Goal: Communication & Community: Answer question/provide support

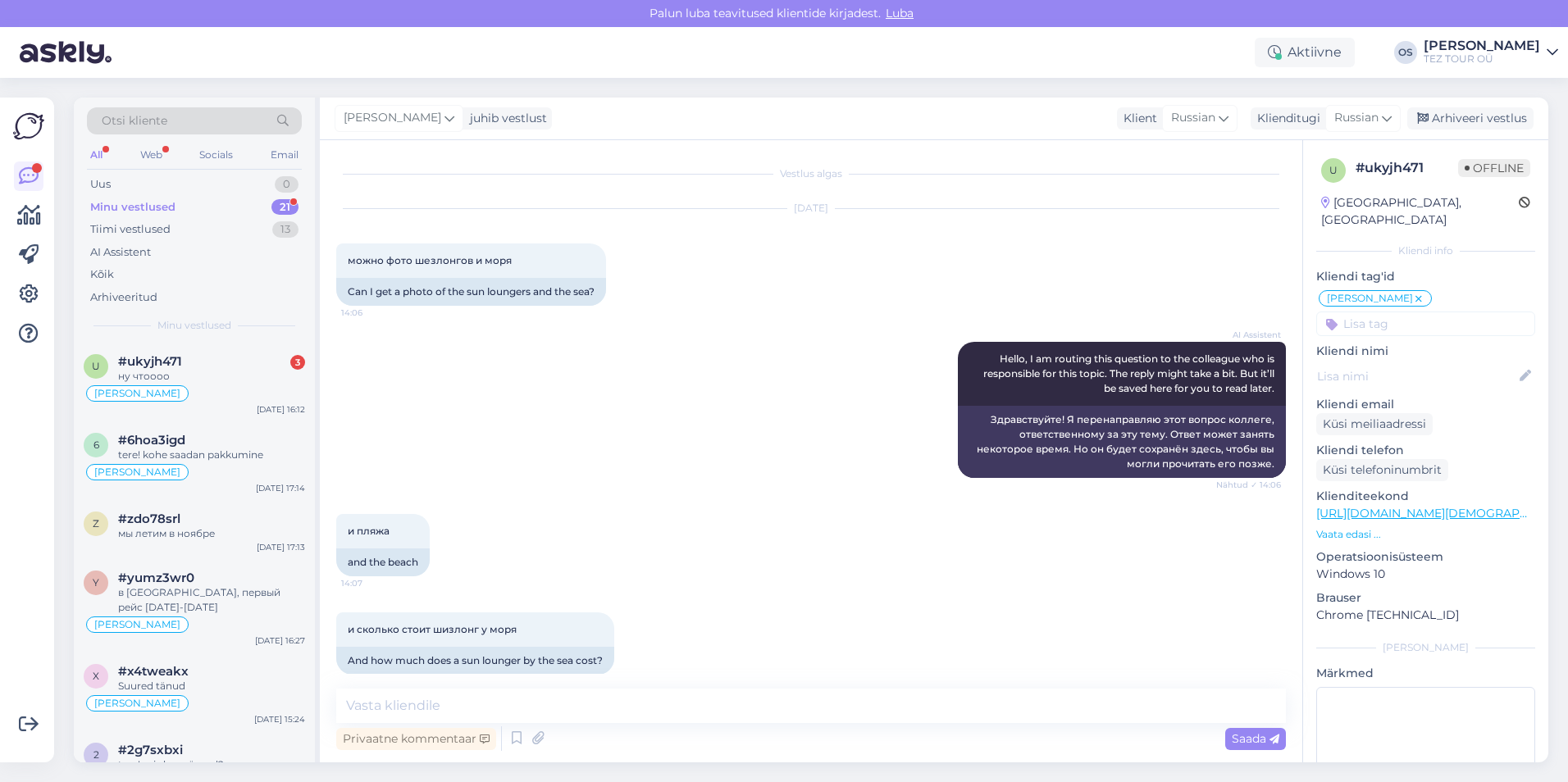
scroll to position [1673, 0]
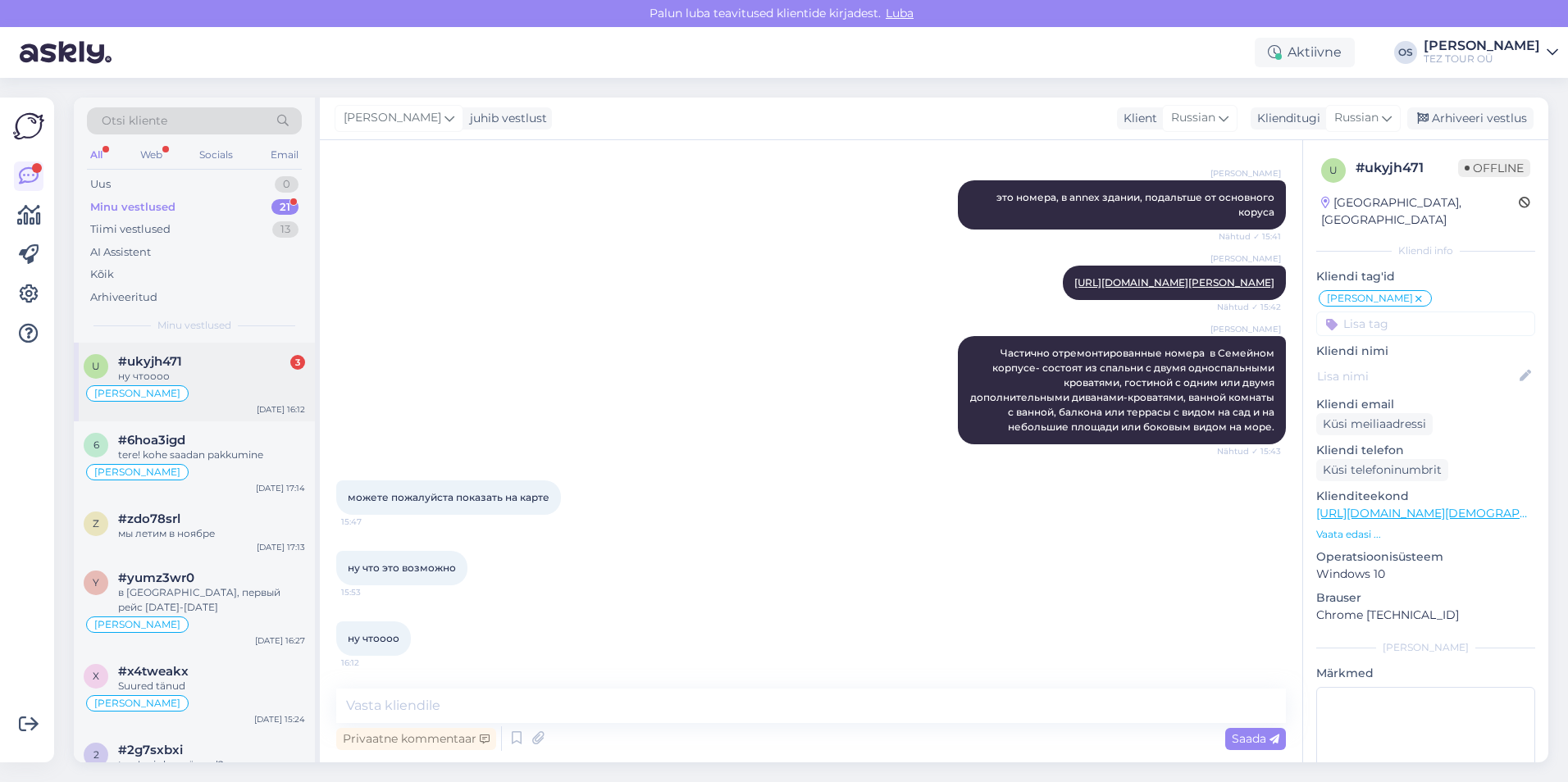
click at [234, 347] on div "u #ukyjh471 3 ну чтоооо [PERSON_NAME] suhtleb [DATE] 16:12" at bounding box center [194, 381] width 241 height 79
click at [401, 712] on textarea at bounding box center [811, 706] width 950 height 35
click at [360, 706] on textarea "еквозможно" at bounding box center [811, 706] width 950 height 35
type textarea "невозможно"
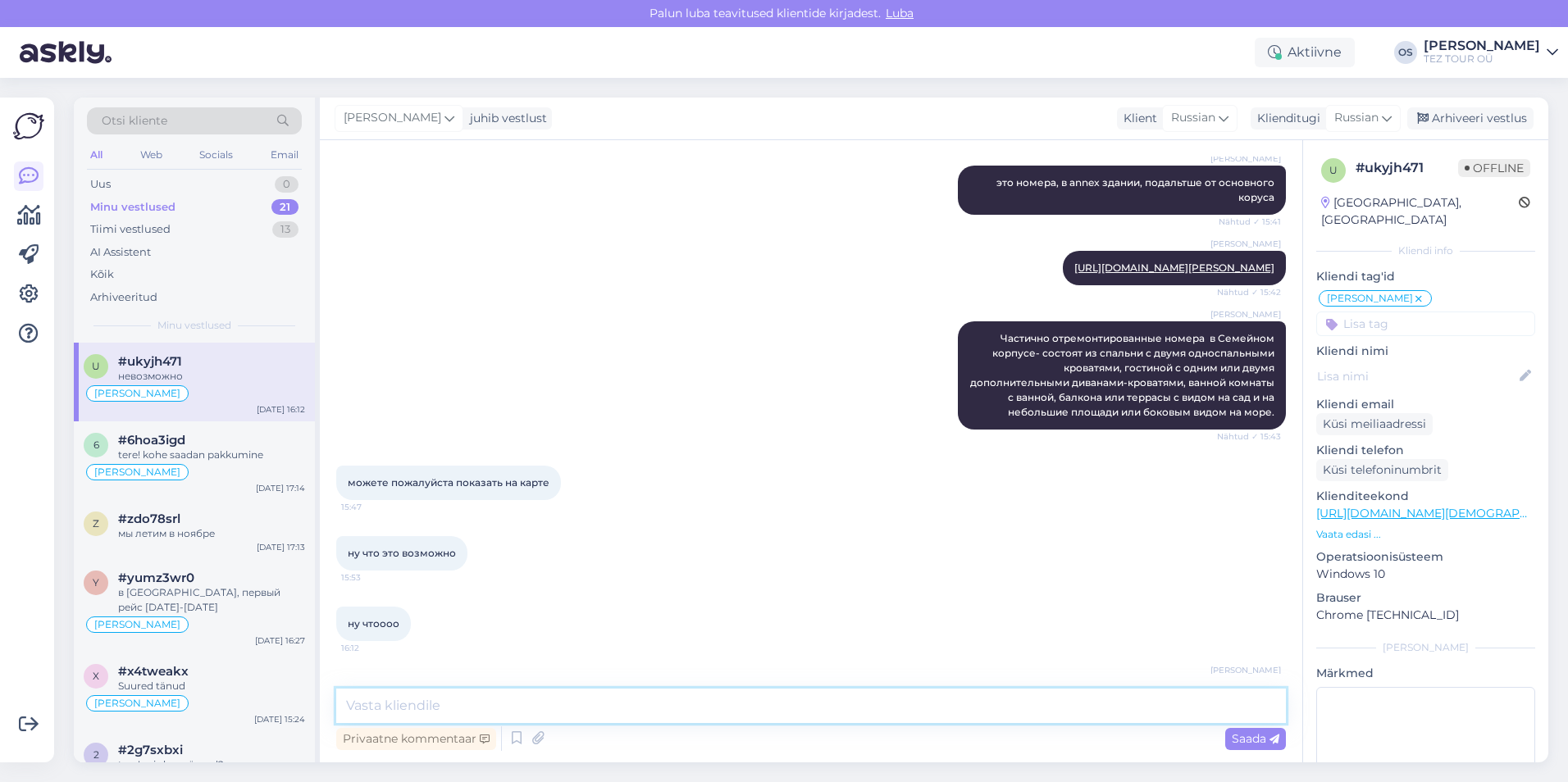
scroll to position [1743, 0]
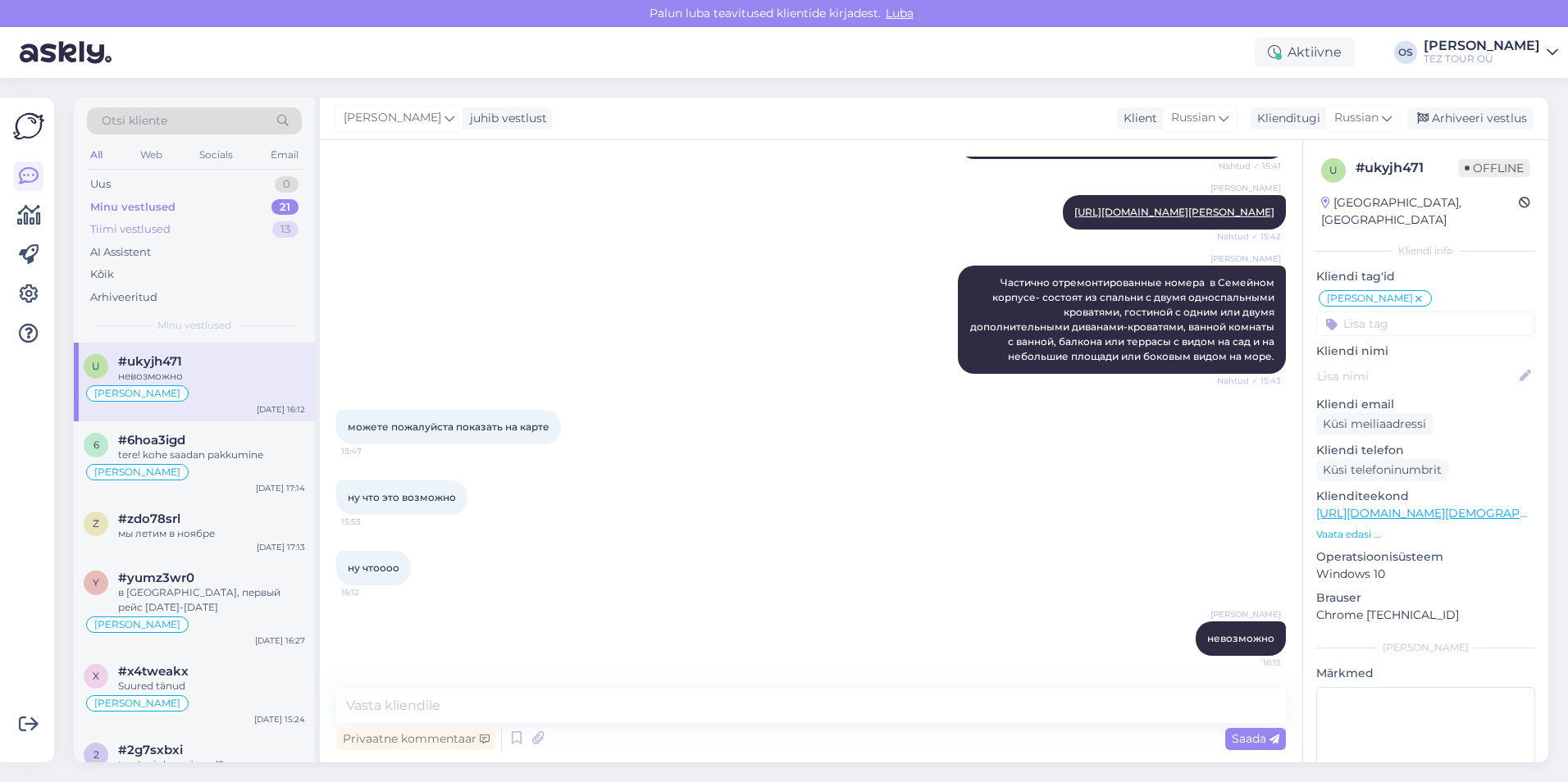
click at [167, 231] on div "Tiimi vestlused" at bounding box center [130, 230] width 80 height 17
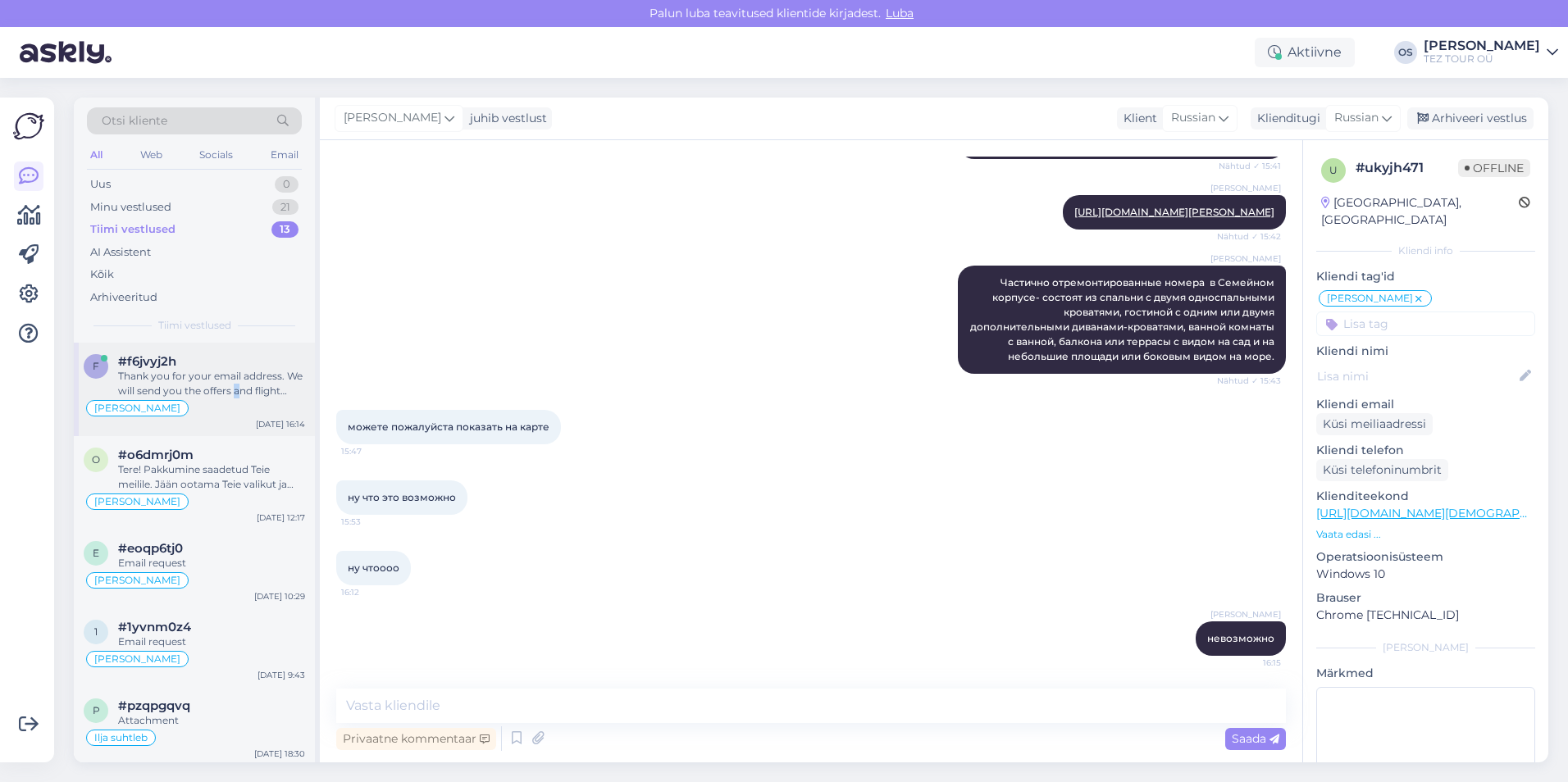
click at [237, 391] on div "Thank you for your email address. We will send you the offers and flight detail…" at bounding box center [211, 384] width 187 height 30
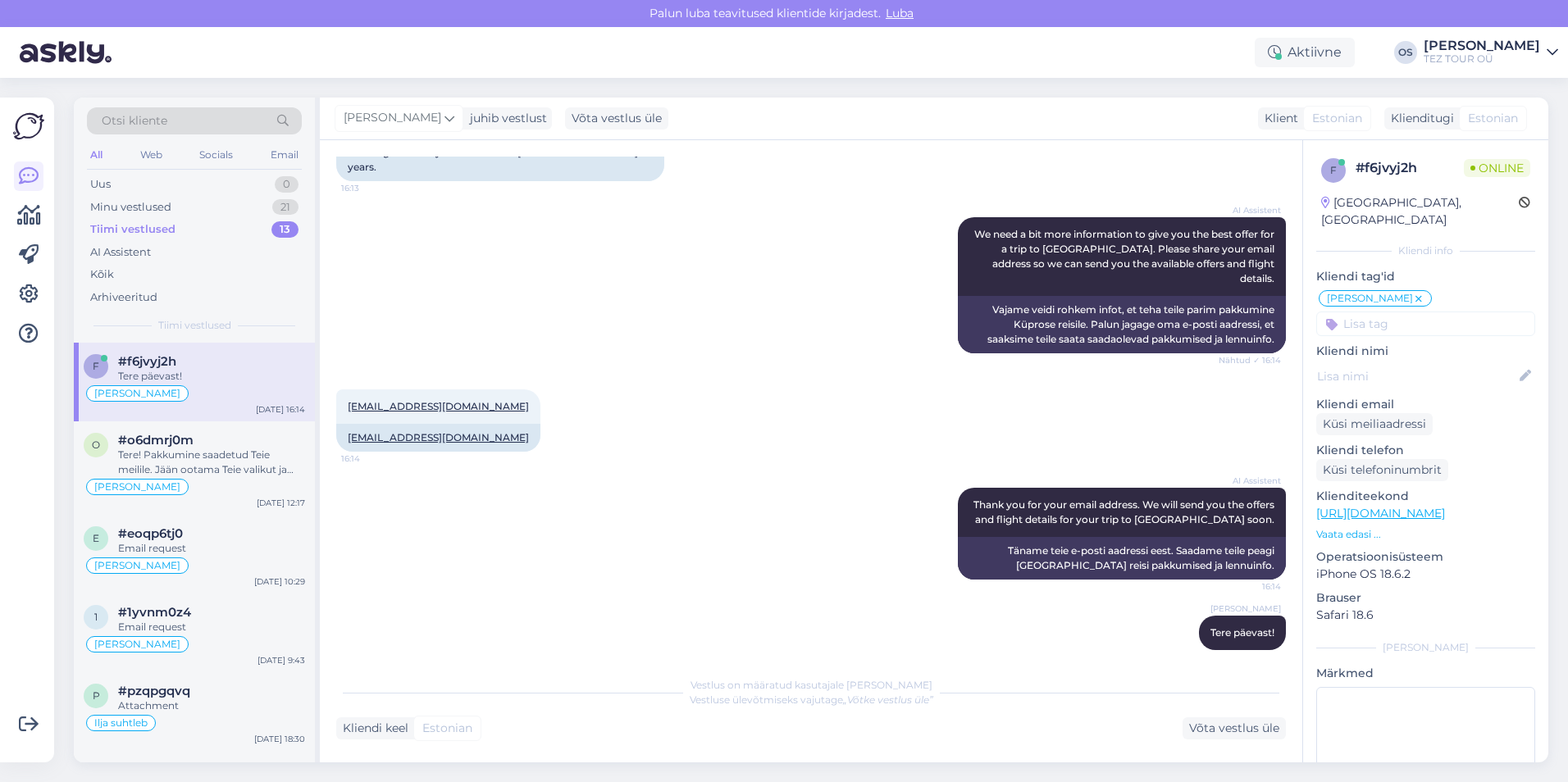
scroll to position [254, 0]
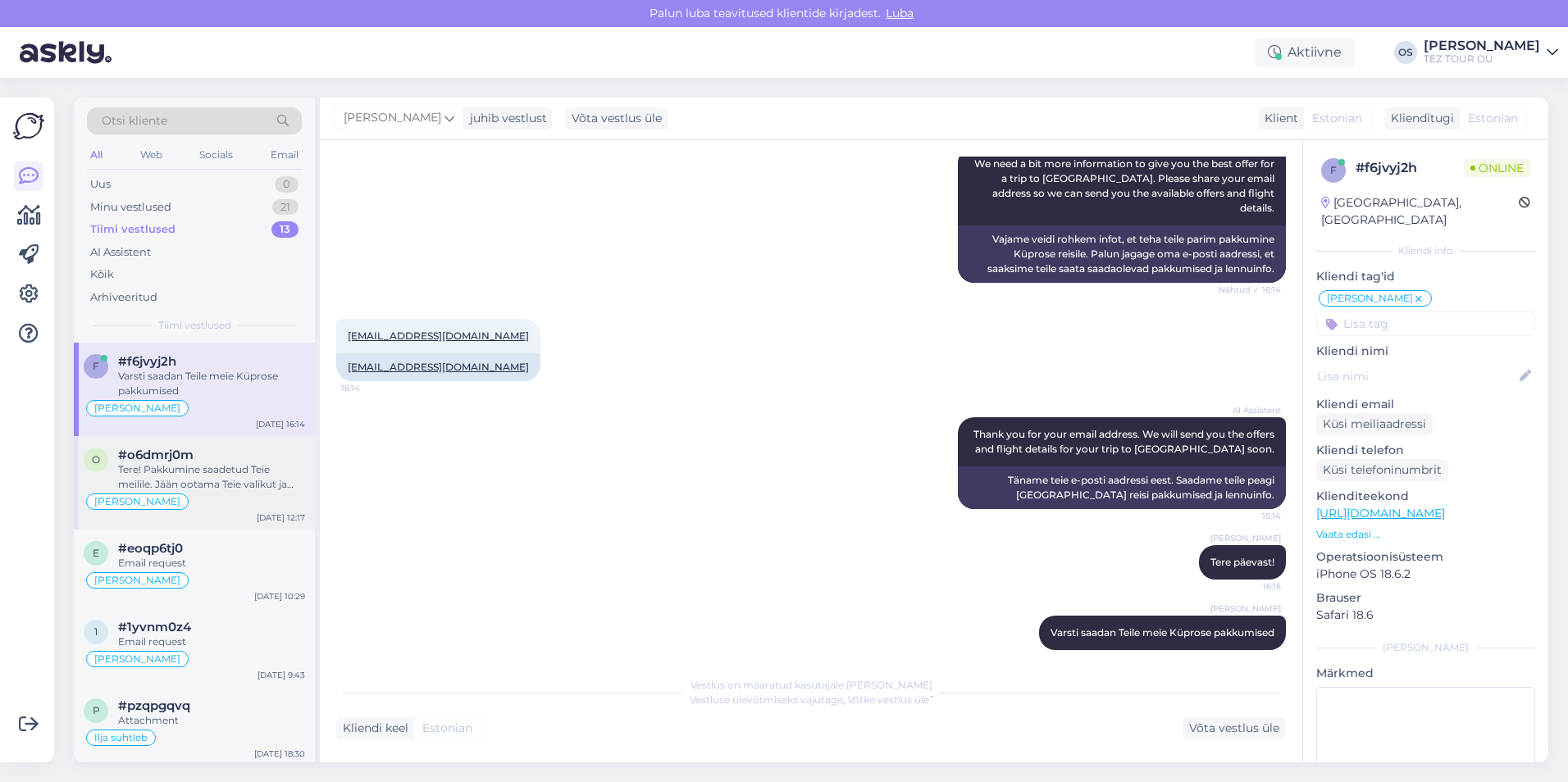
click at [174, 472] on div "Tere! Pakkumine saadetud Teie meilile. Jään ootama Teie valikut ja broneerimiss…" at bounding box center [211, 477] width 187 height 30
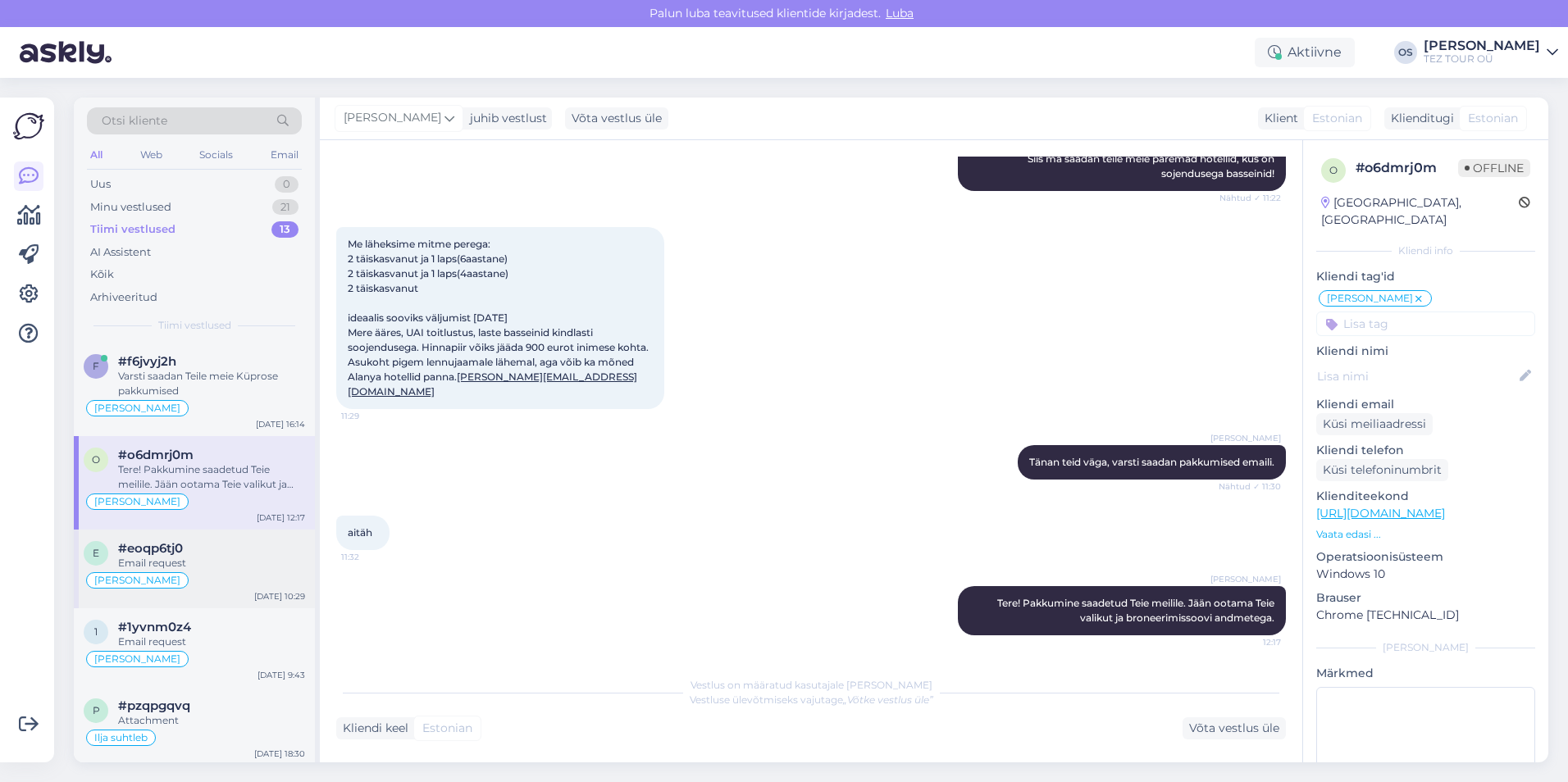
click at [207, 554] on div "#eoqp6tj0" at bounding box center [211, 548] width 187 height 15
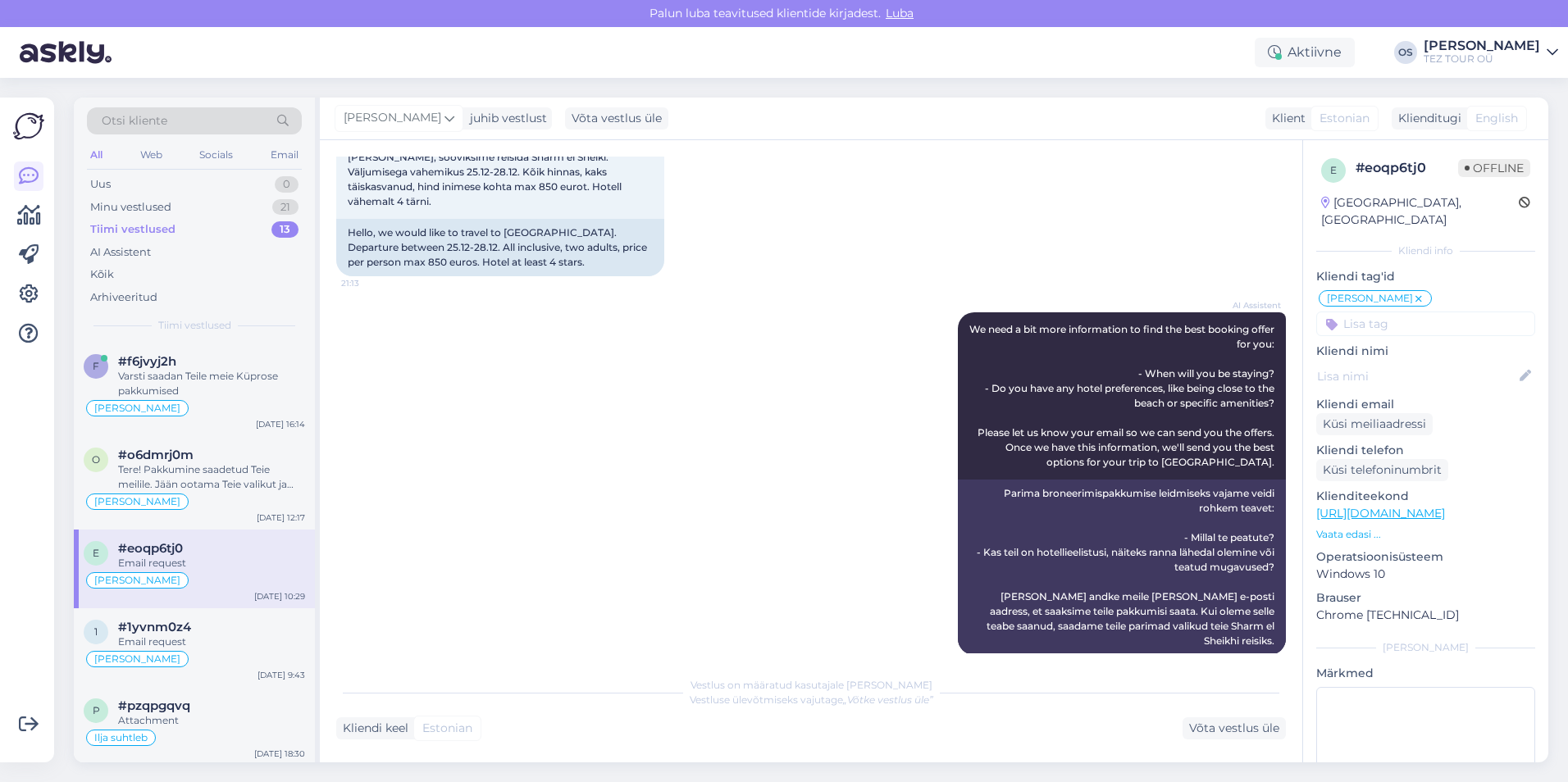
scroll to position [213, 0]
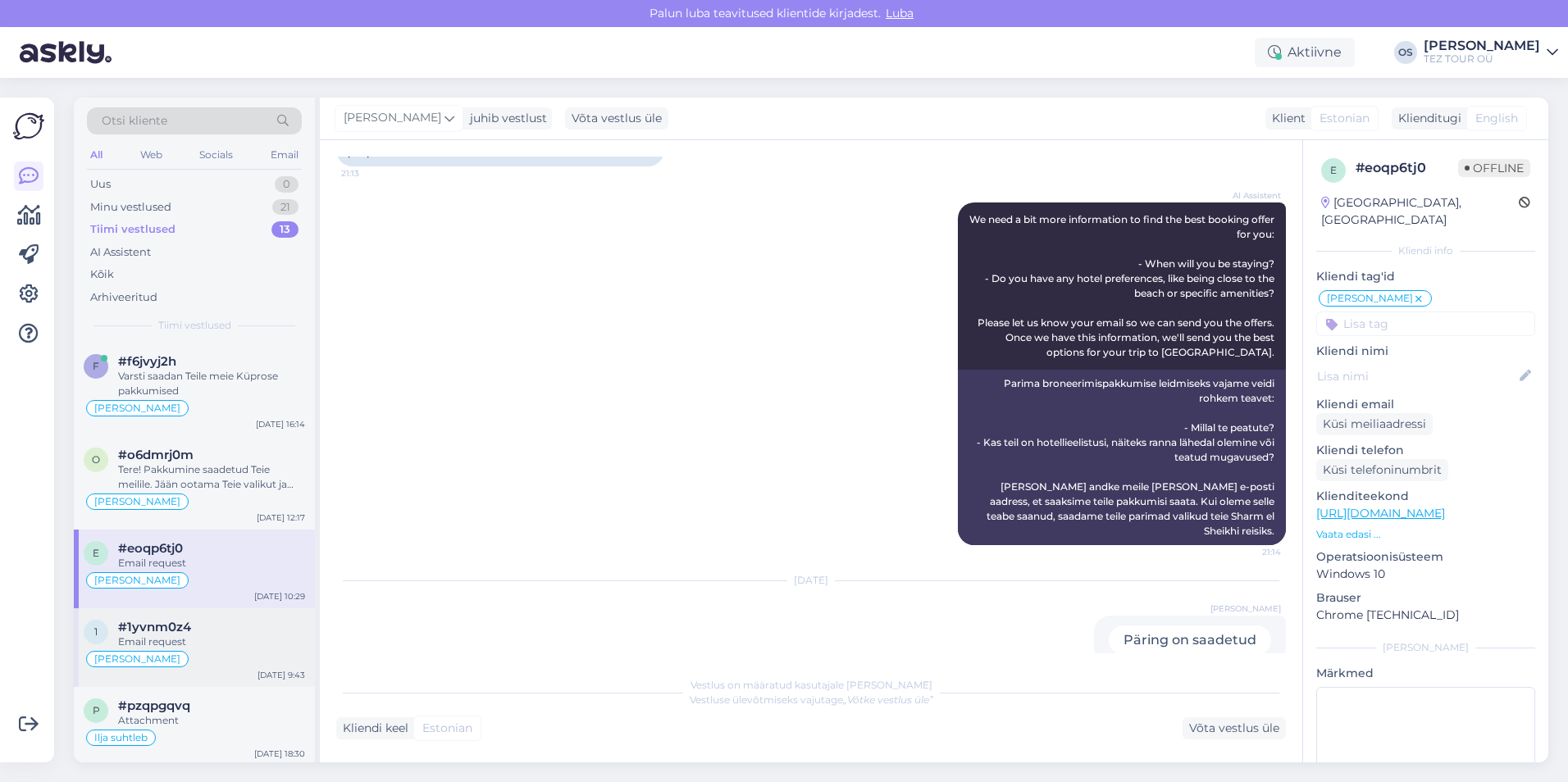
click at [230, 626] on div "#1yvnm0z4" at bounding box center [211, 627] width 187 height 15
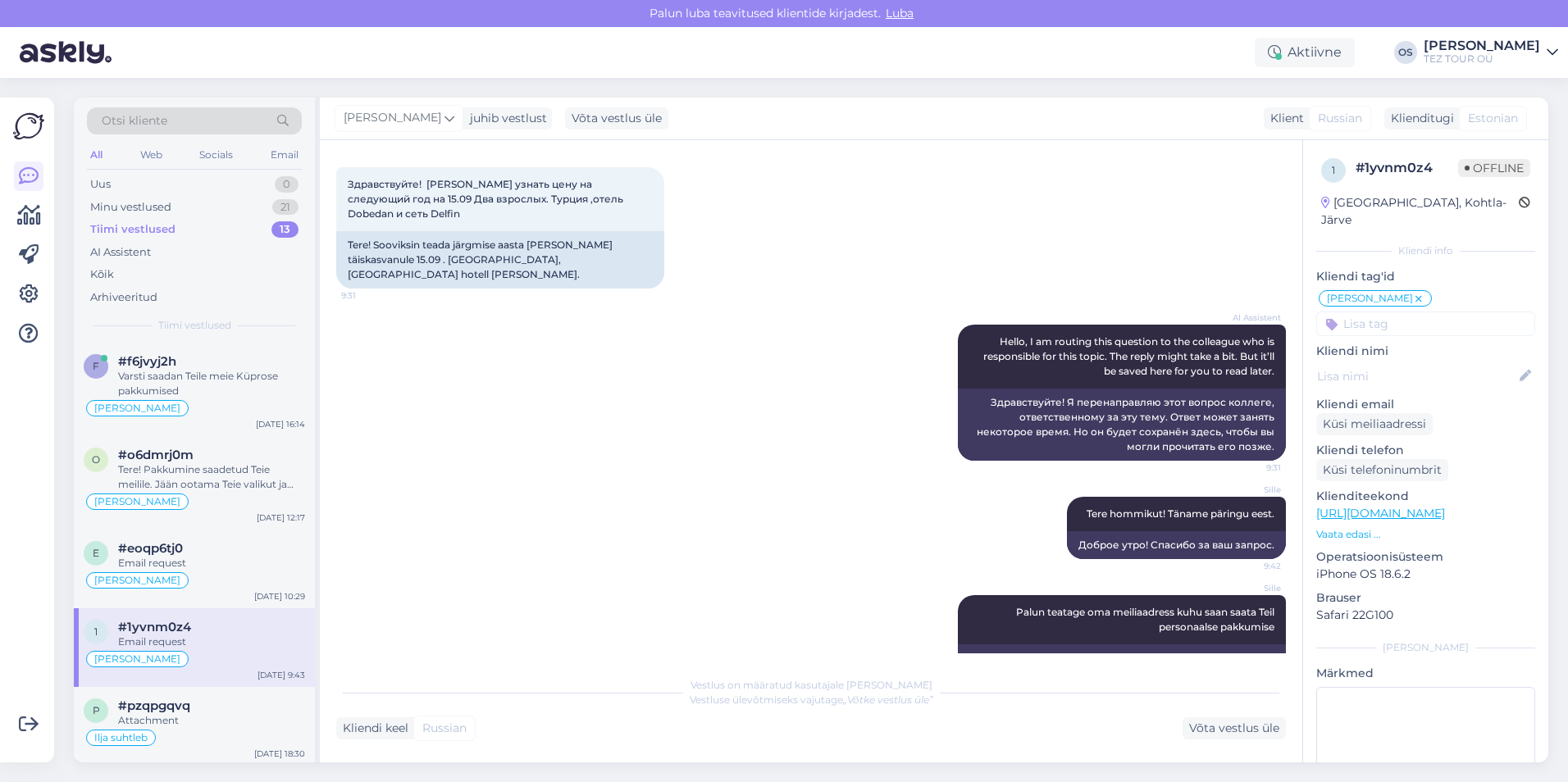
scroll to position [0, 0]
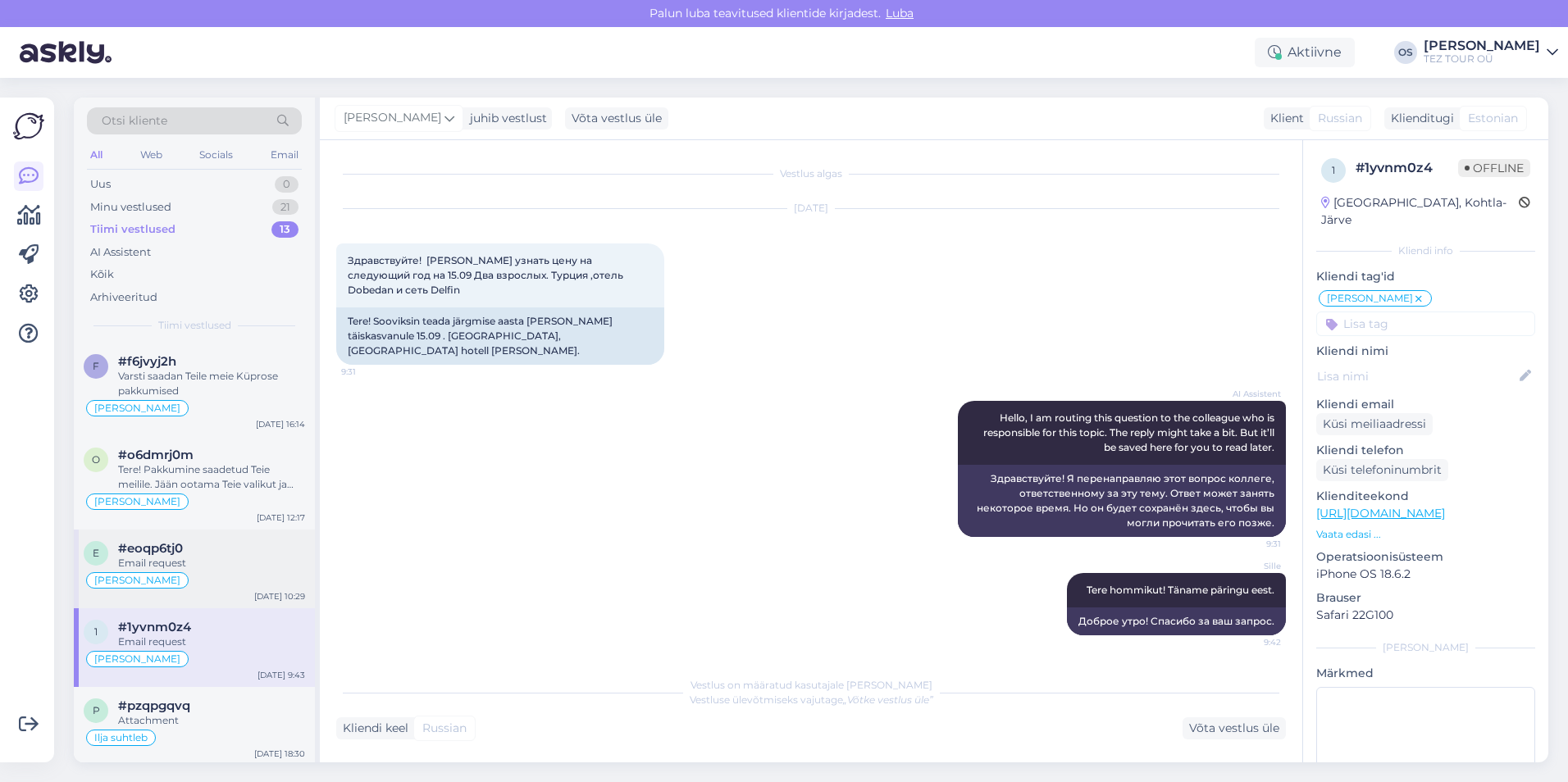
click at [225, 556] on div "Email request" at bounding box center [211, 563] width 187 height 15
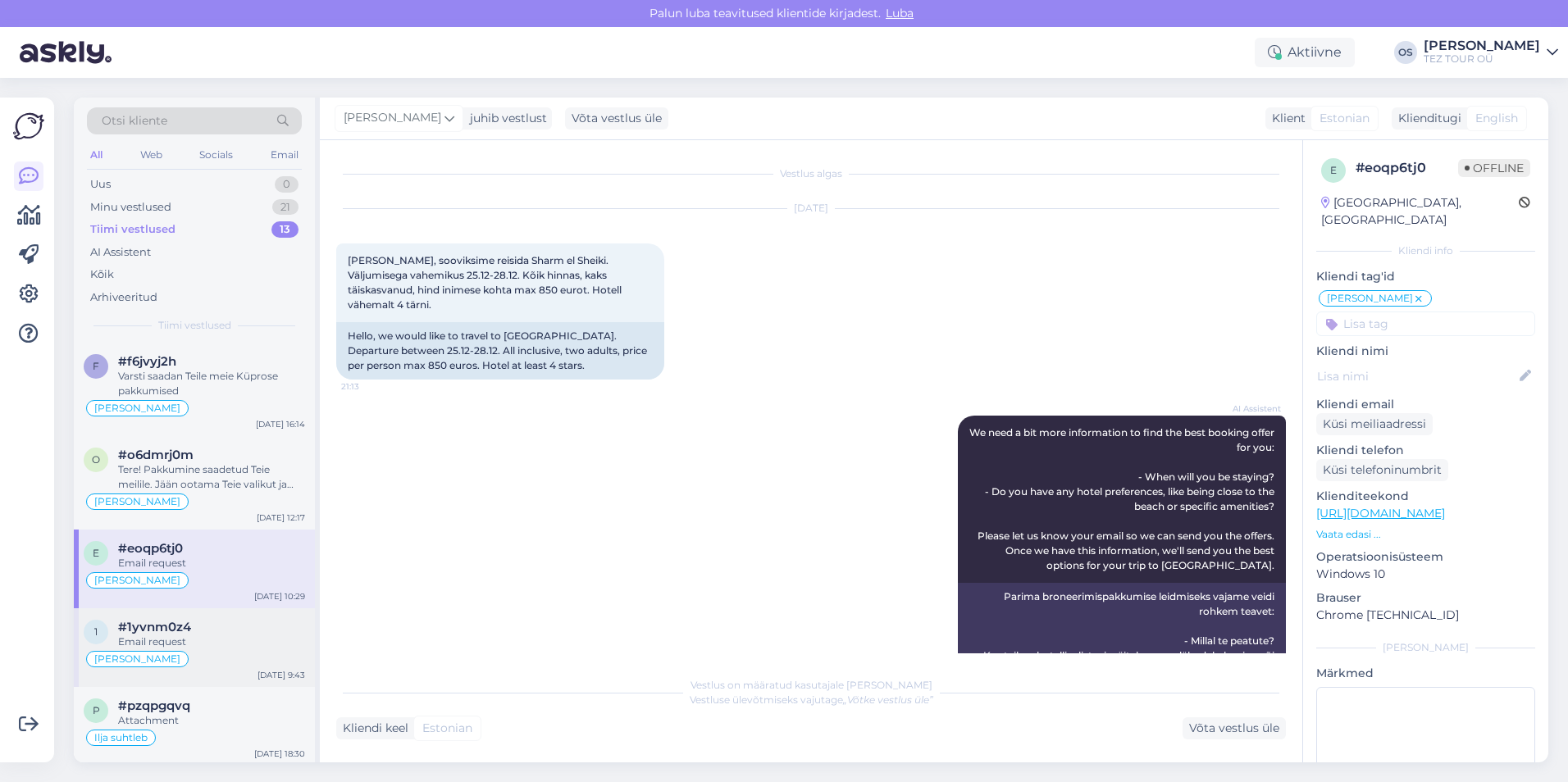
click at [235, 634] on div "#1yvnm0z4" at bounding box center [211, 627] width 187 height 15
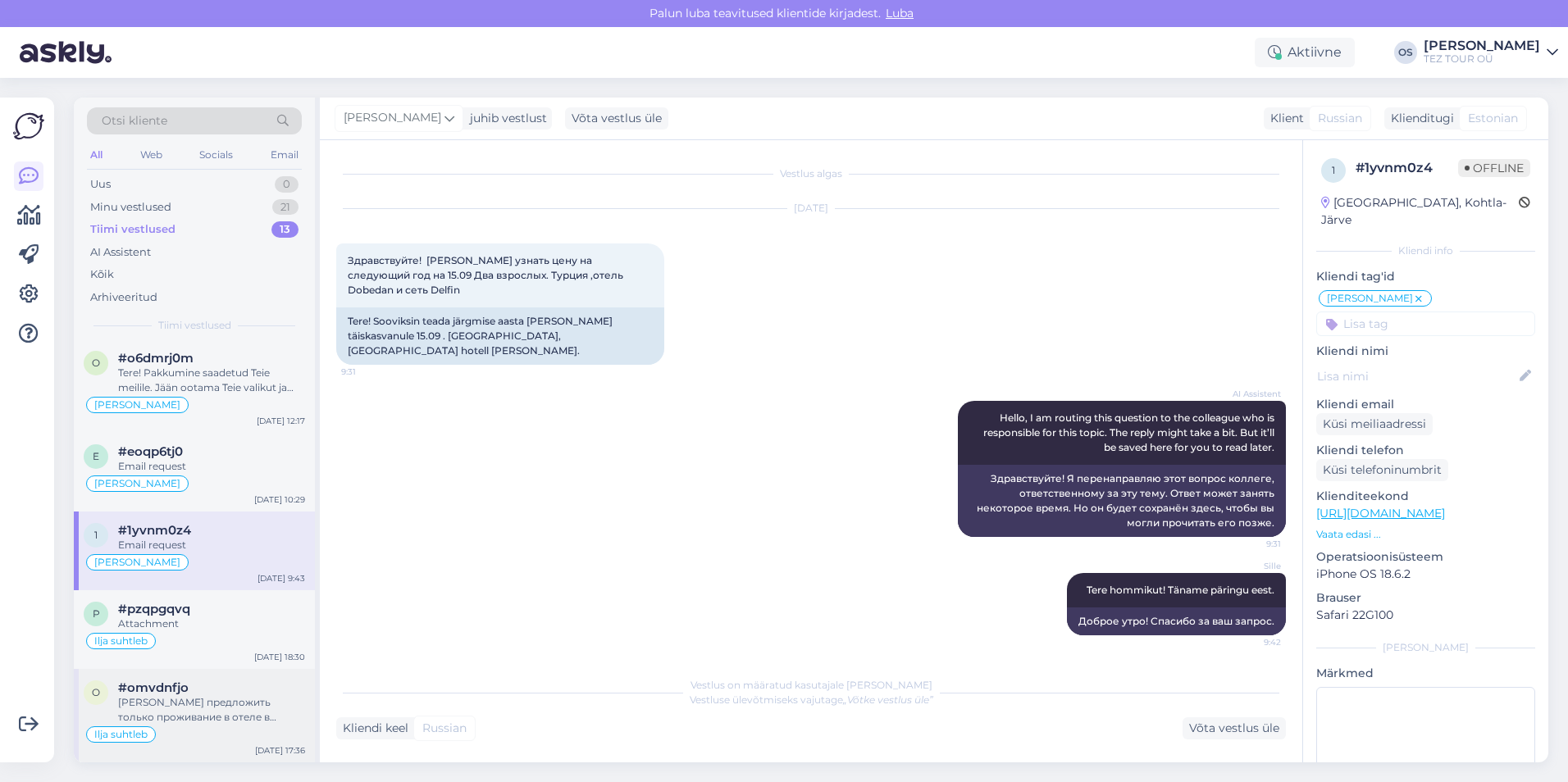
scroll to position [246, 0]
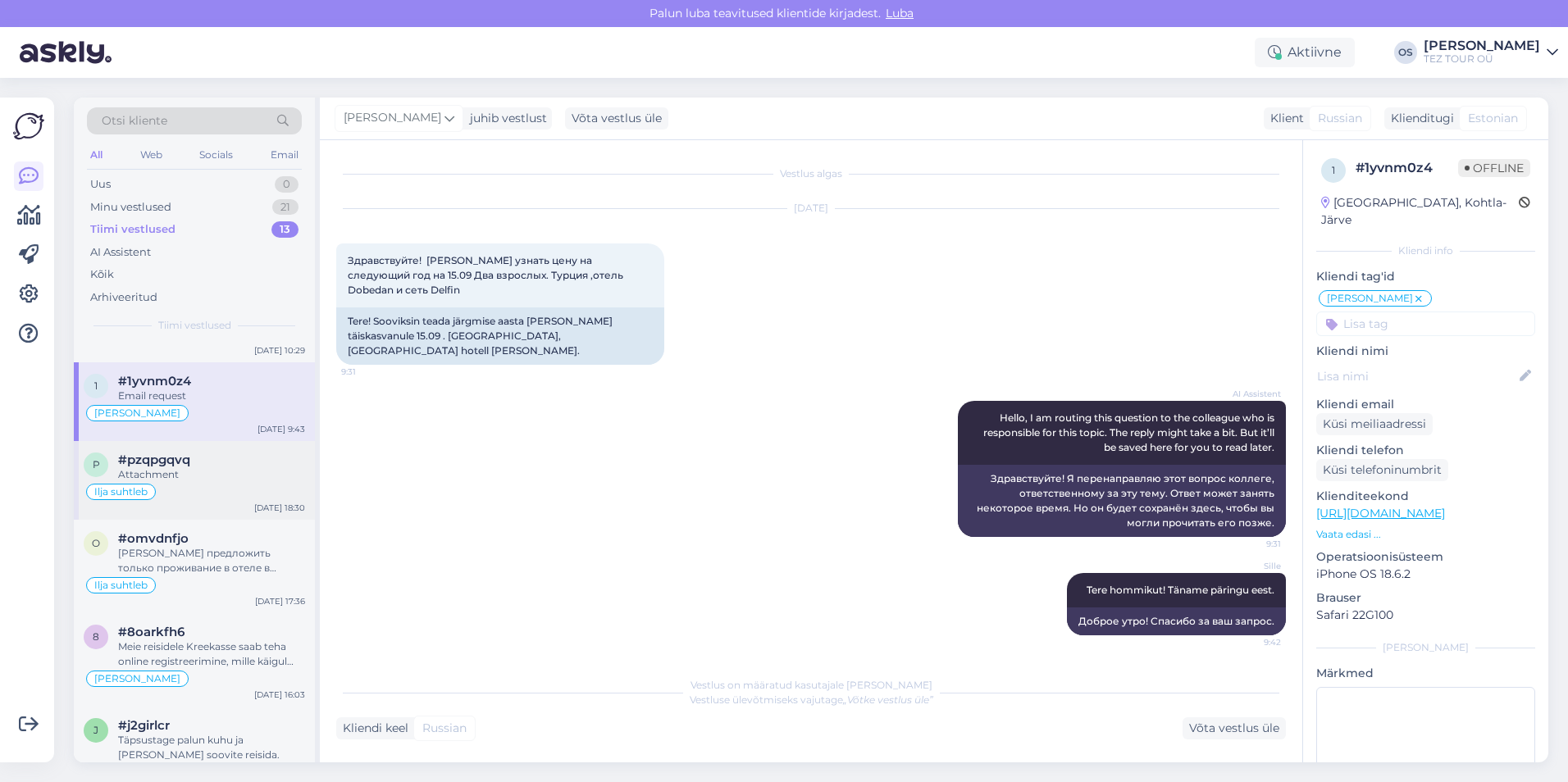
click at [219, 483] on div "Ilja suhtleb" at bounding box center [194, 492] width 222 height 20
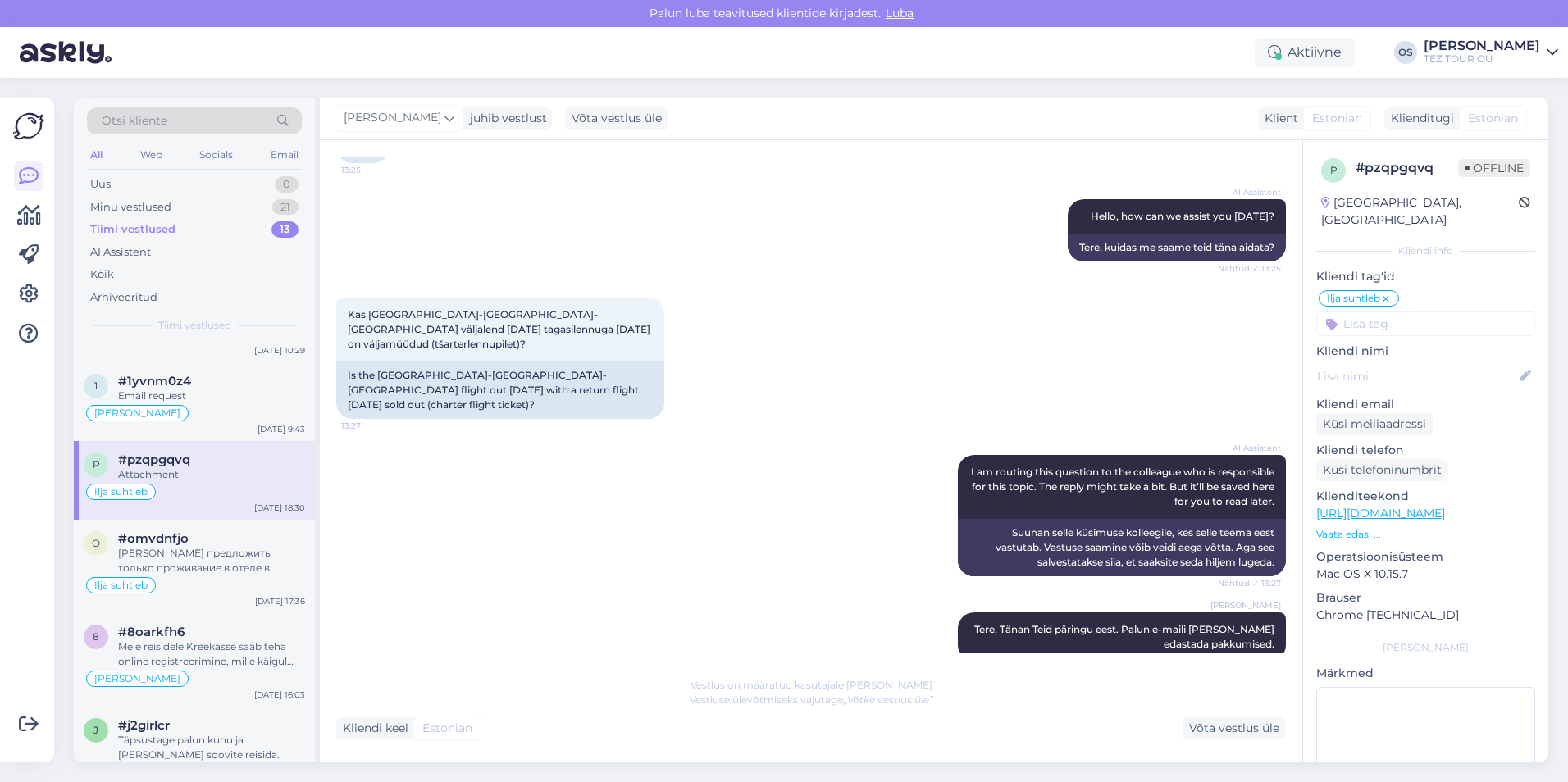
scroll to position [0, 0]
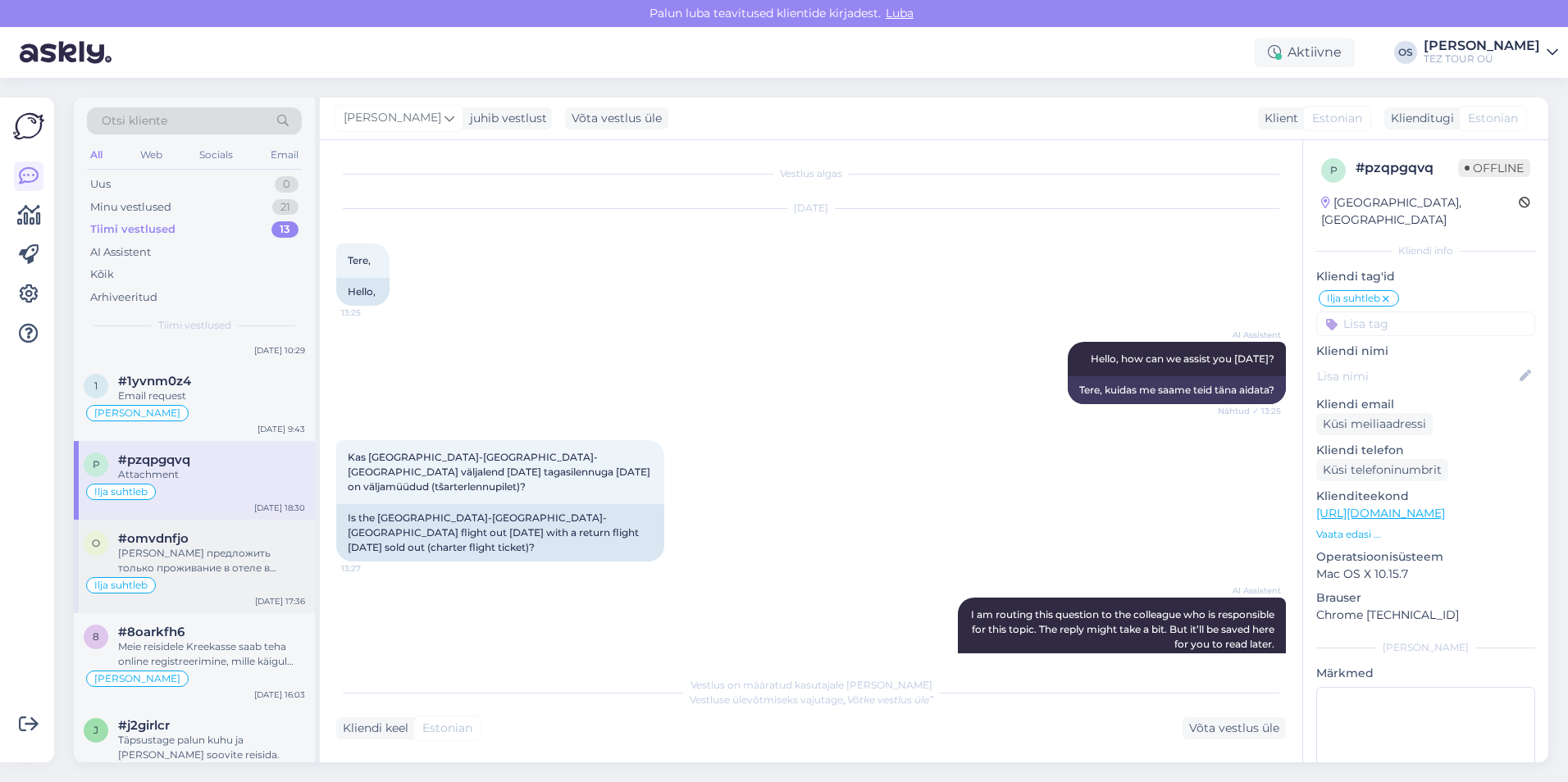
click at [183, 556] on div "[PERSON_NAME] предложить только проживание в отеле в [GEOGRAPHIC_DATA] и отдель…" at bounding box center [211, 561] width 187 height 30
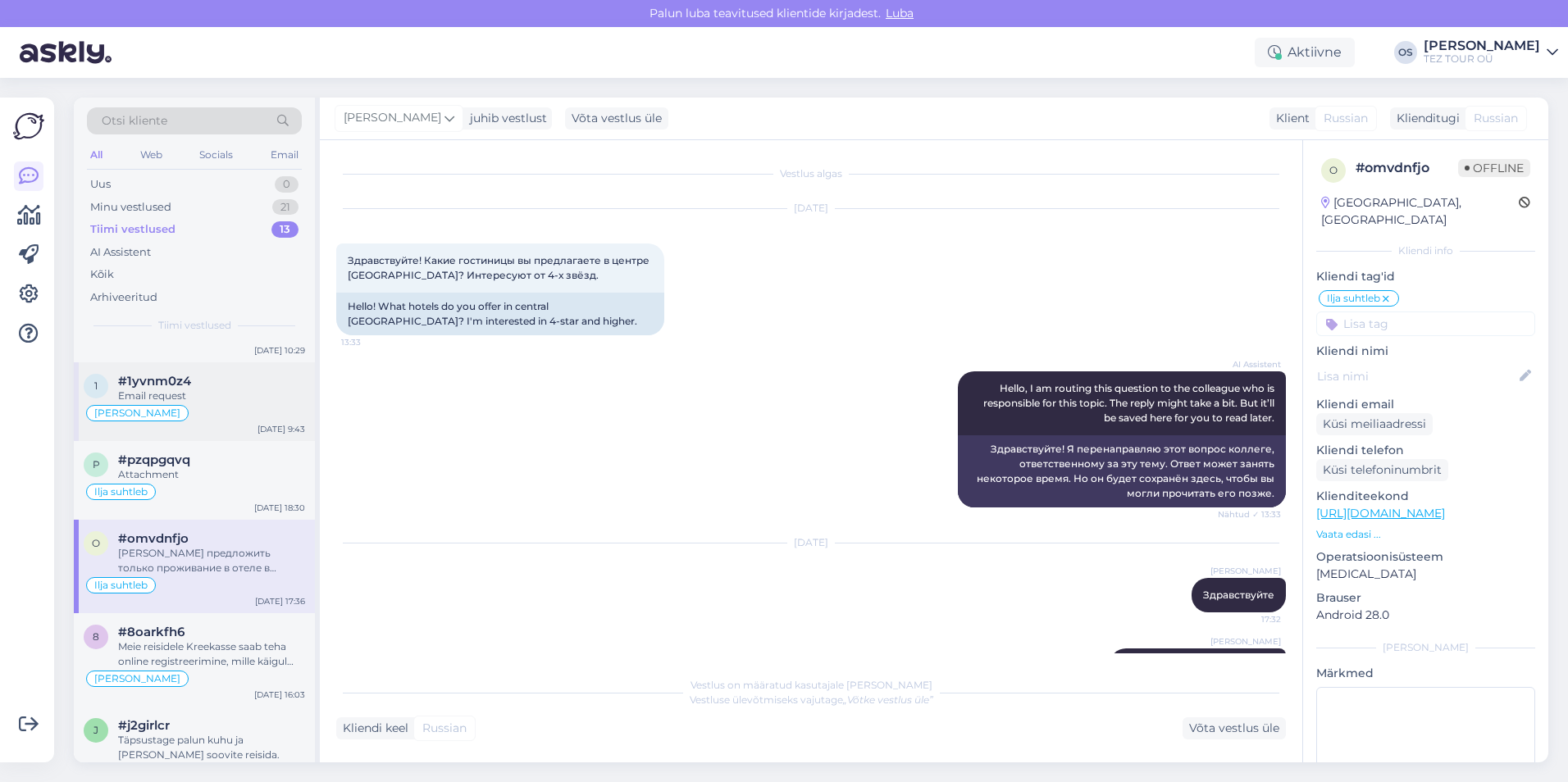
click at [219, 396] on div "Email request" at bounding box center [211, 396] width 187 height 15
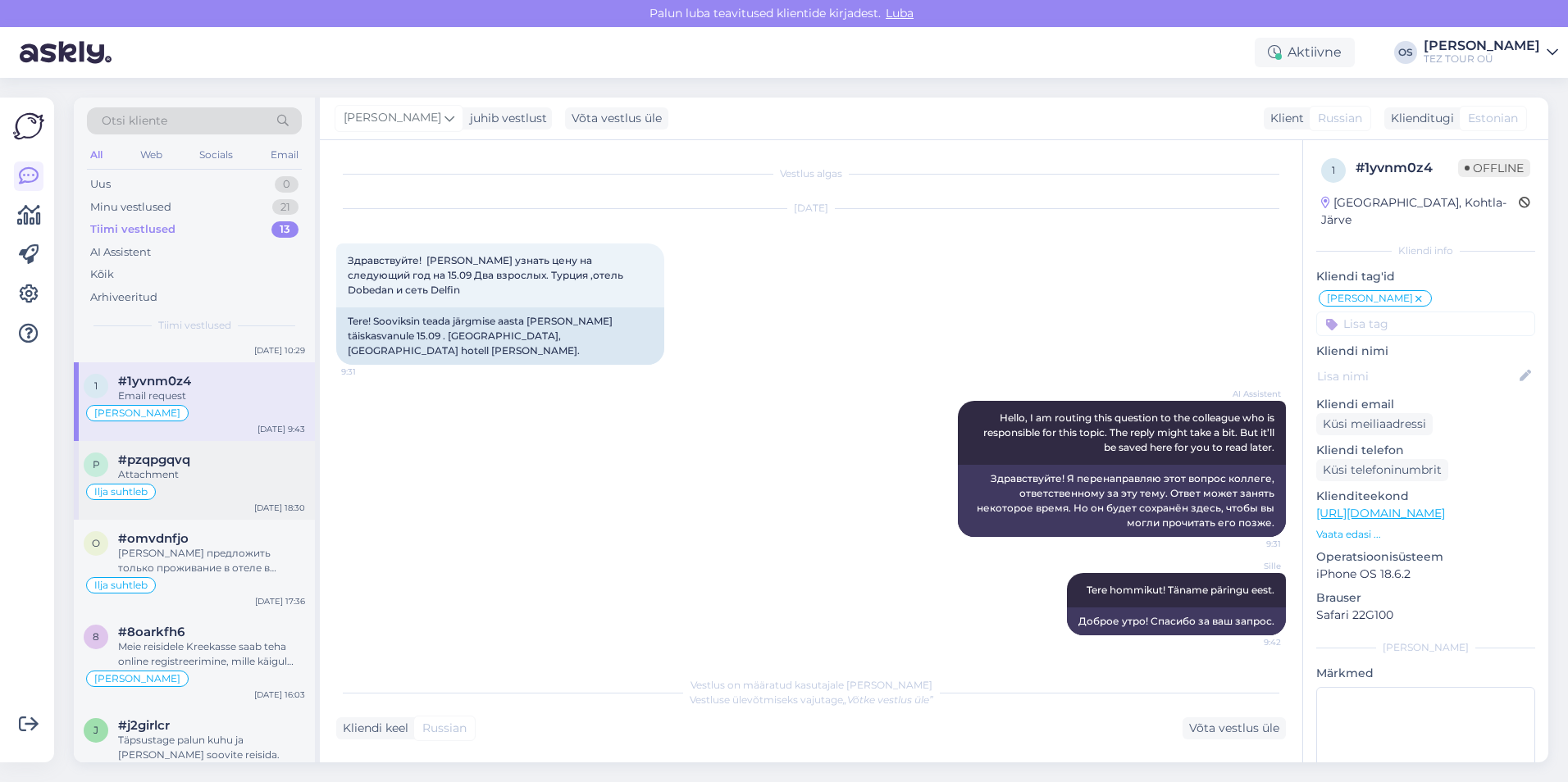
click at [174, 496] on div "Ilja suhtleb" at bounding box center [194, 492] width 222 height 20
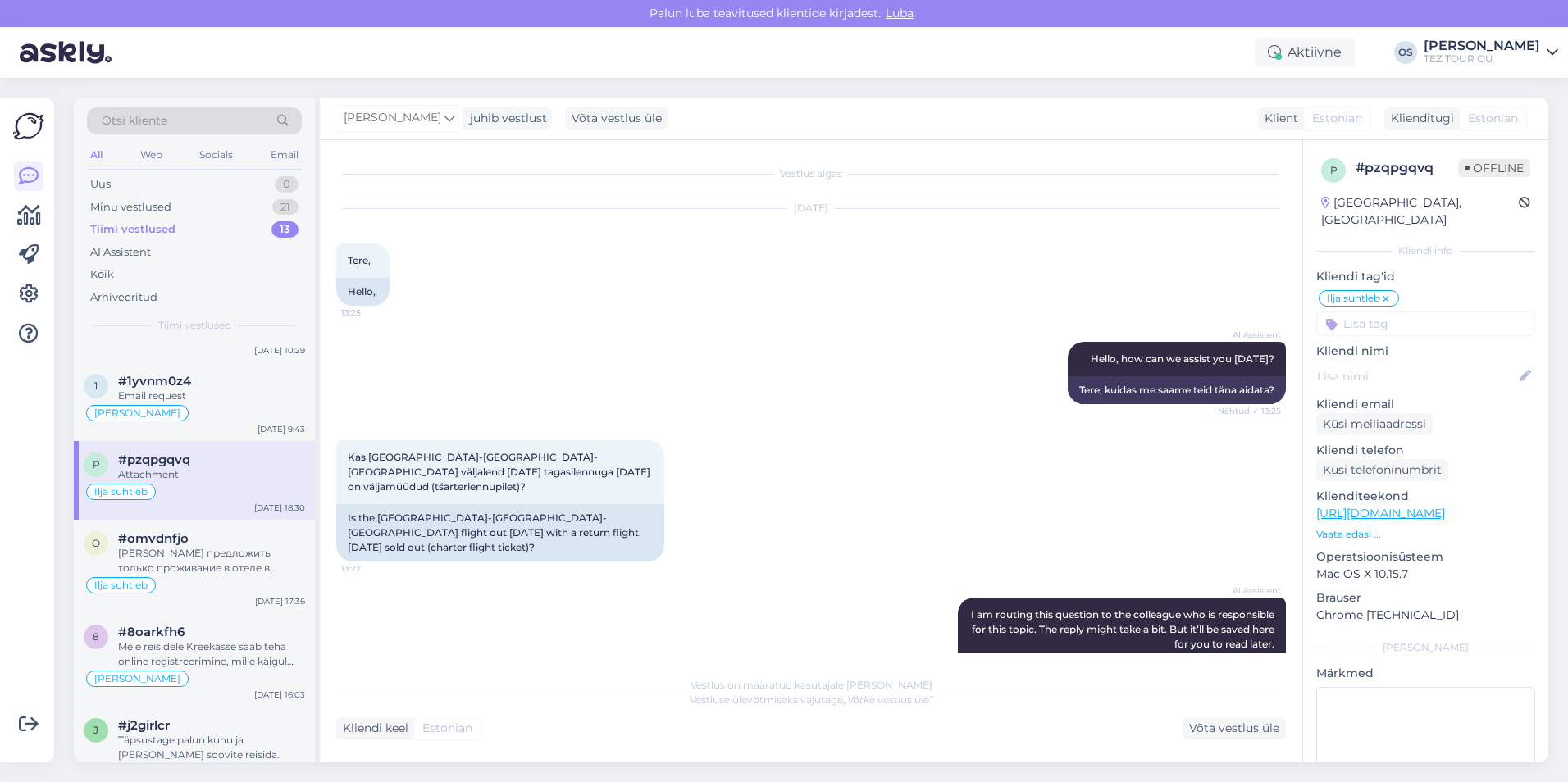
scroll to position [246, 0]
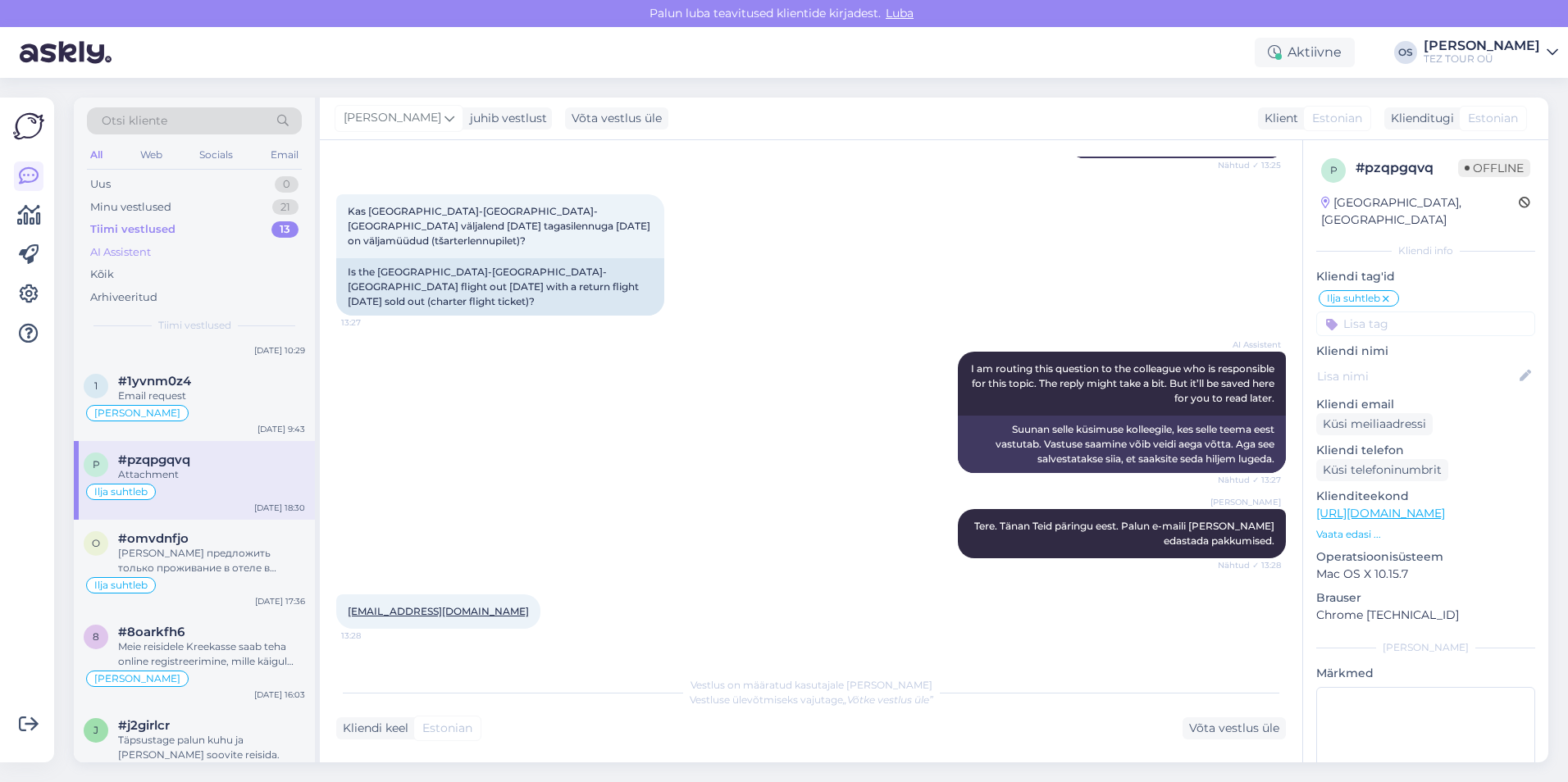
click at [163, 249] on div "AI Assistent" at bounding box center [194, 253] width 215 height 23
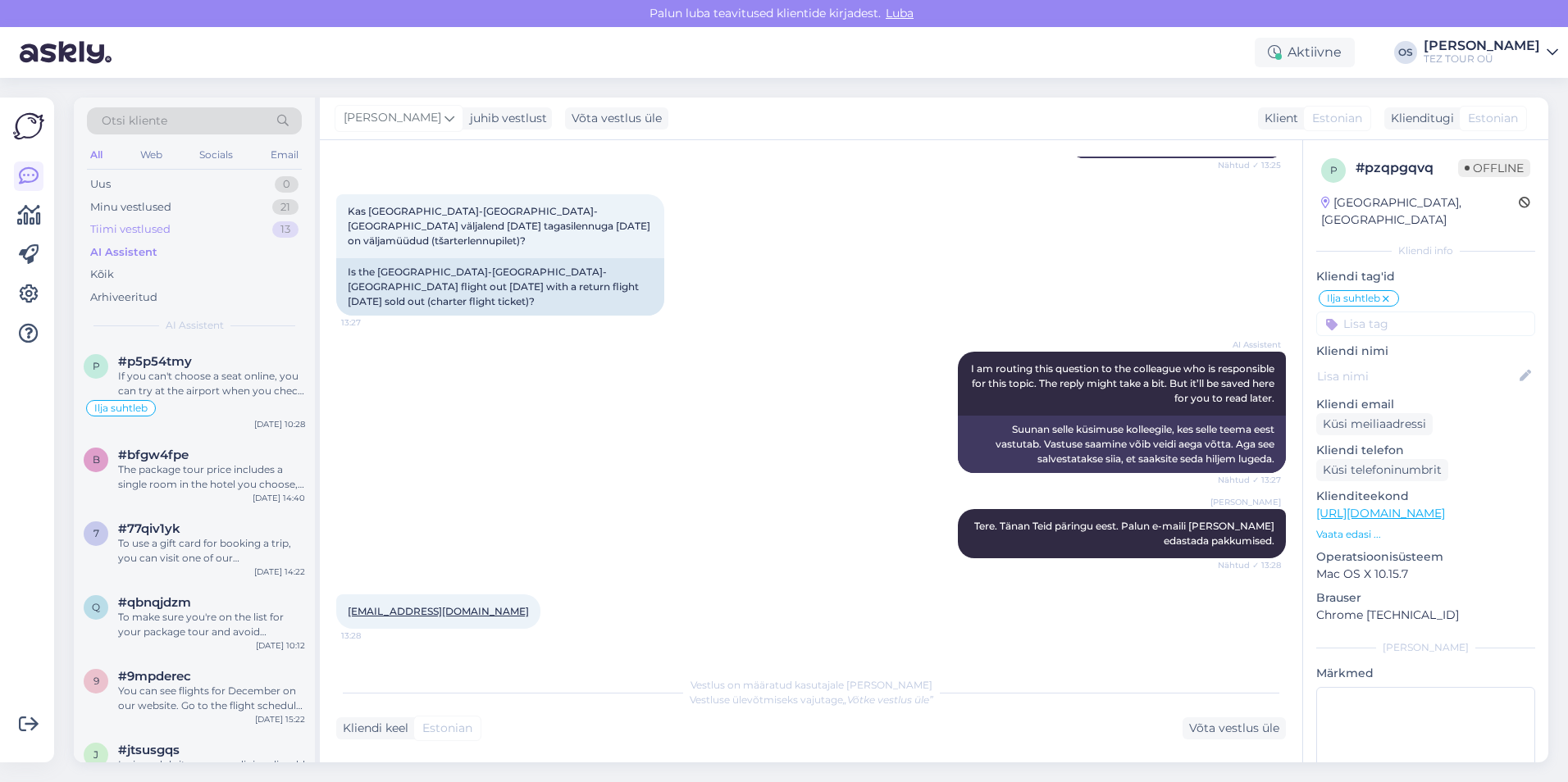
click at [154, 223] on div "Tiimi vestlused" at bounding box center [130, 230] width 80 height 17
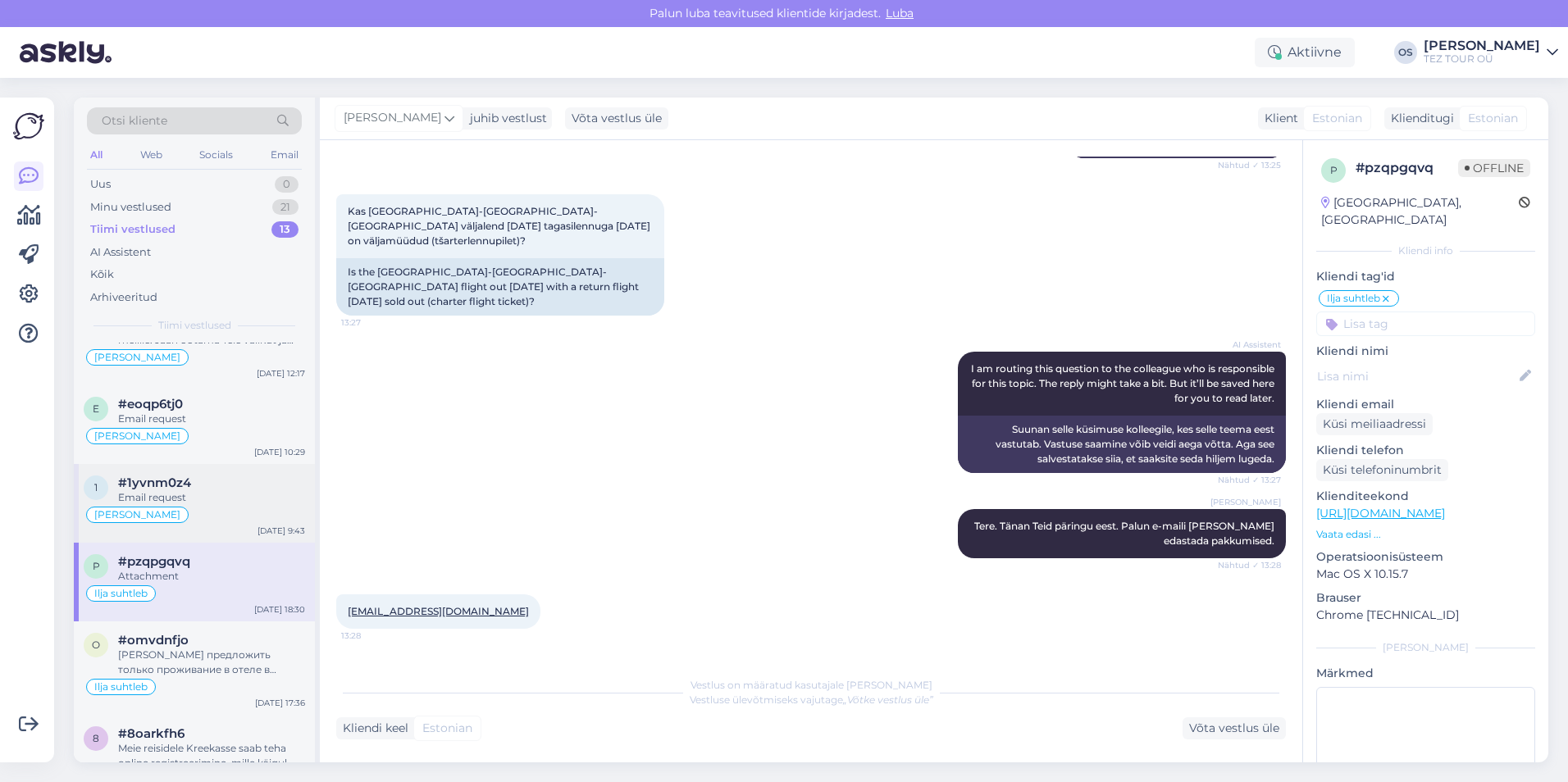
scroll to position [246, 0]
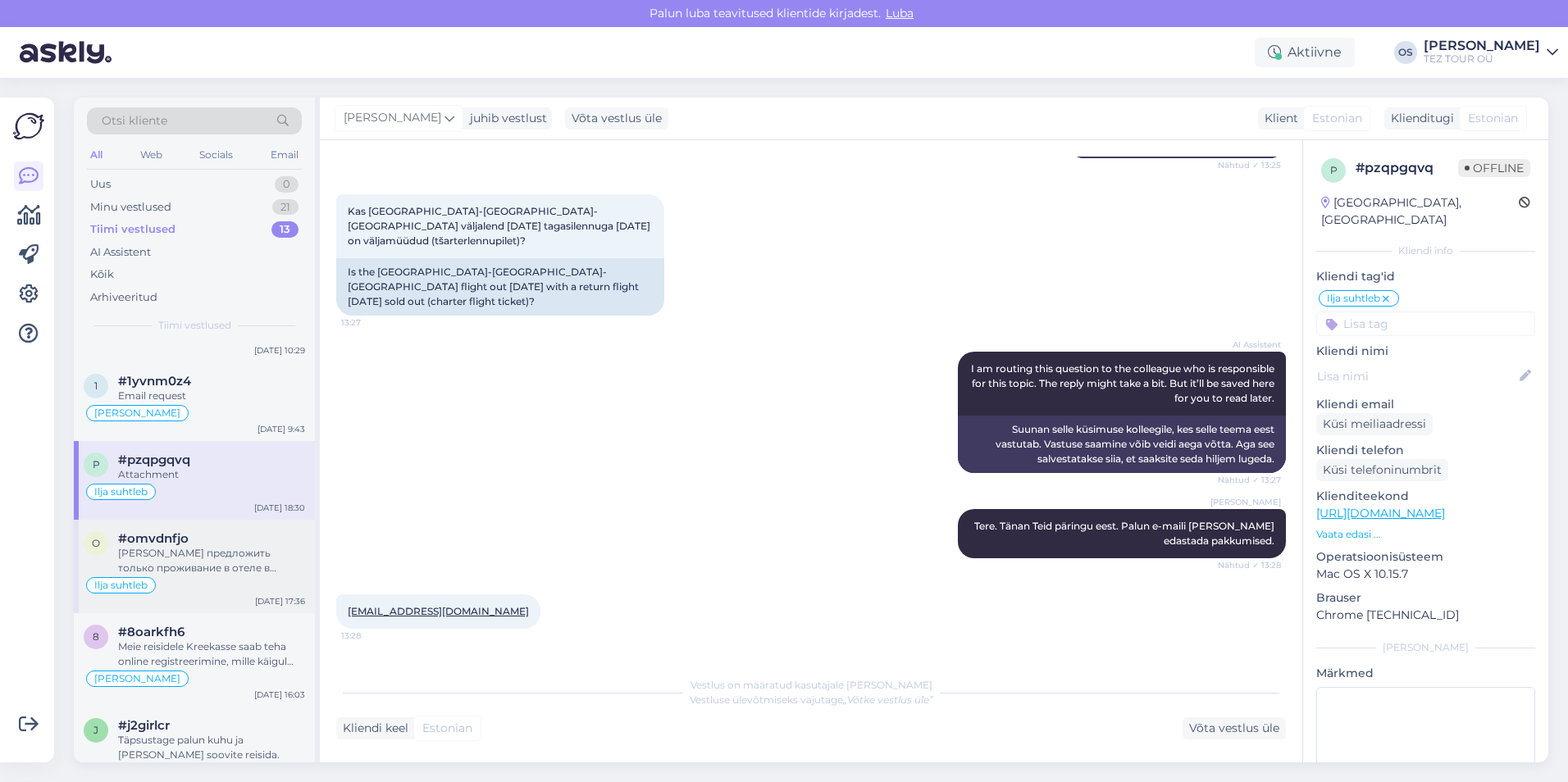
click at [224, 557] on div "[PERSON_NAME] предложить только проживание в отеле в [GEOGRAPHIC_DATA] и отдель…" at bounding box center [211, 561] width 187 height 30
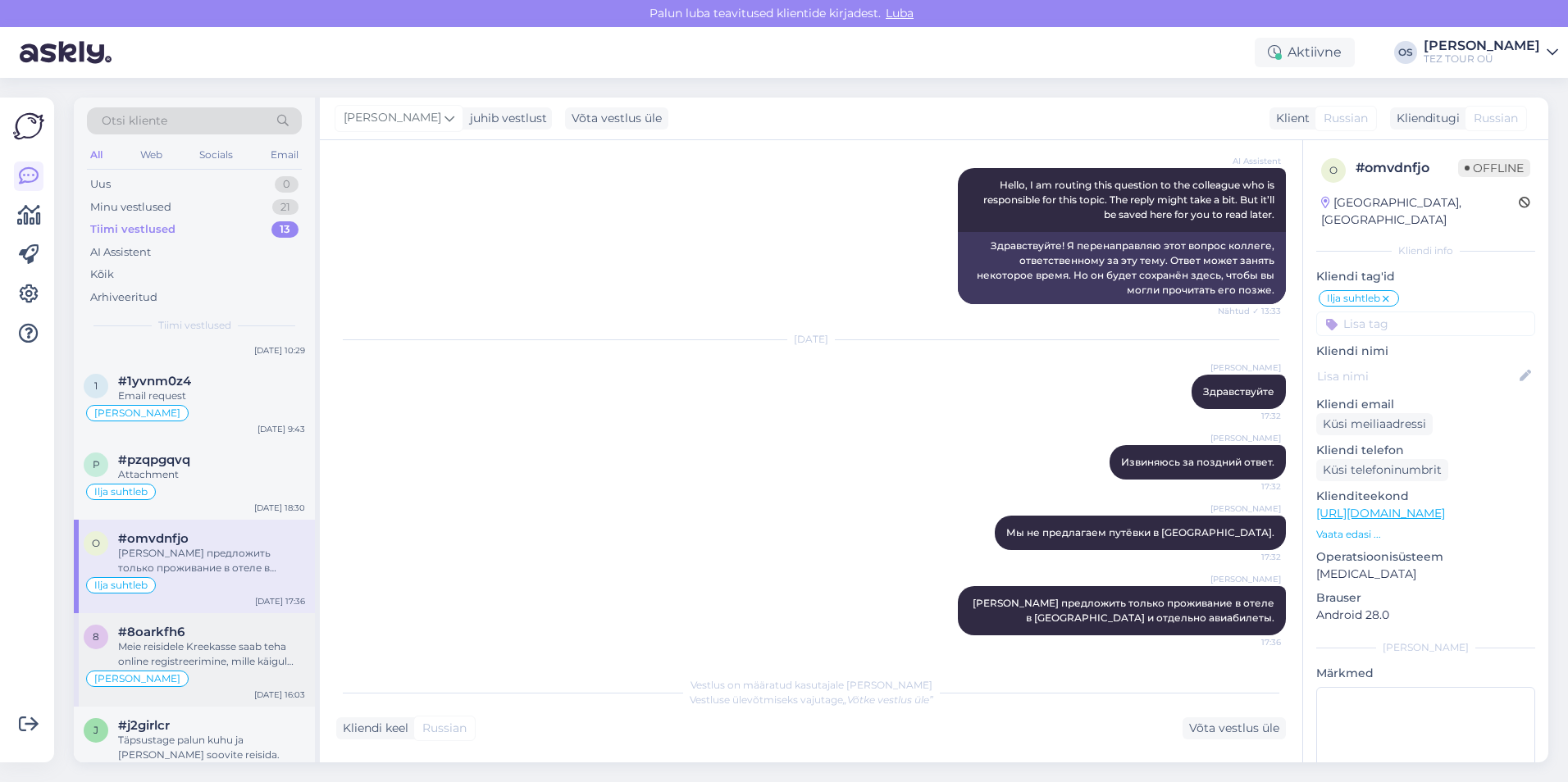
click at [222, 662] on div "Meie reisidele Kreekasse saab teha online registreerimine, mille käigul saab va…" at bounding box center [211, 654] width 187 height 30
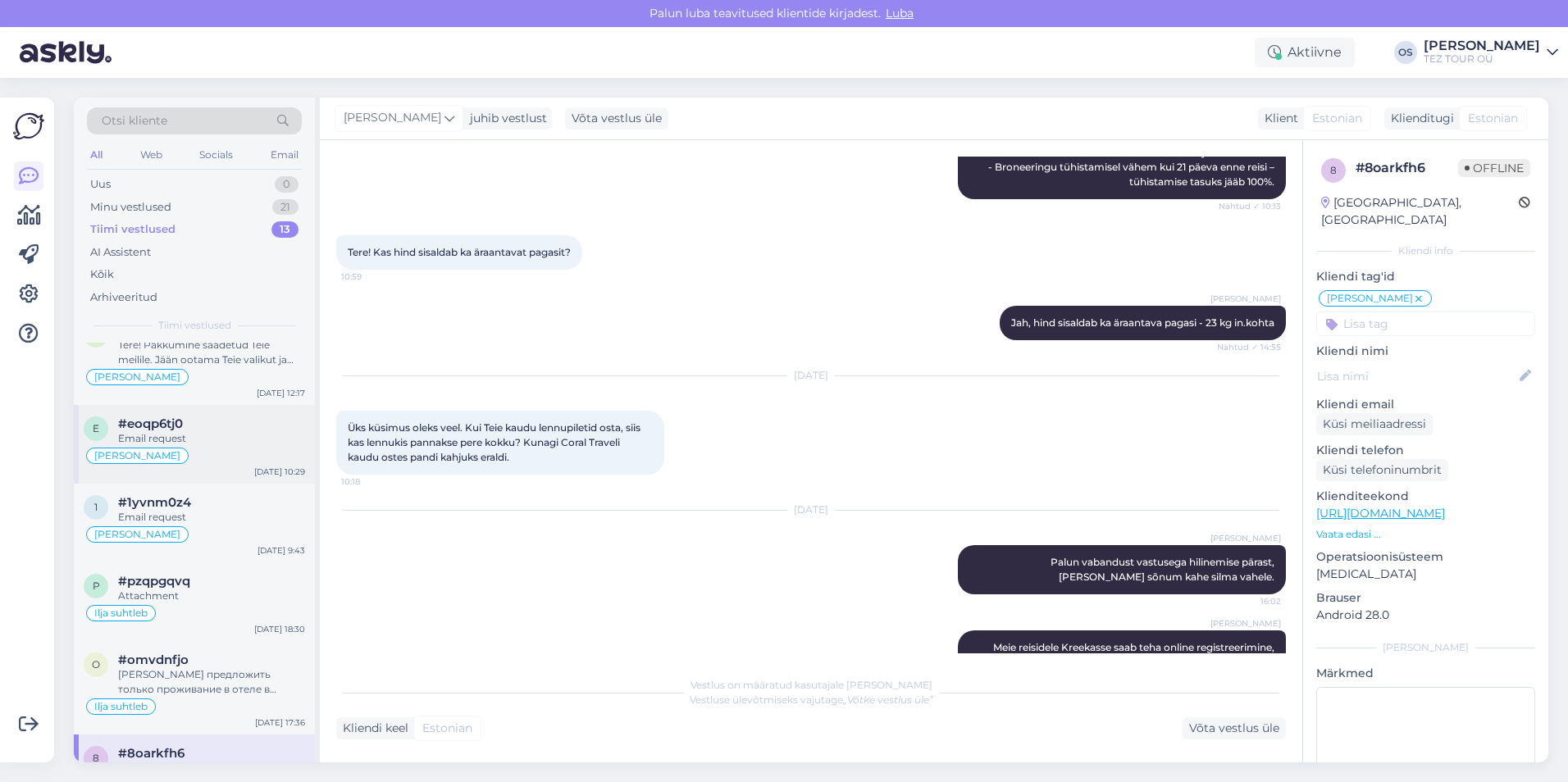
scroll to position [0, 0]
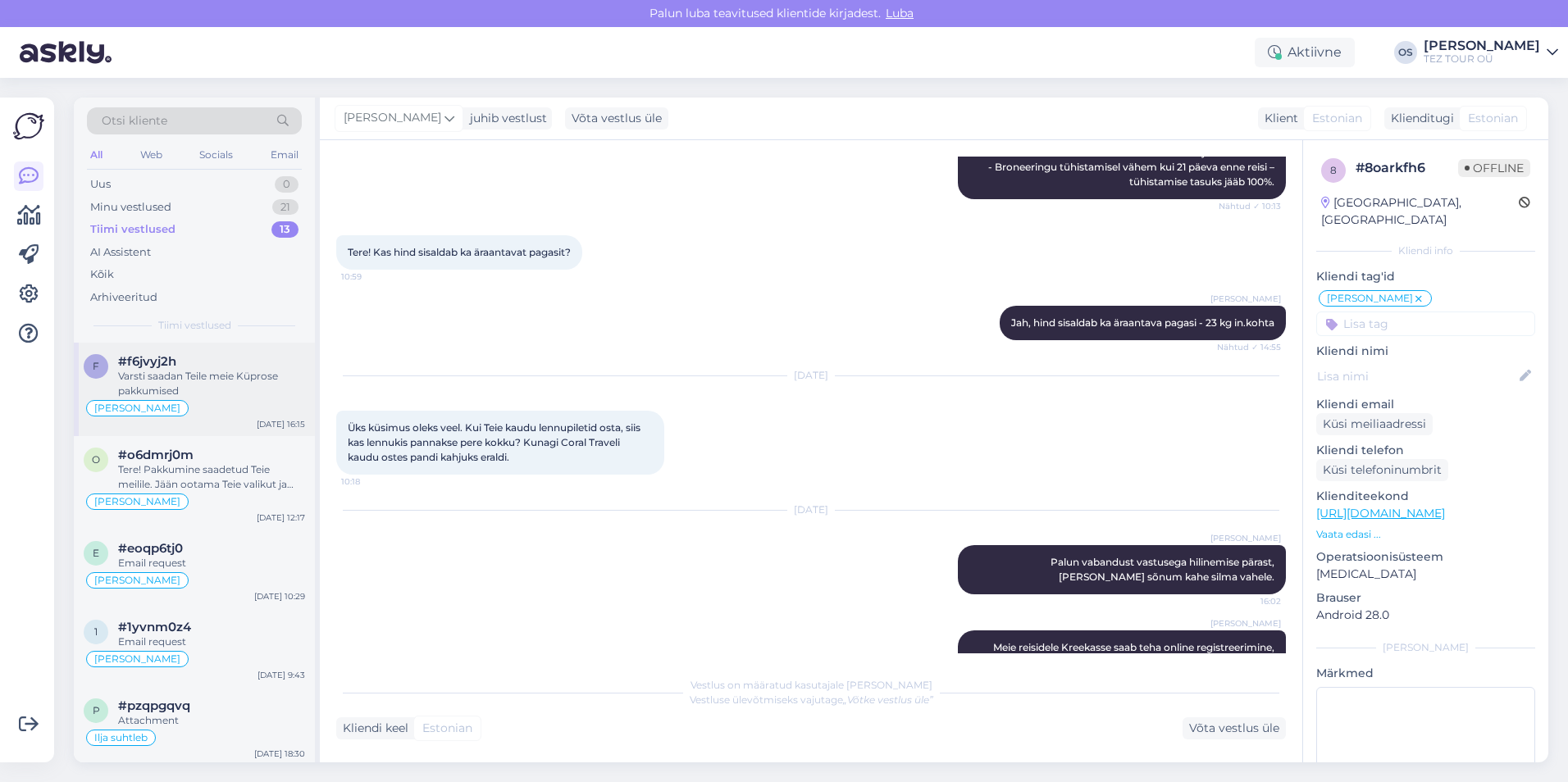
click at [212, 372] on div "Varsti saadan Teile meie Küprose pakkumised" at bounding box center [211, 384] width 187 height 30
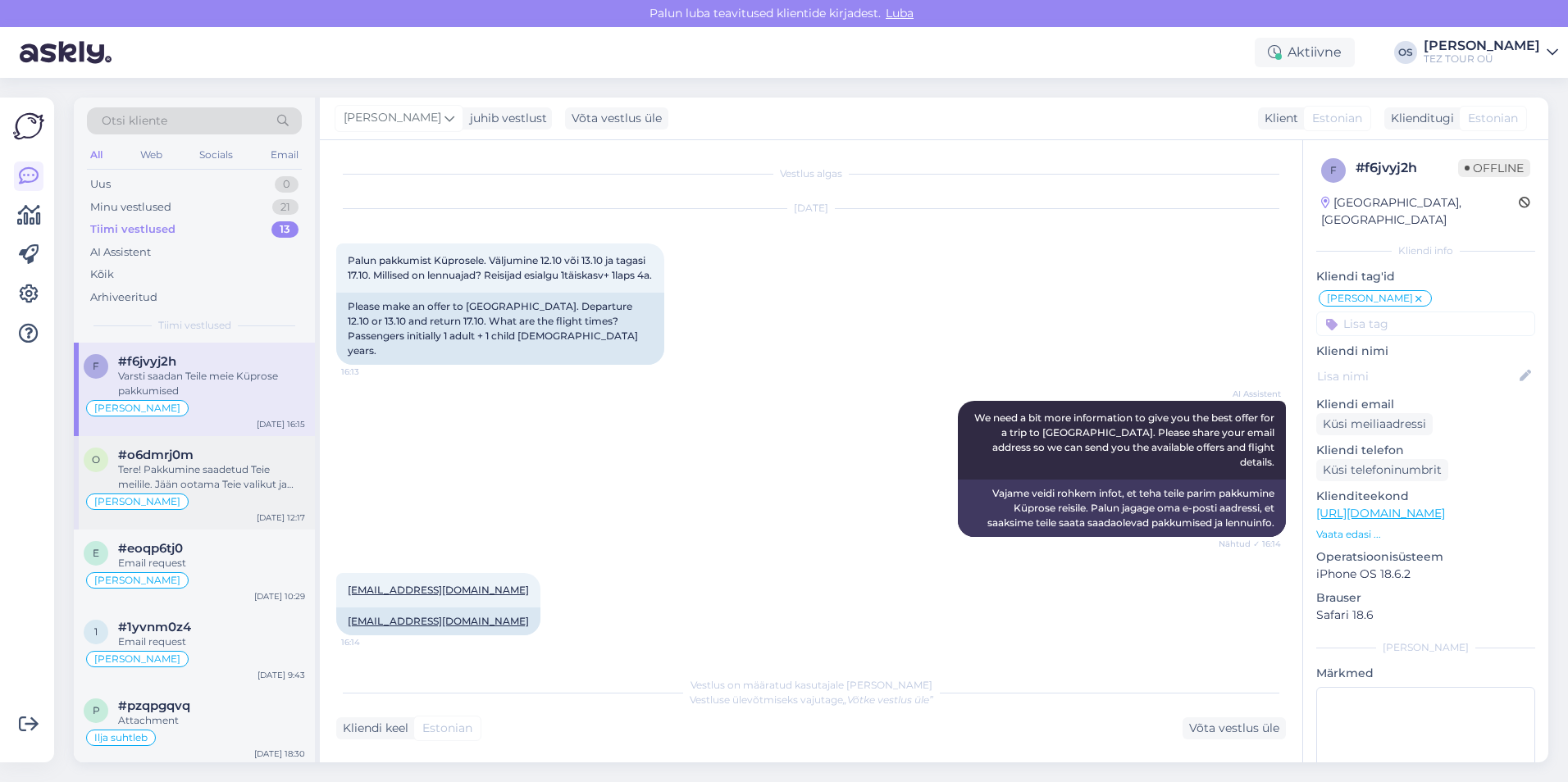
click at [255, 473] on div "Tere! Pakkumine saadetud Teie meilile. Jään ootama Teie valikut ja broneerimiss…" at bounding box center [211, 477] width 187 height 30
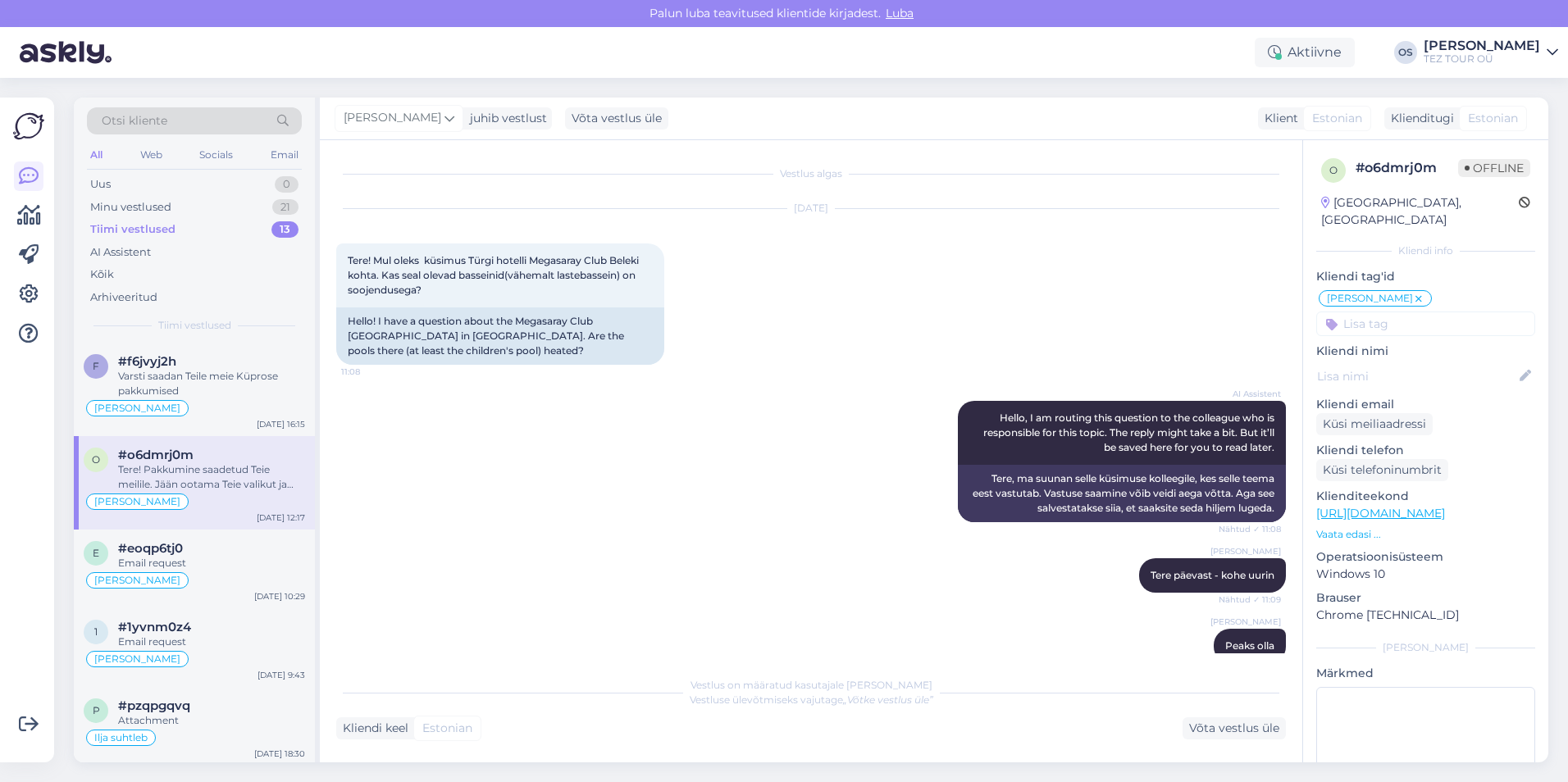
scroll to position [1220, 0]
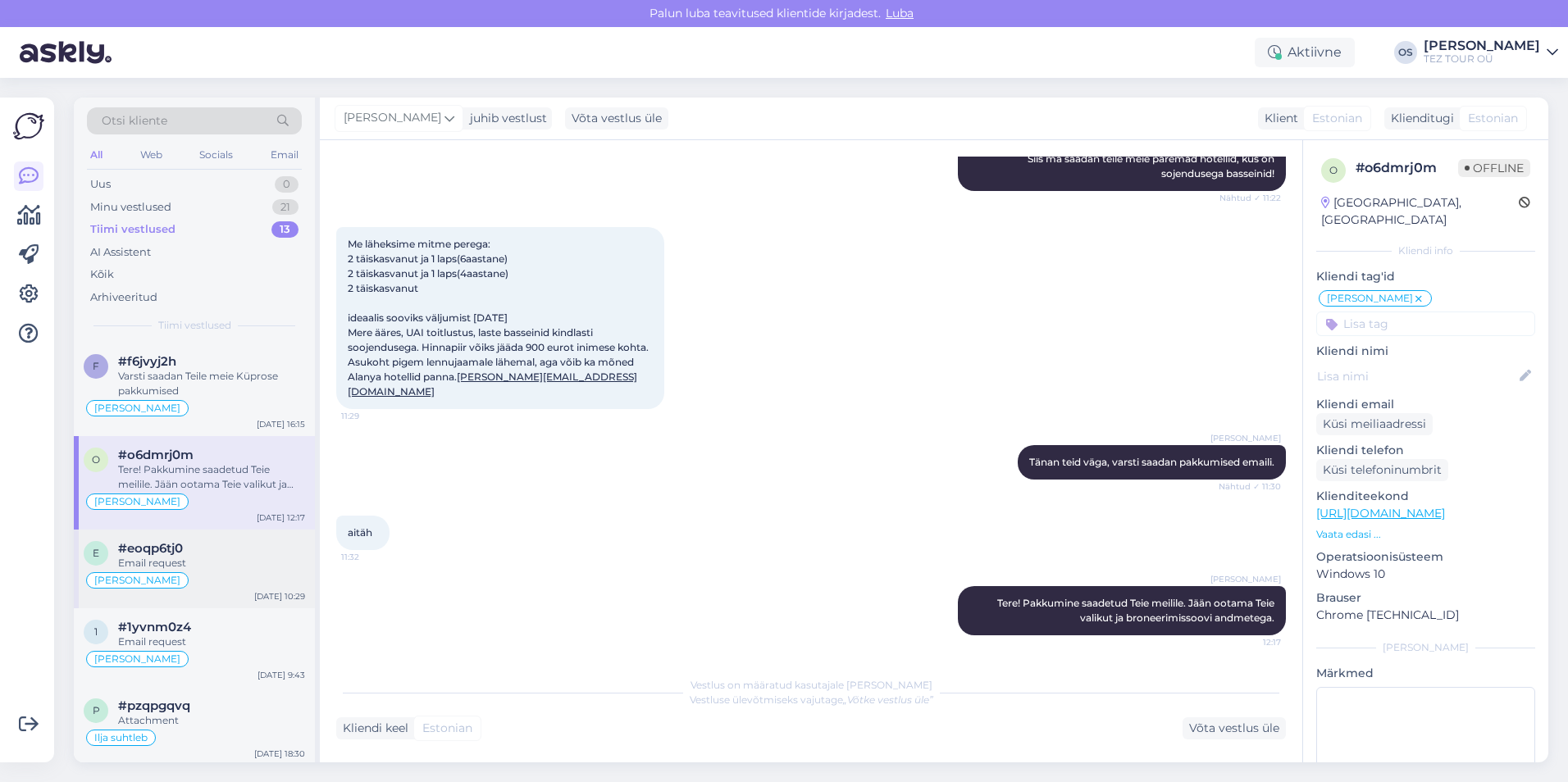
click at [191, 561] on div "Email request" at bounding box center [211, 563] width 187 height 15
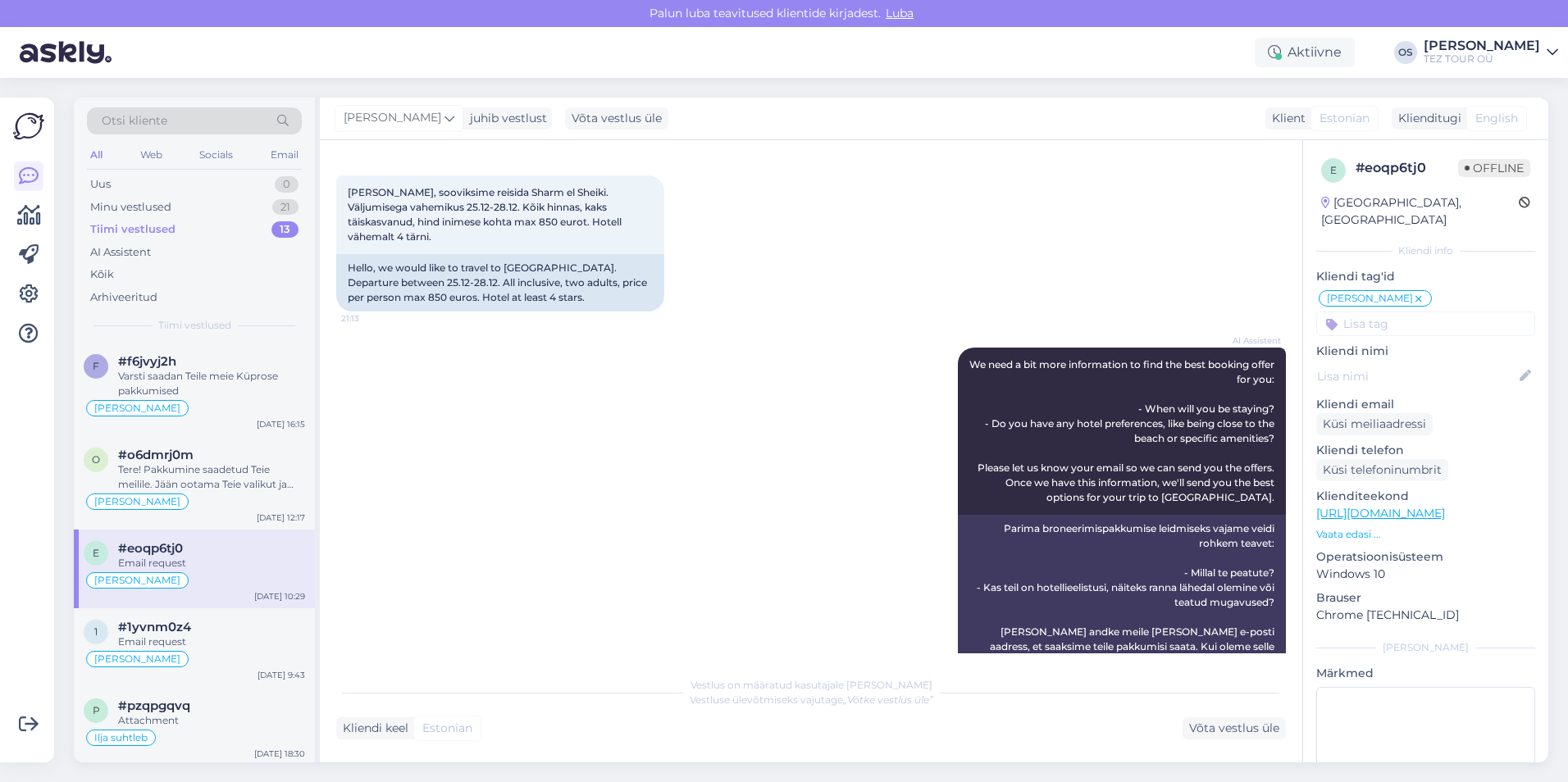
scroll to position [213, 0]
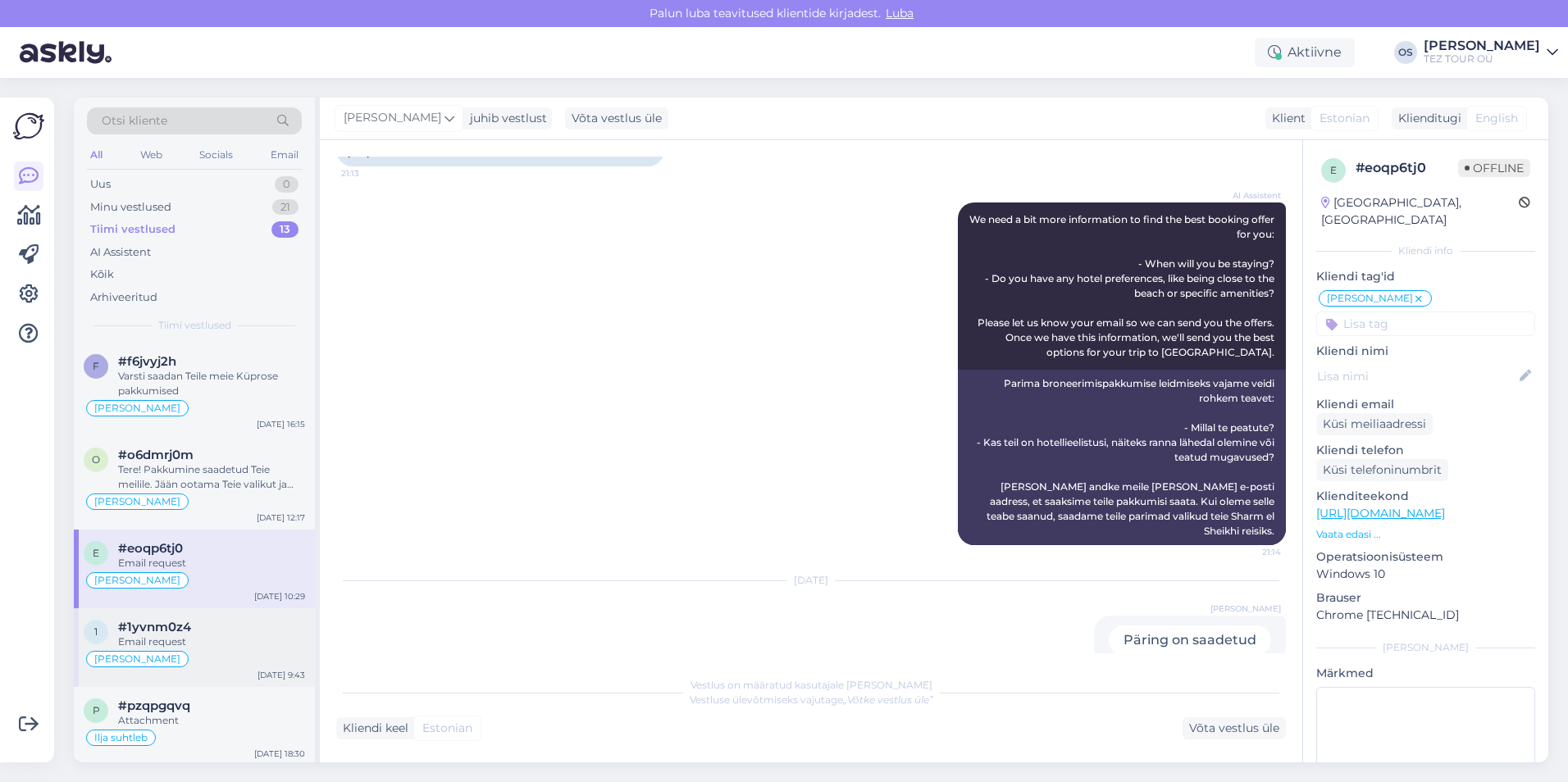
click at [205, 626] on div "#1yvnm0z4" at bounding box center [211, 627] width 187 height 15
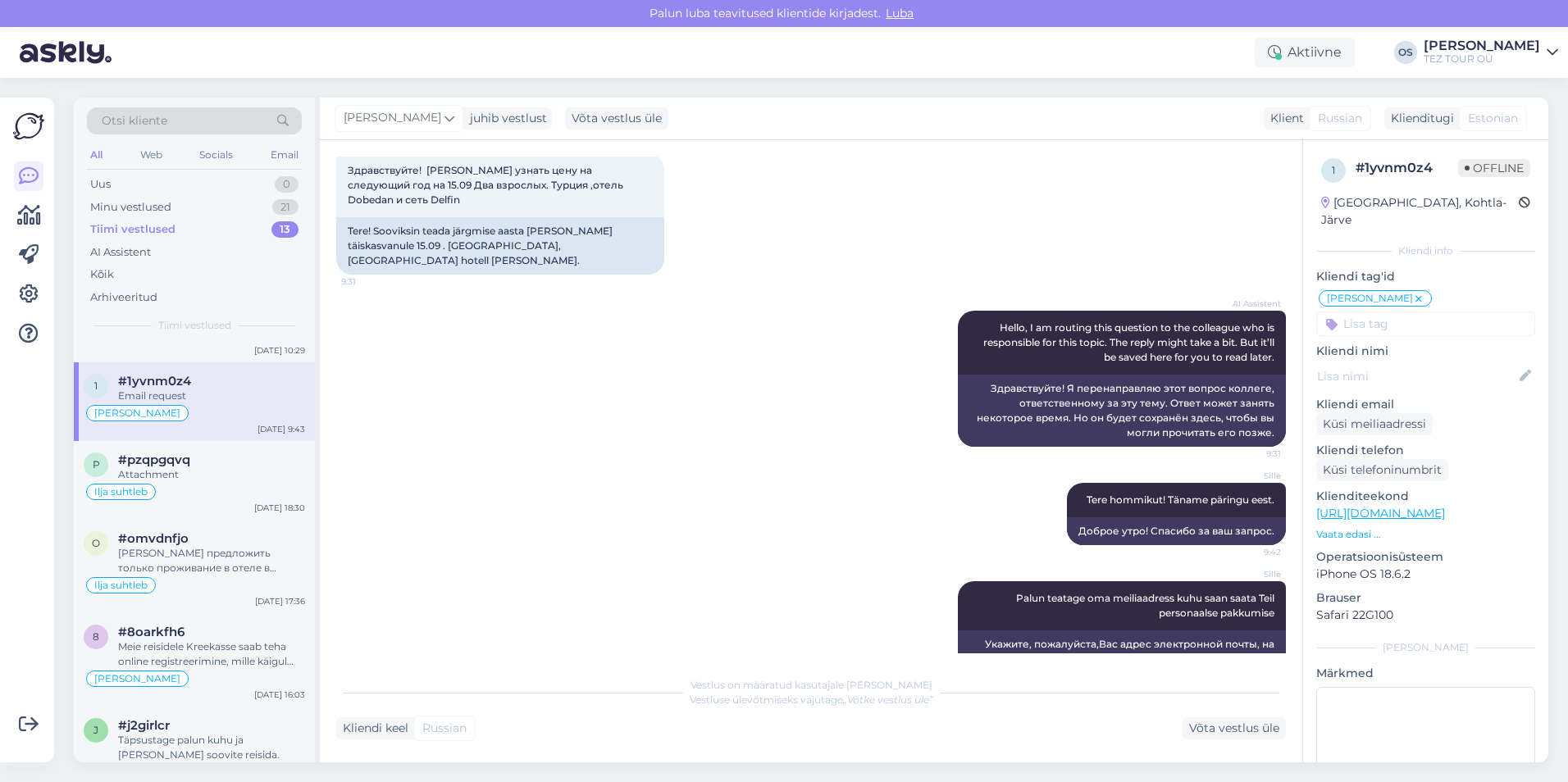
scroll to position [0, 0]
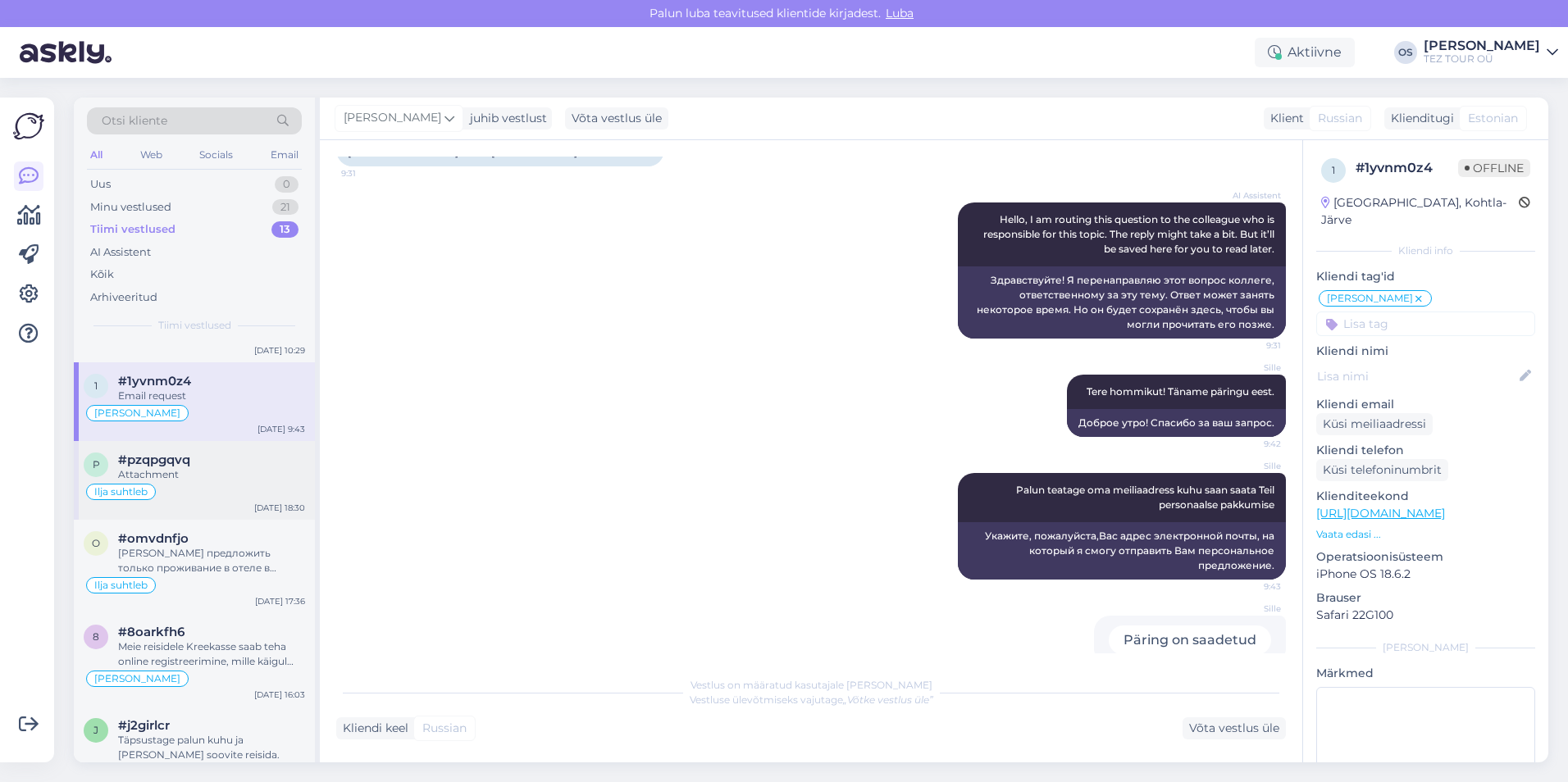
click at [209, 471] on div "Attachment" at bounding box center [211, 474] width 187 height 15
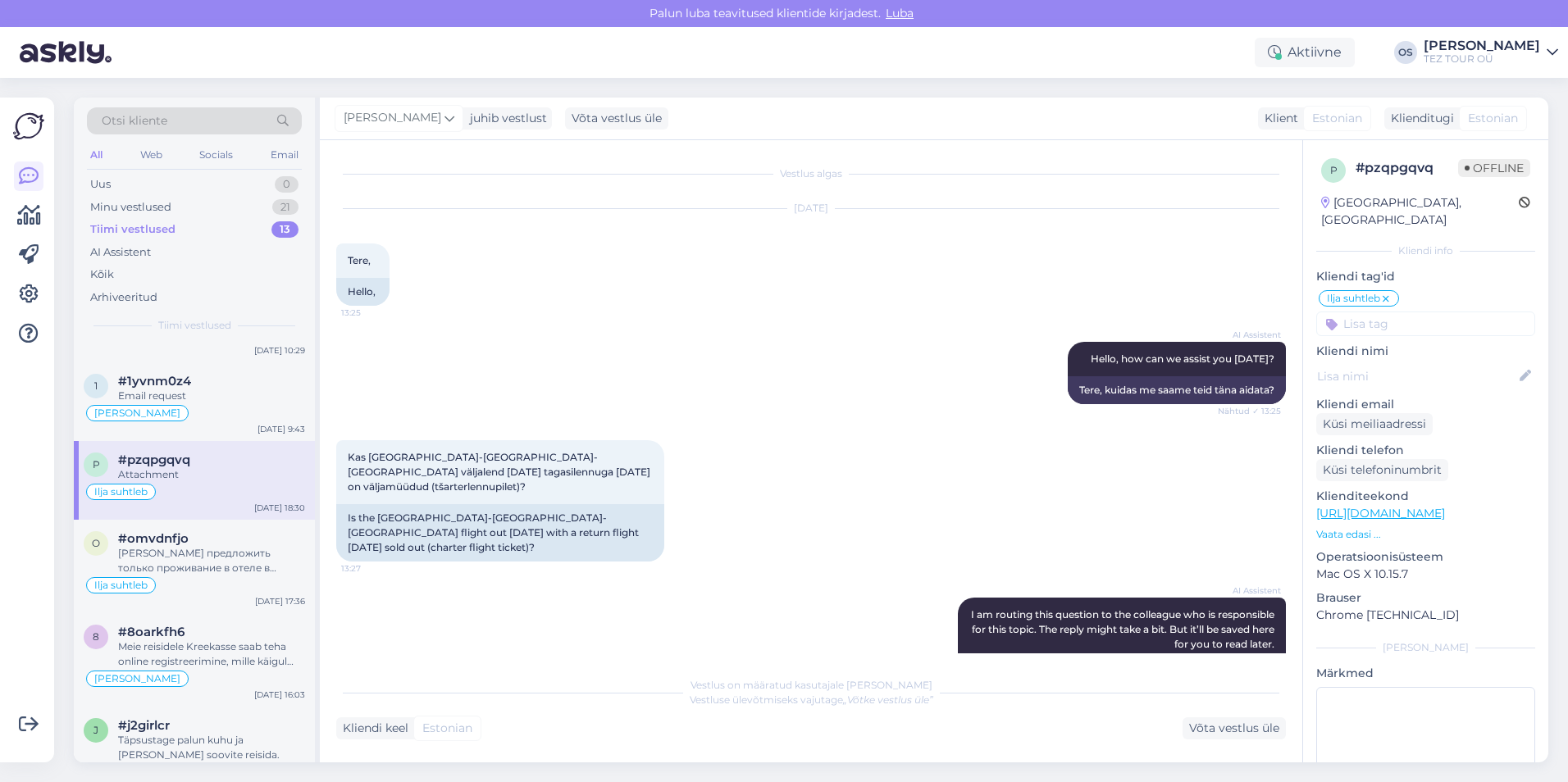
scroll to position [470, 0]
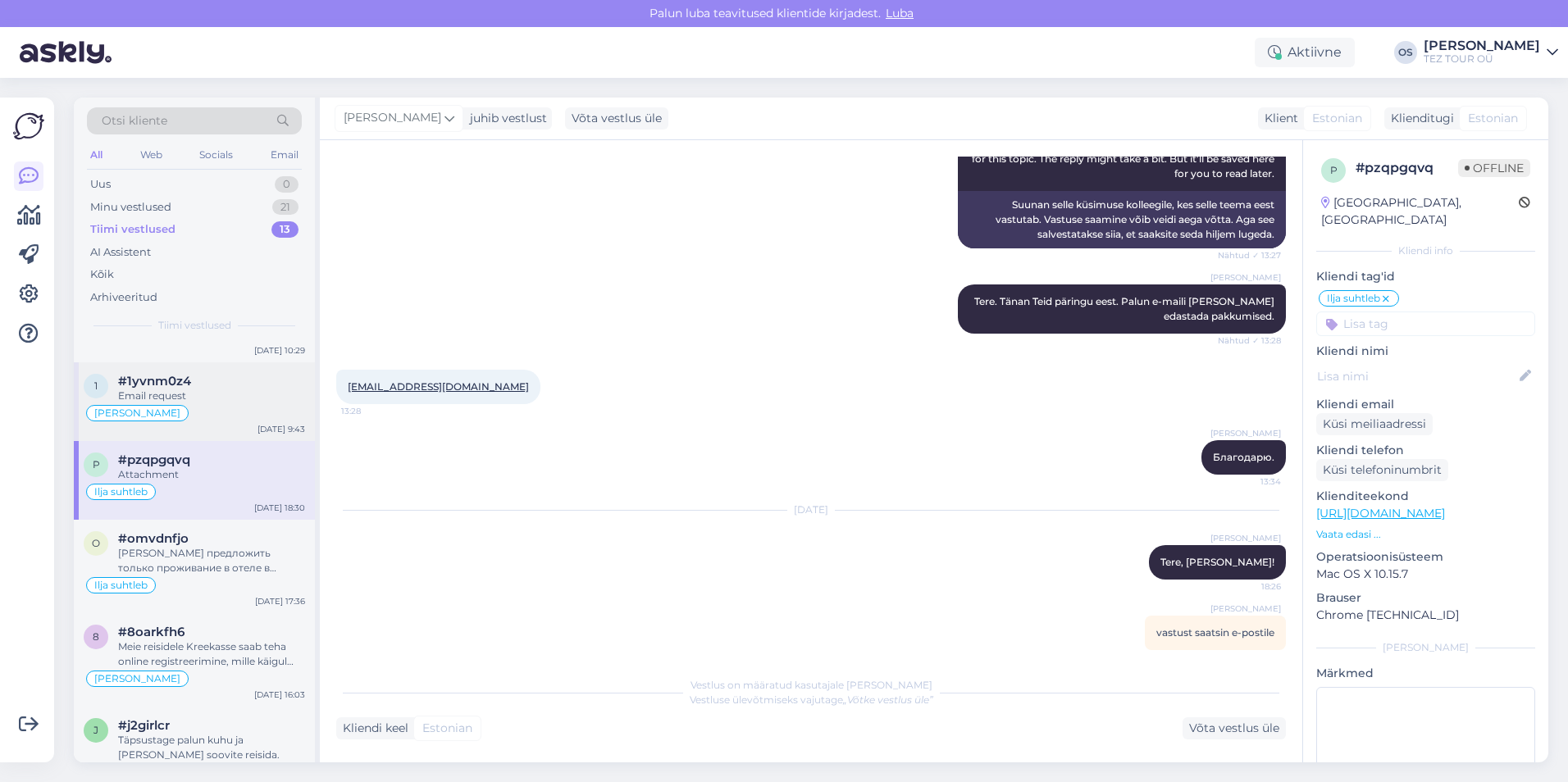
click at [209, 396] on div "Email request" at bounding box center [211, 396] width 187 height 15
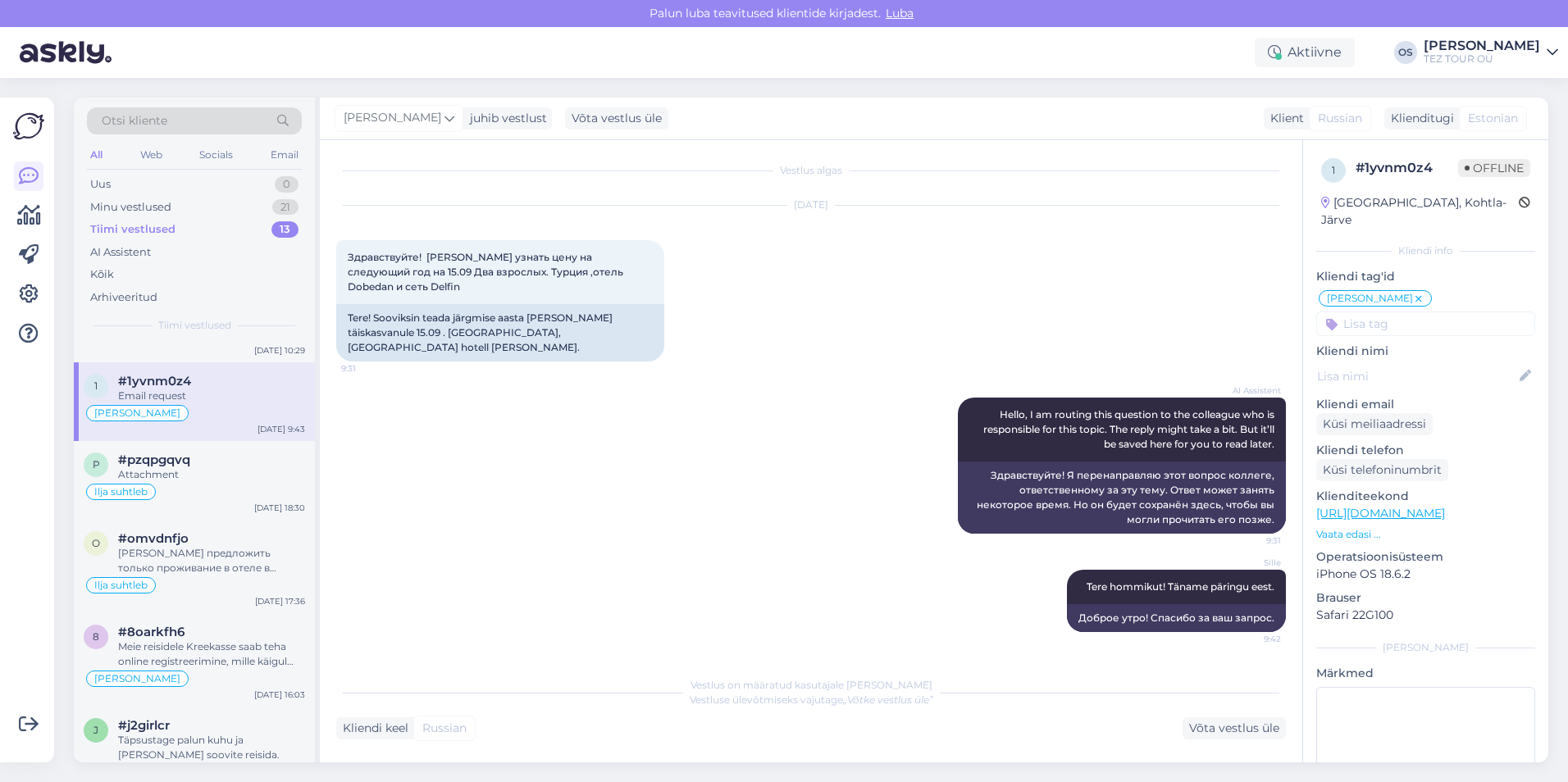
scroll to position [0, 0]
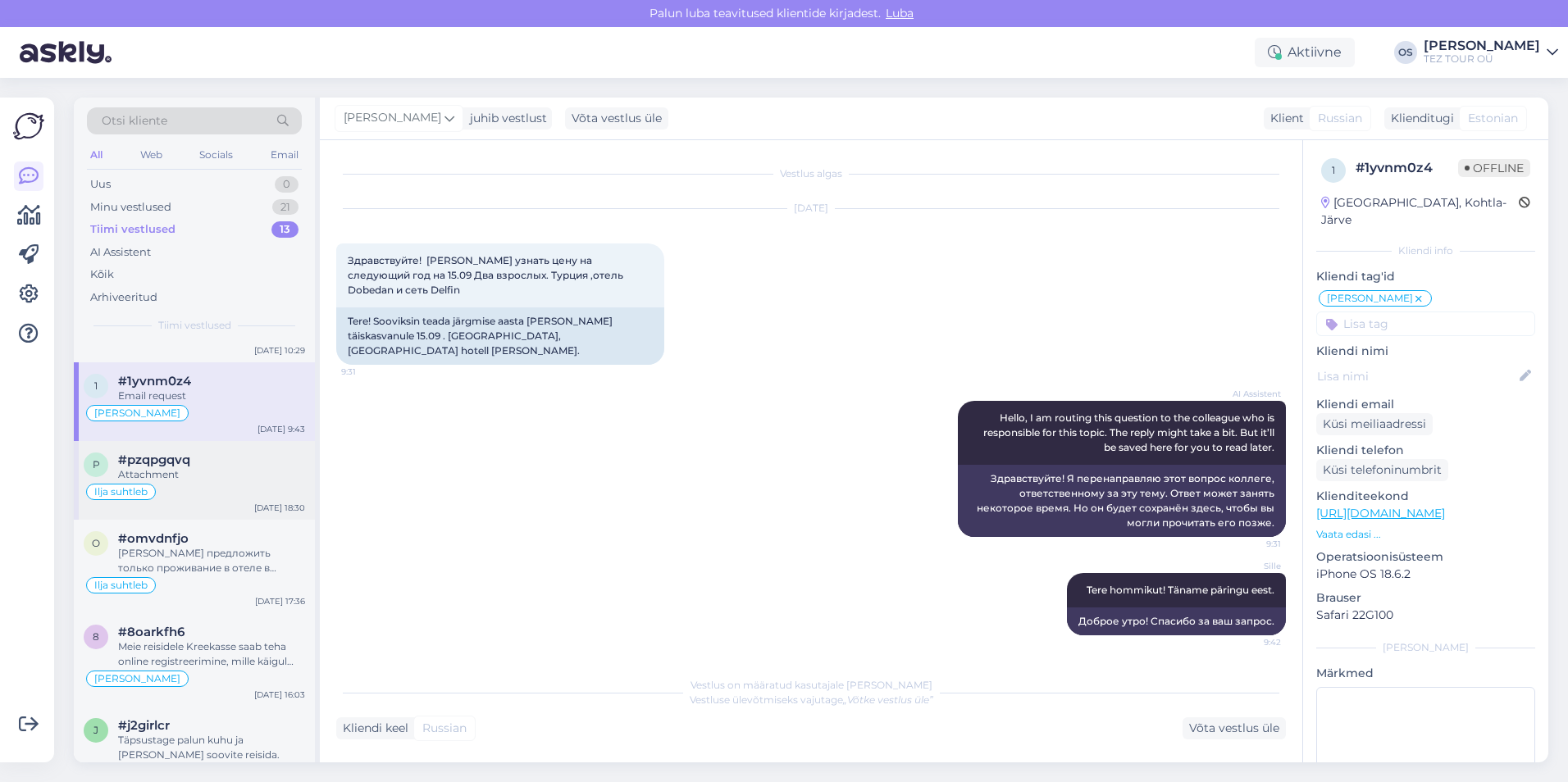
click at [192, 474] on div "Attachment" at bounding box center [211, 474] width 187 height 15
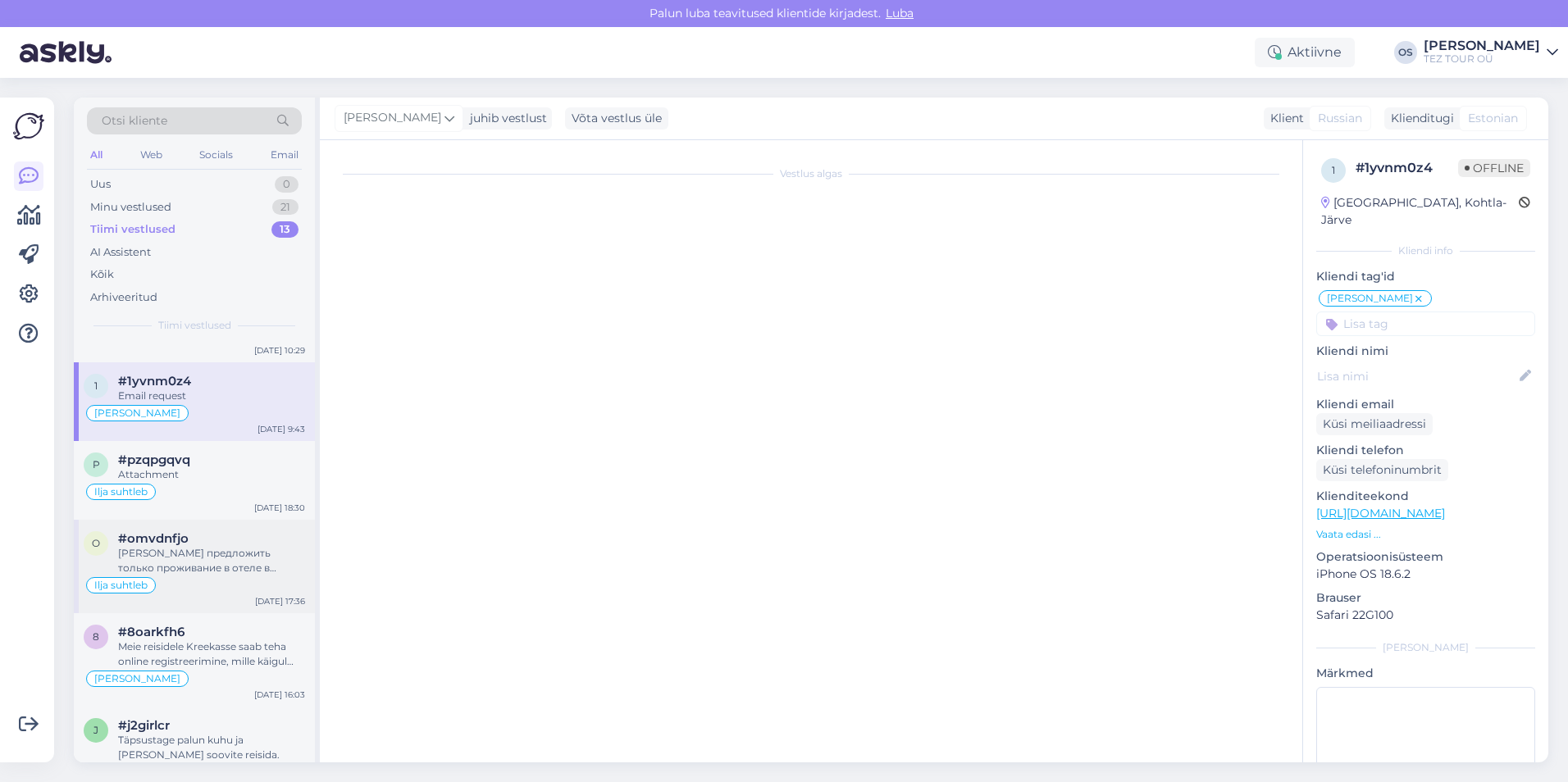
scroll to position [470, 0]
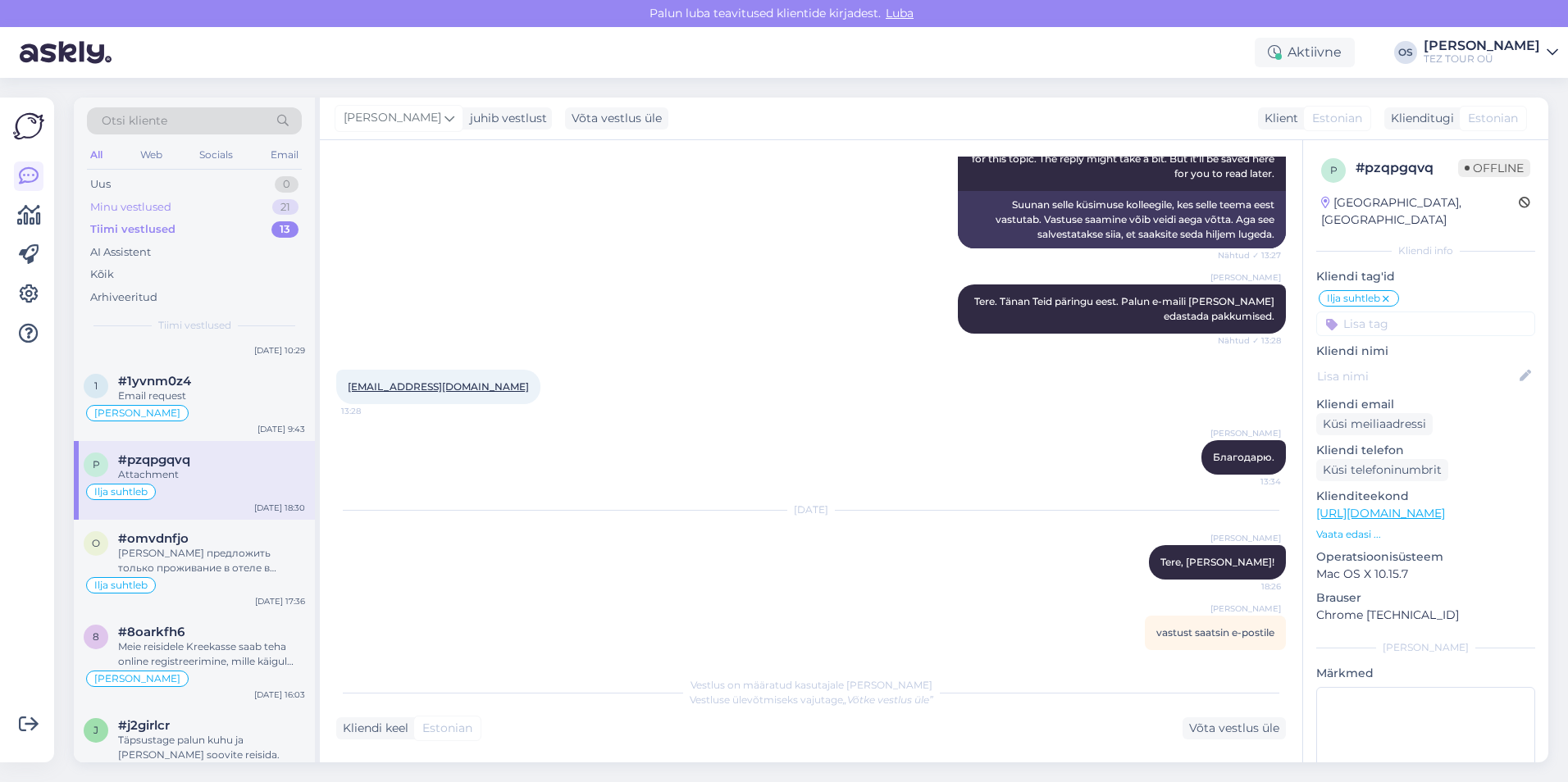
click at [178, 216] on div "Minu vestlused 21" at bounding box center [194, 207] width 215 height 23
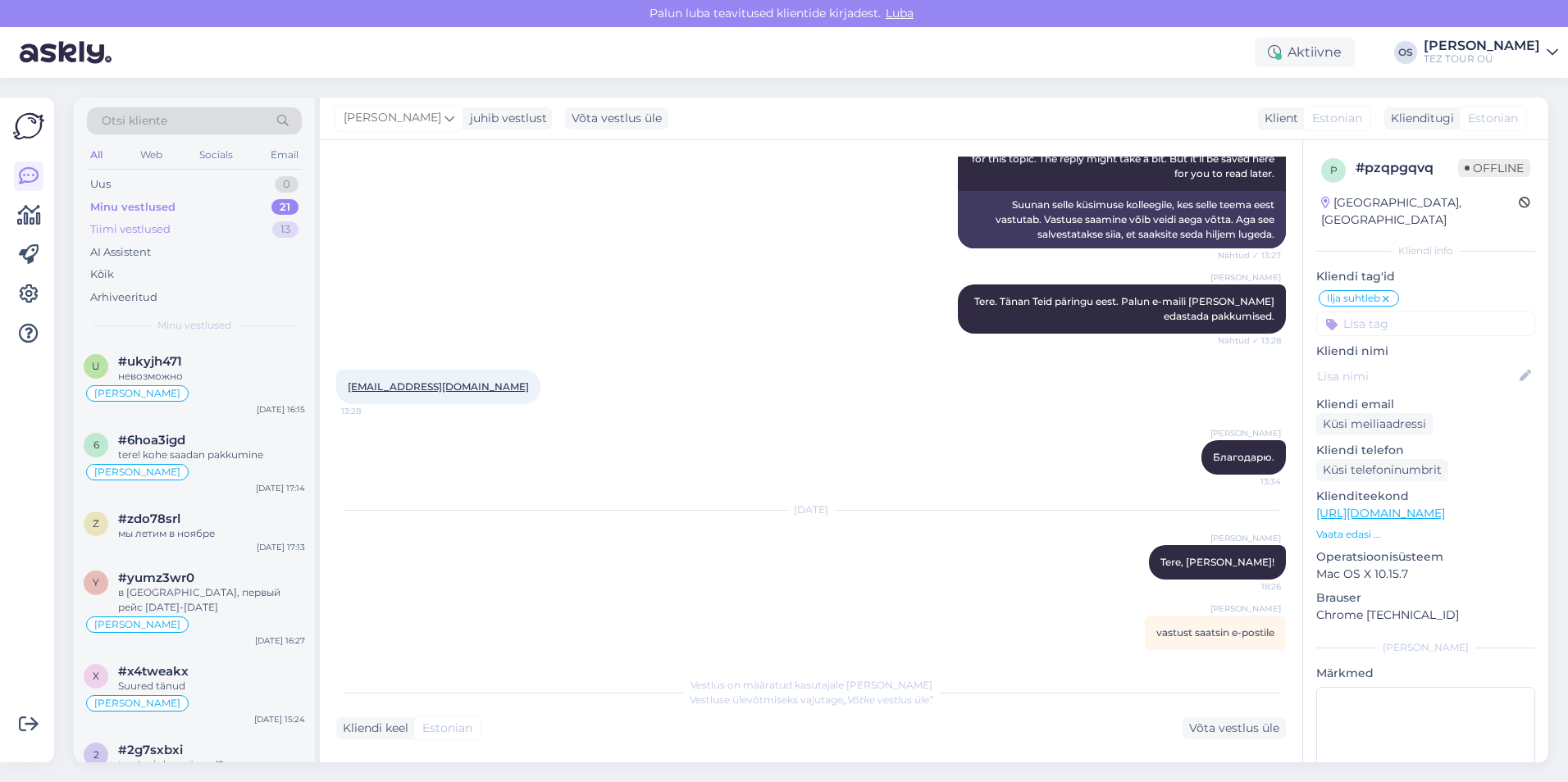
click at [178, 219] on div "Tiimi vestlused 13" at bounding box center [194, 230] width 215 height 23
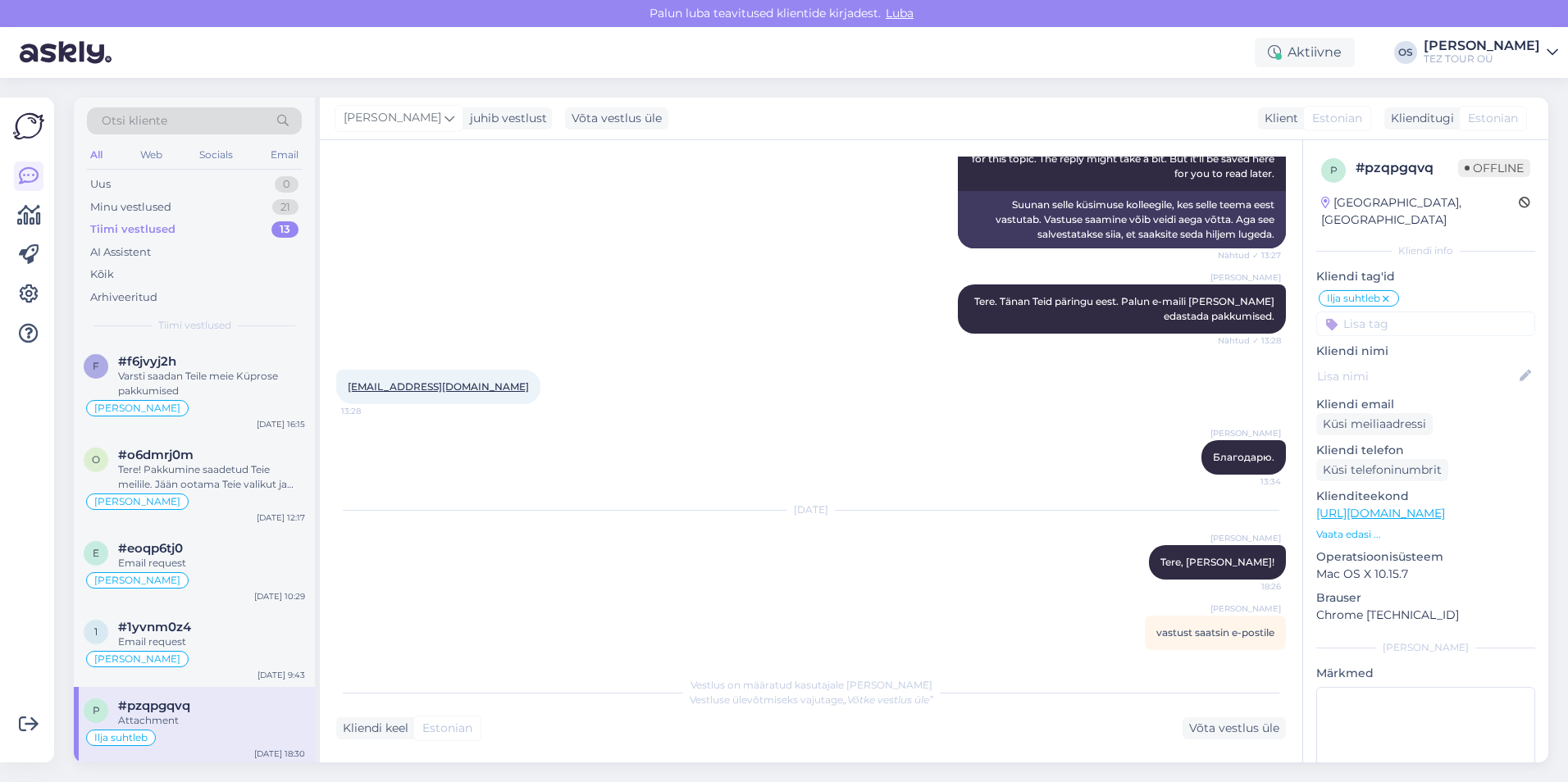
click at [175, 228] on div "Tiimi vestlused 13" at bounding box center [194, 230] width 215 height 23
click at [251, 369] on div "Varsti saadan Teile meie Küprose pakkumised" at bounding box center [211, 384] width 187 height 30
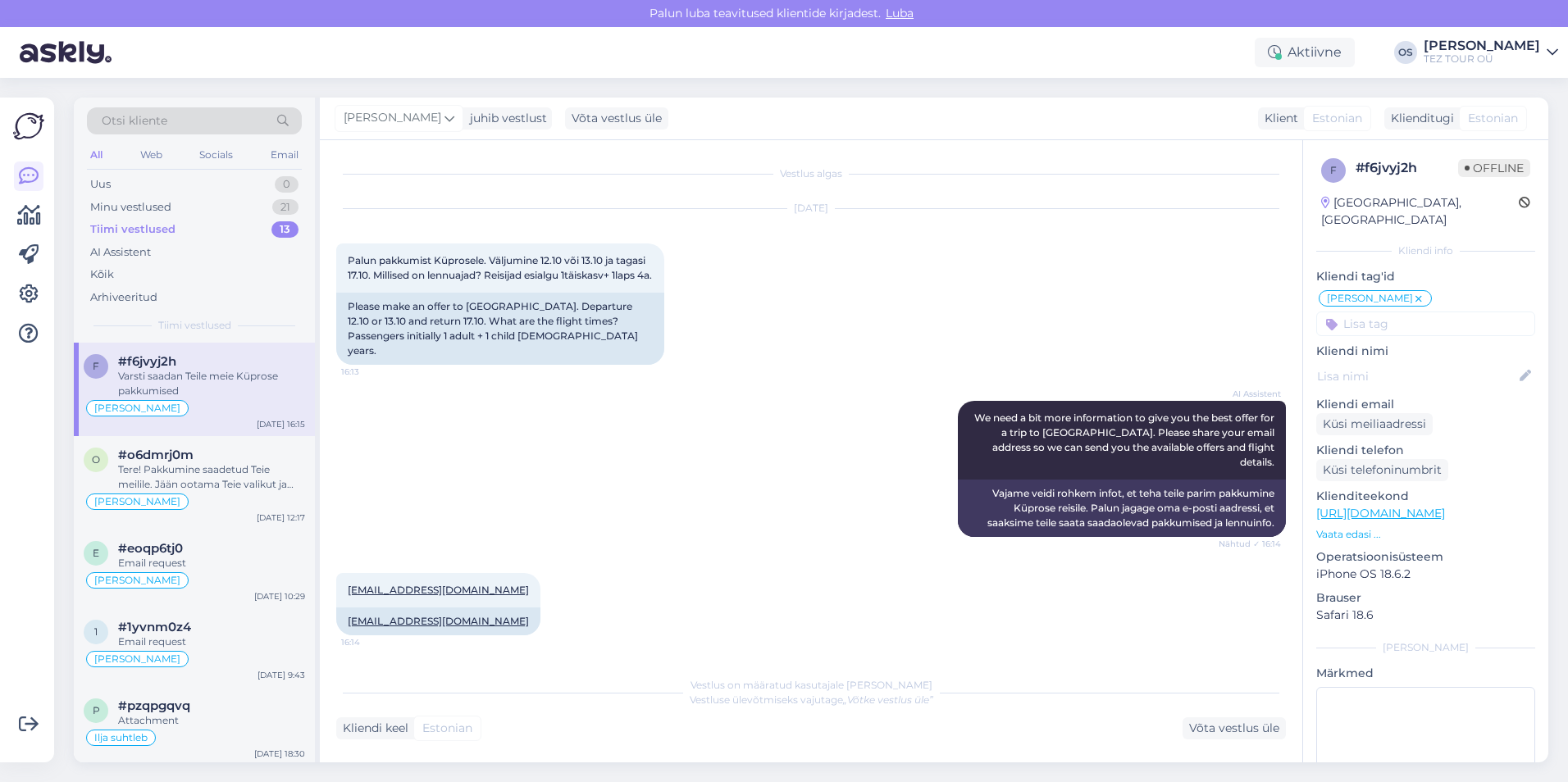
click at [178, 384] on div "Varsti saadan Teile meie Küprose pakkumised" at bounding box center [211, 384] width 187 height 30
click at [228, 454] on div "#o6dmrj0m" at bounding box center [211, 455] width 187 height 15
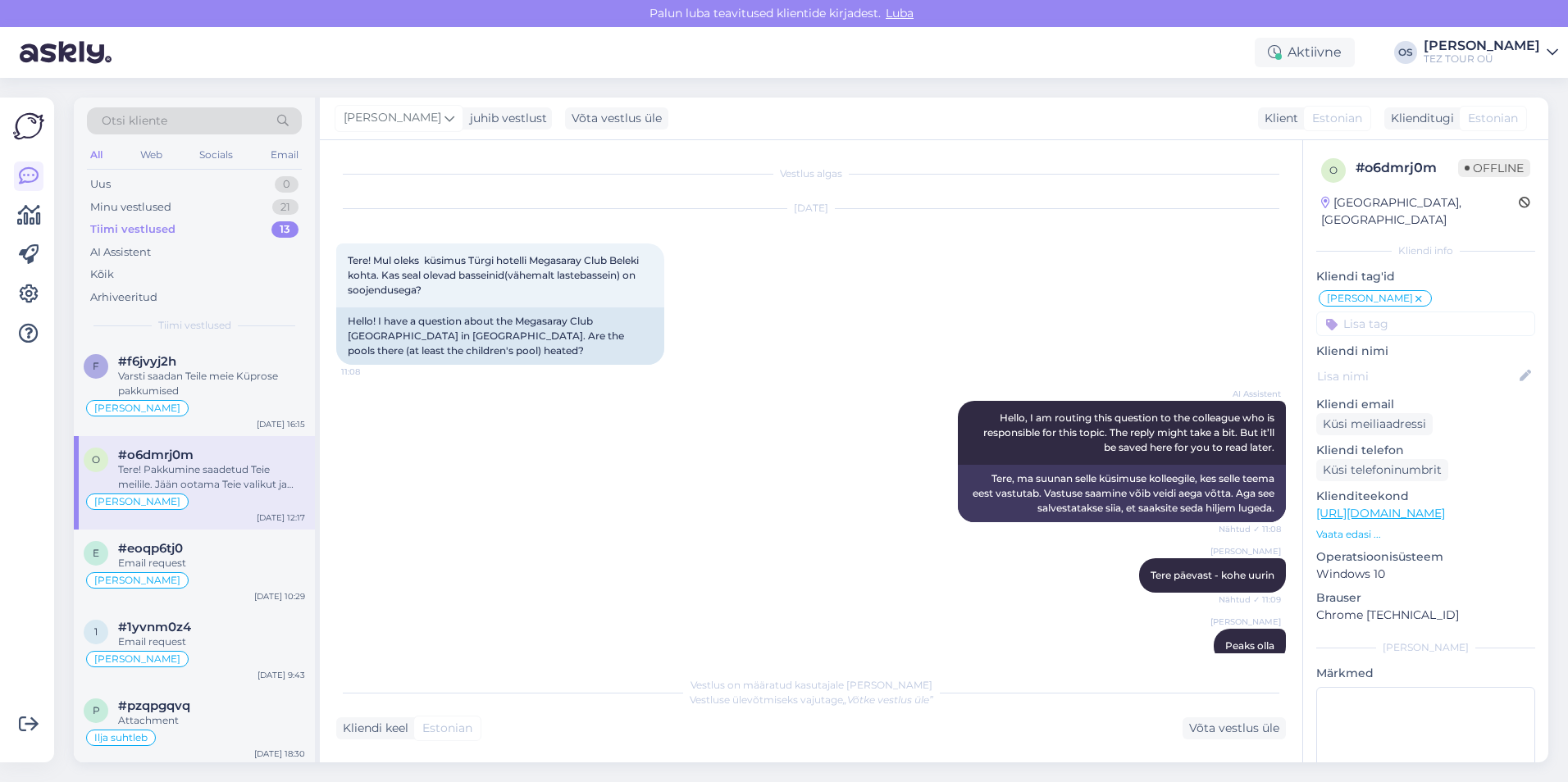
scroll to position [1220, 0]
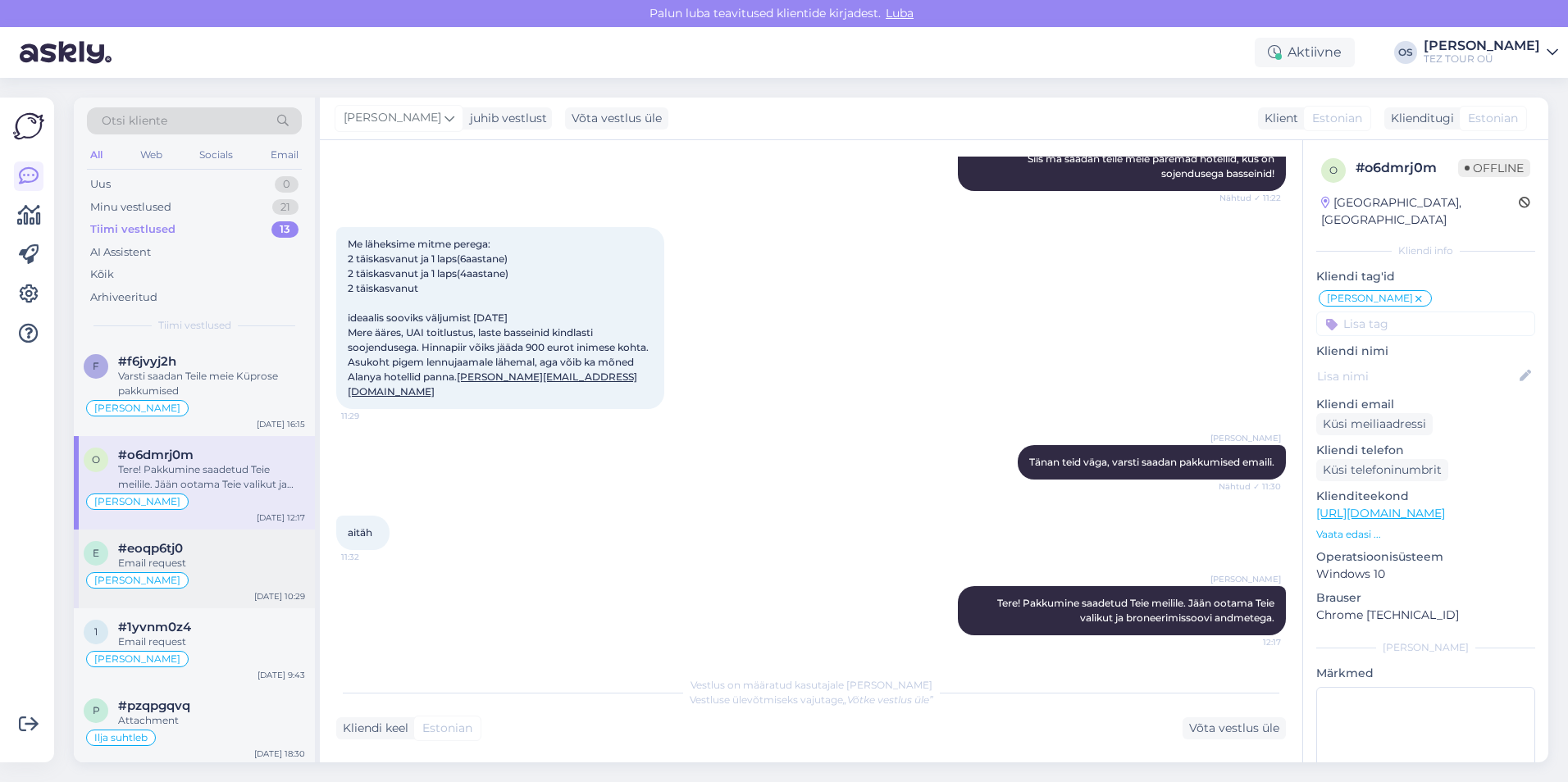
click at [188, 566] on div "Email request" at bounding box center [211, 563] width 187 height 15
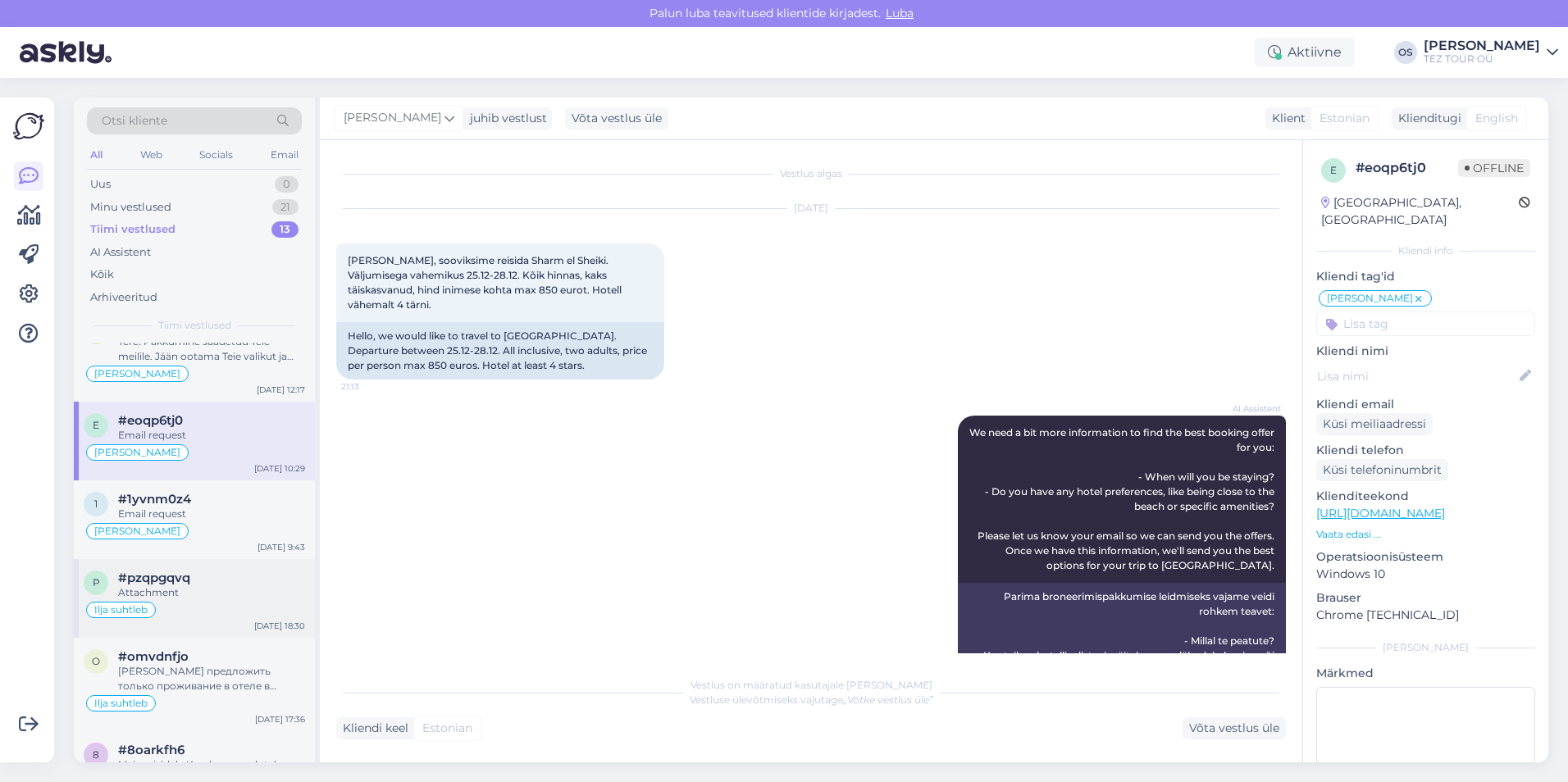
scroll to position [246, 0]
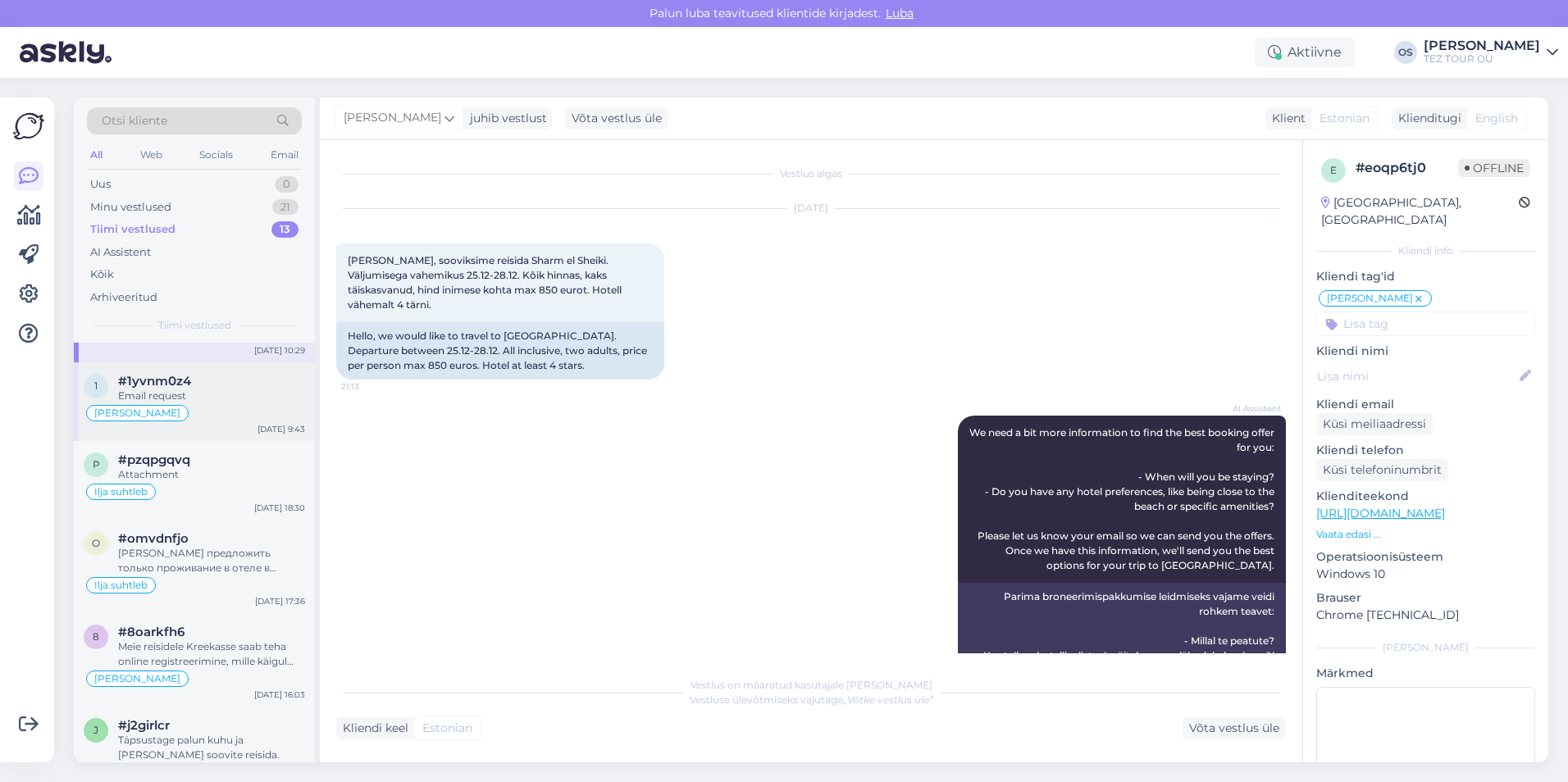
click at [212, 407] on div "[PERSON_NAME]" at bounding box center [194, 413] width 222 height 20
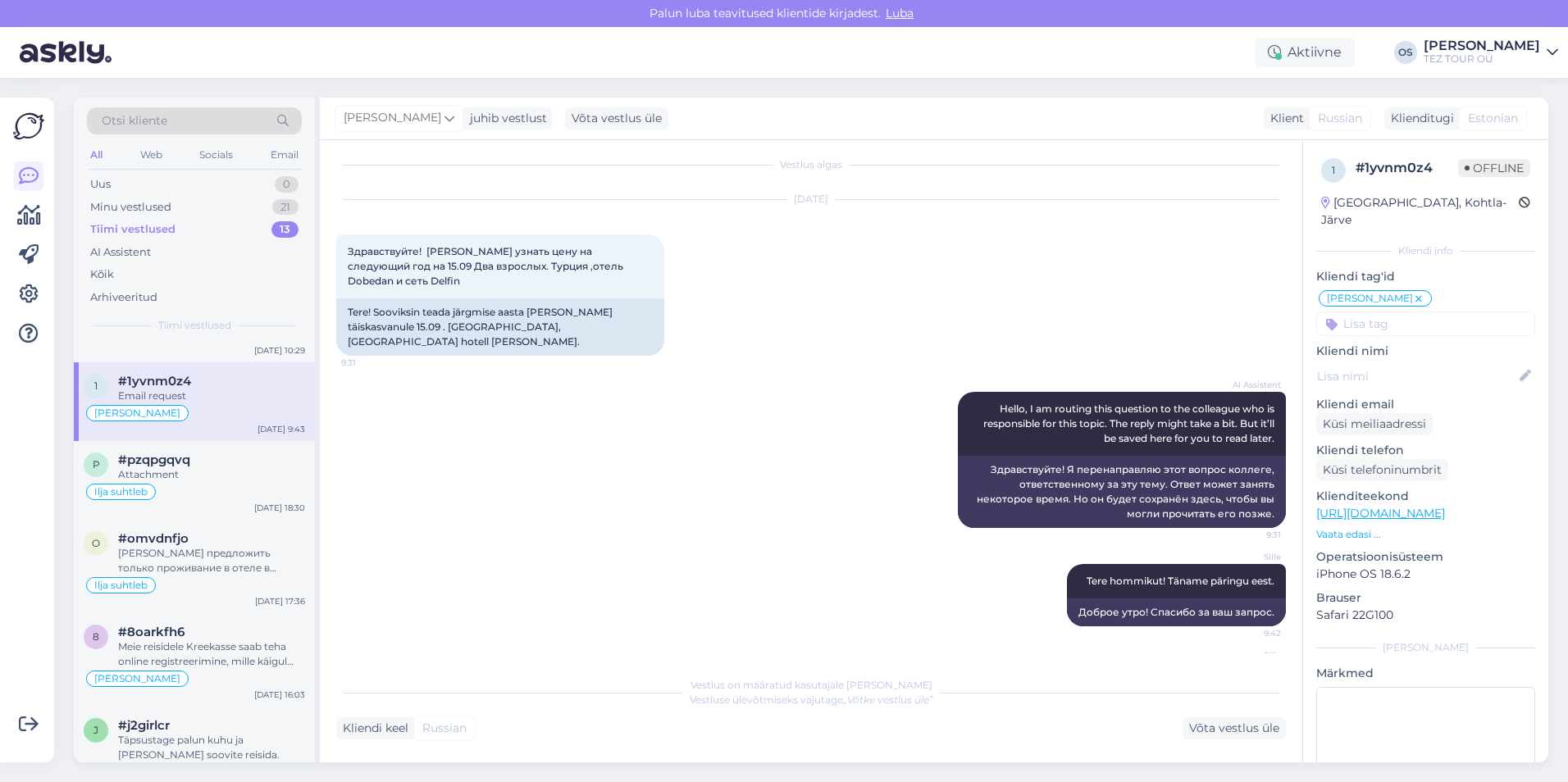
scroll to position [0, 0]
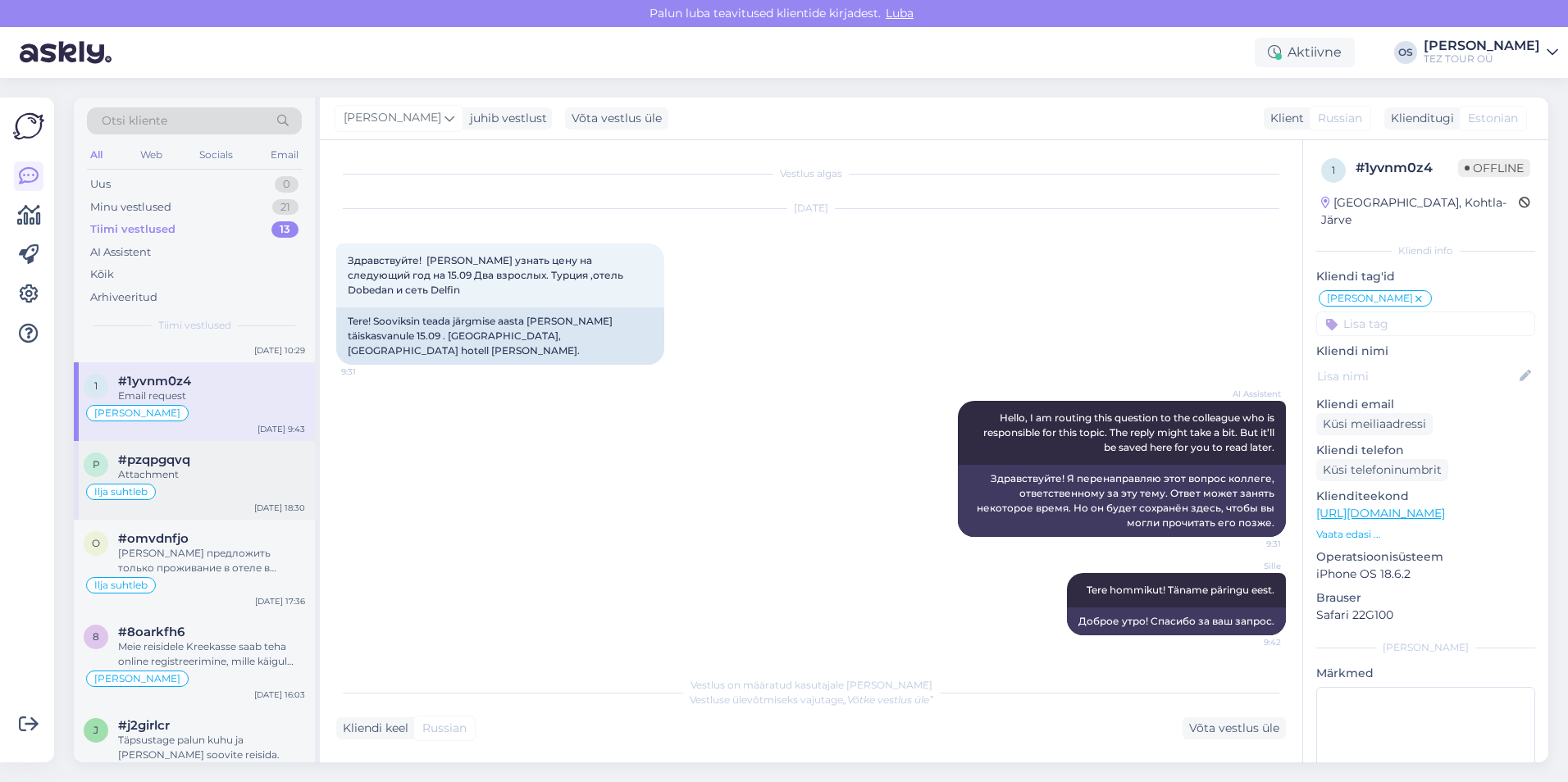
click at [235, 482] on div "Ilja suhtleb" at bounding box center [194, 492] width 222 height 20
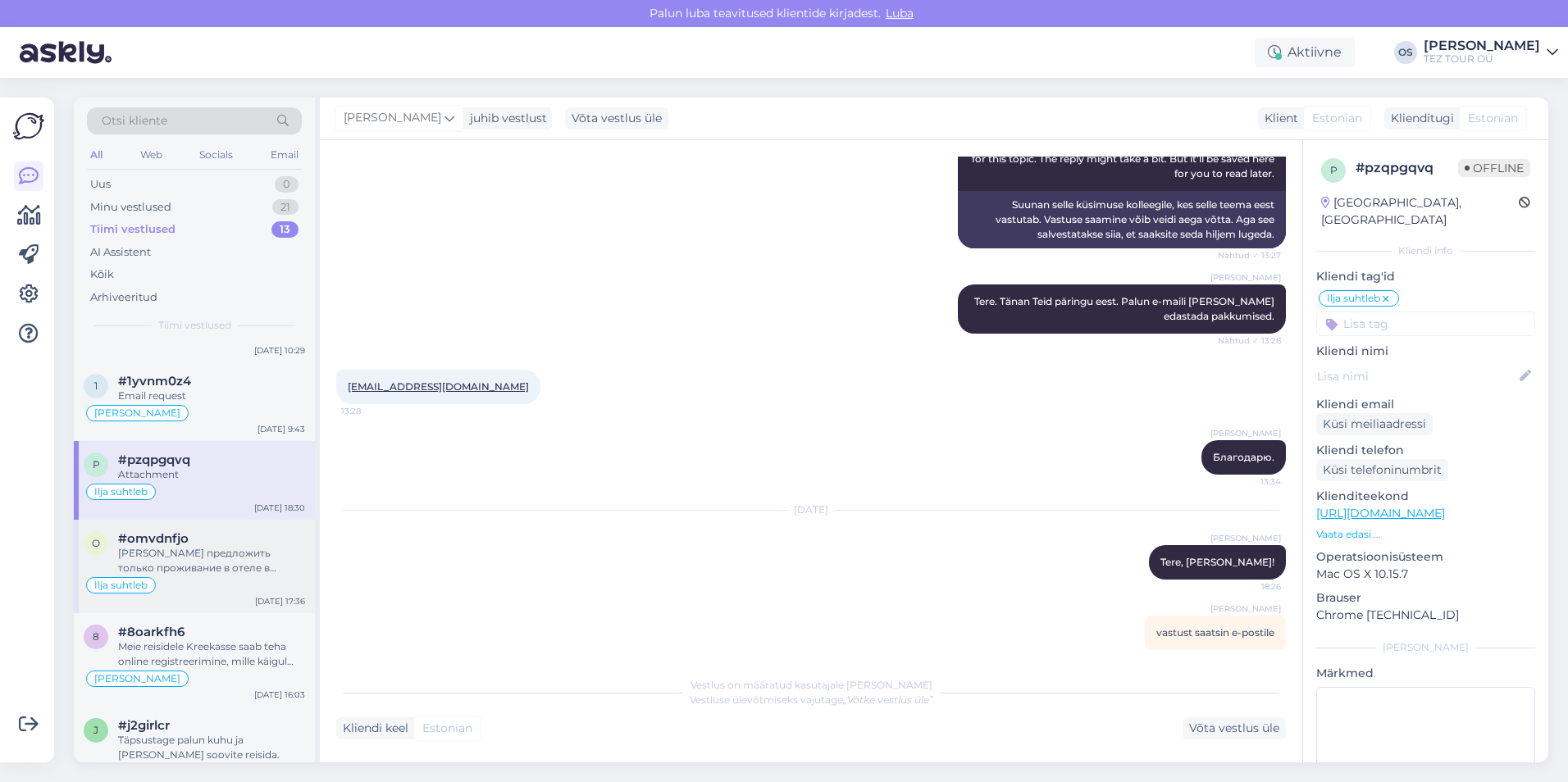
click at [237, 539] on div "#omvdnfjo" at bounding box center [211, 539] width 187 height 15
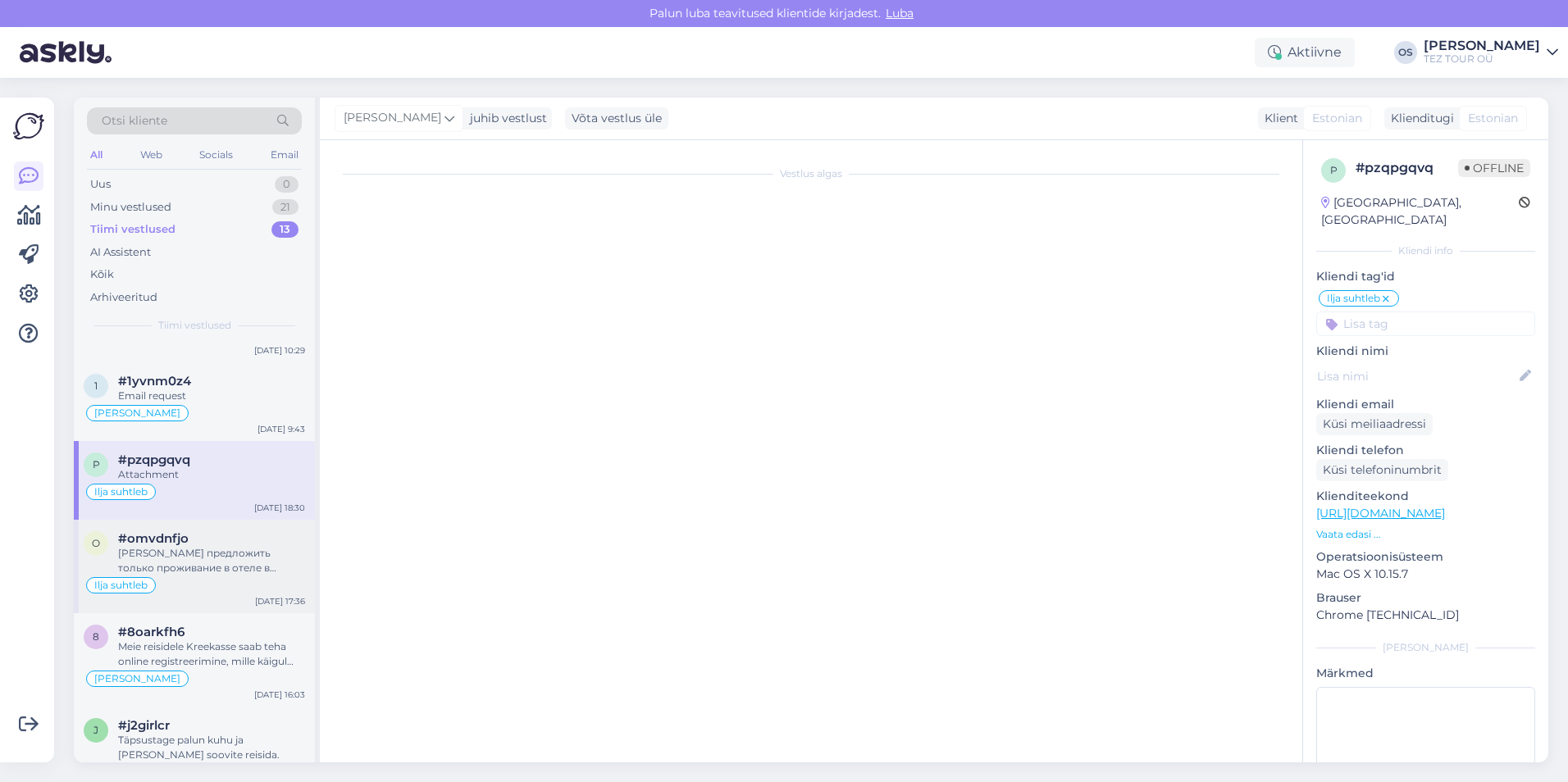
scroll to position [203, 0]
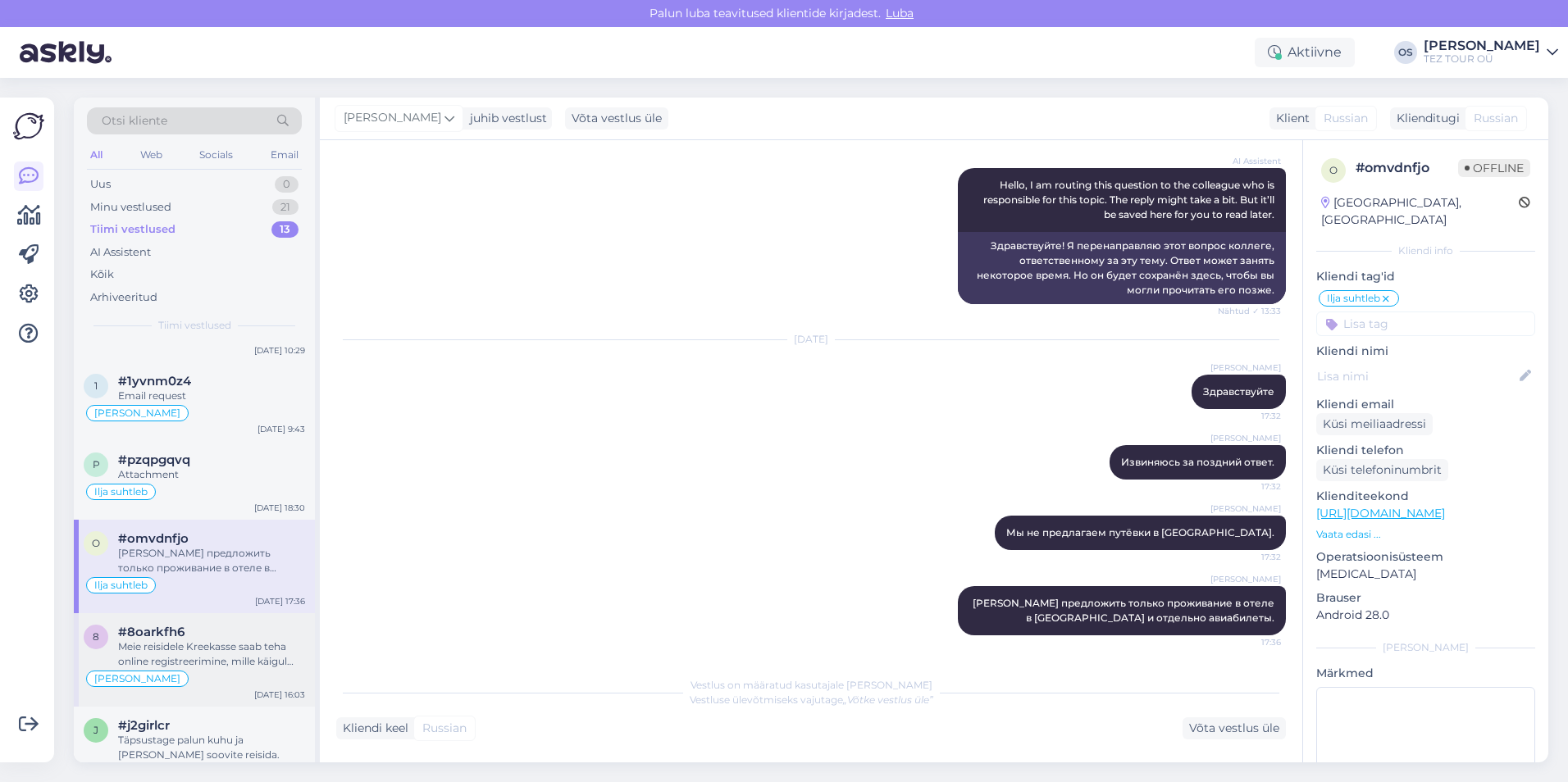
click at [202, 644] on div "Meie reisidele Kreekasse saab teha online registreerimine, mille käigul saab va…" at bounding box center [211, 654] width 187 height 30
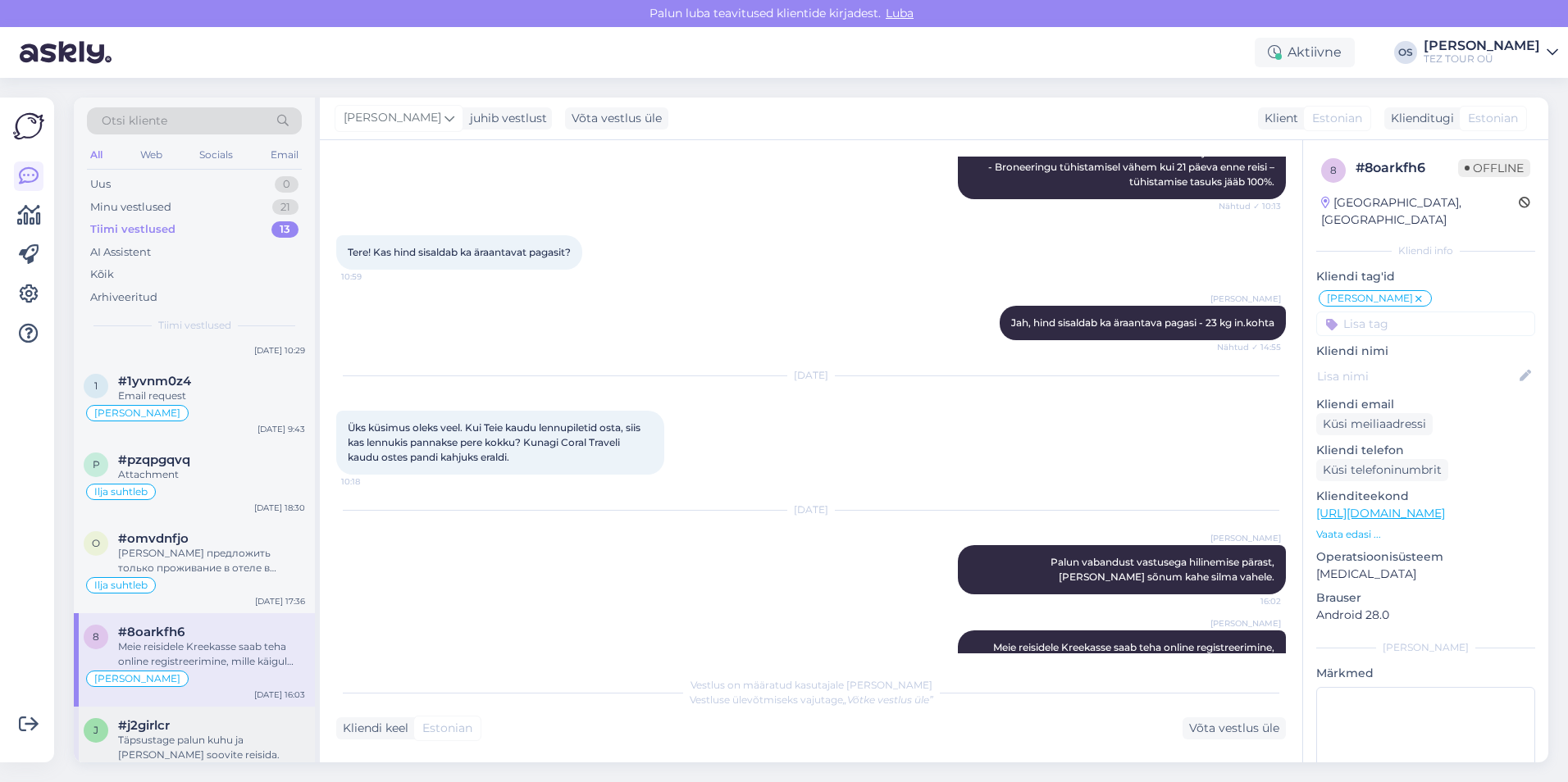
scroll to position [492, 0]
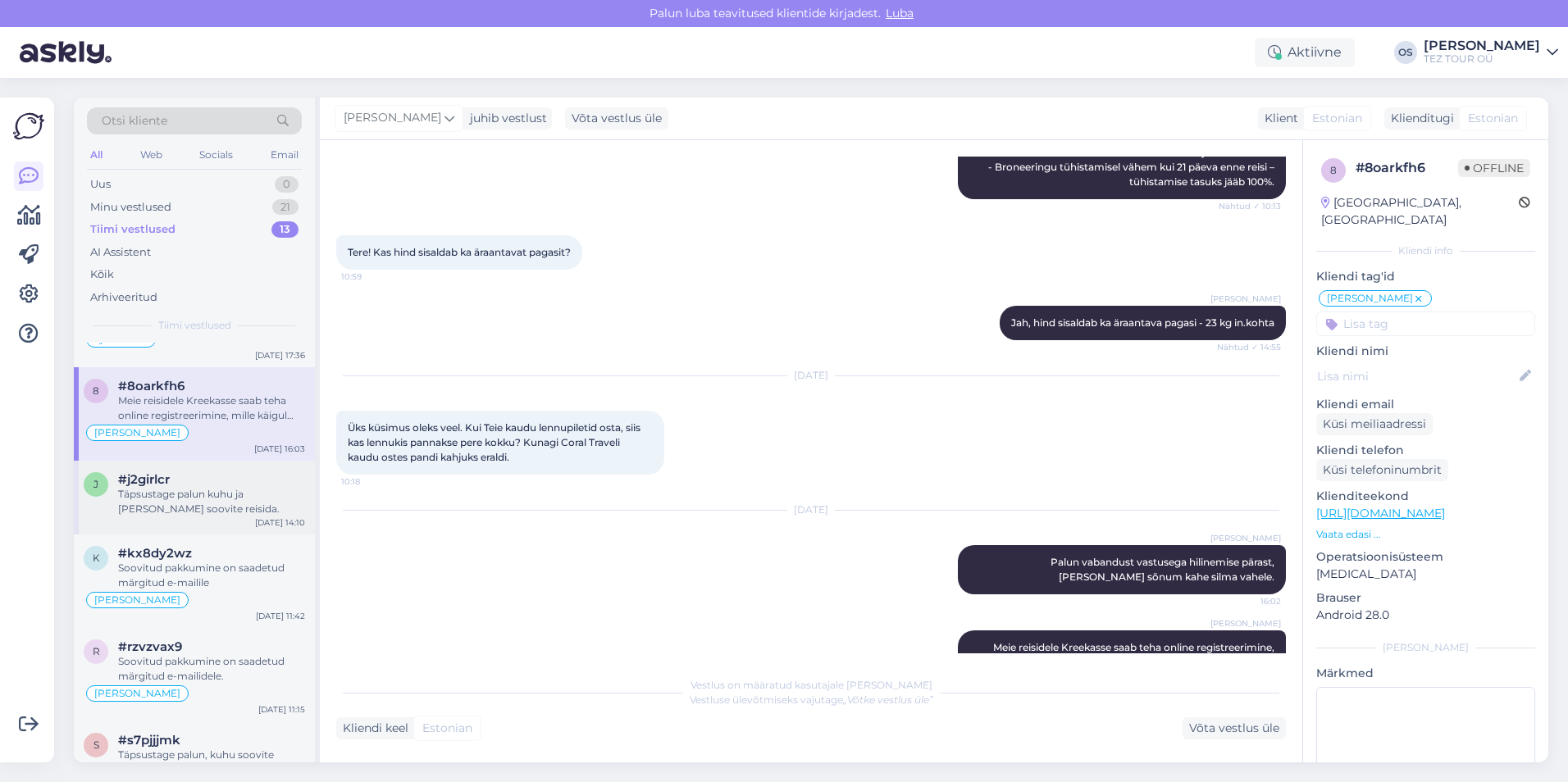
click at [206, 498] on div "Täpsustage palun kuhu ja [PERSON_NAME] soovite reisida." at bounding box center [211, 502] width 187 height 30
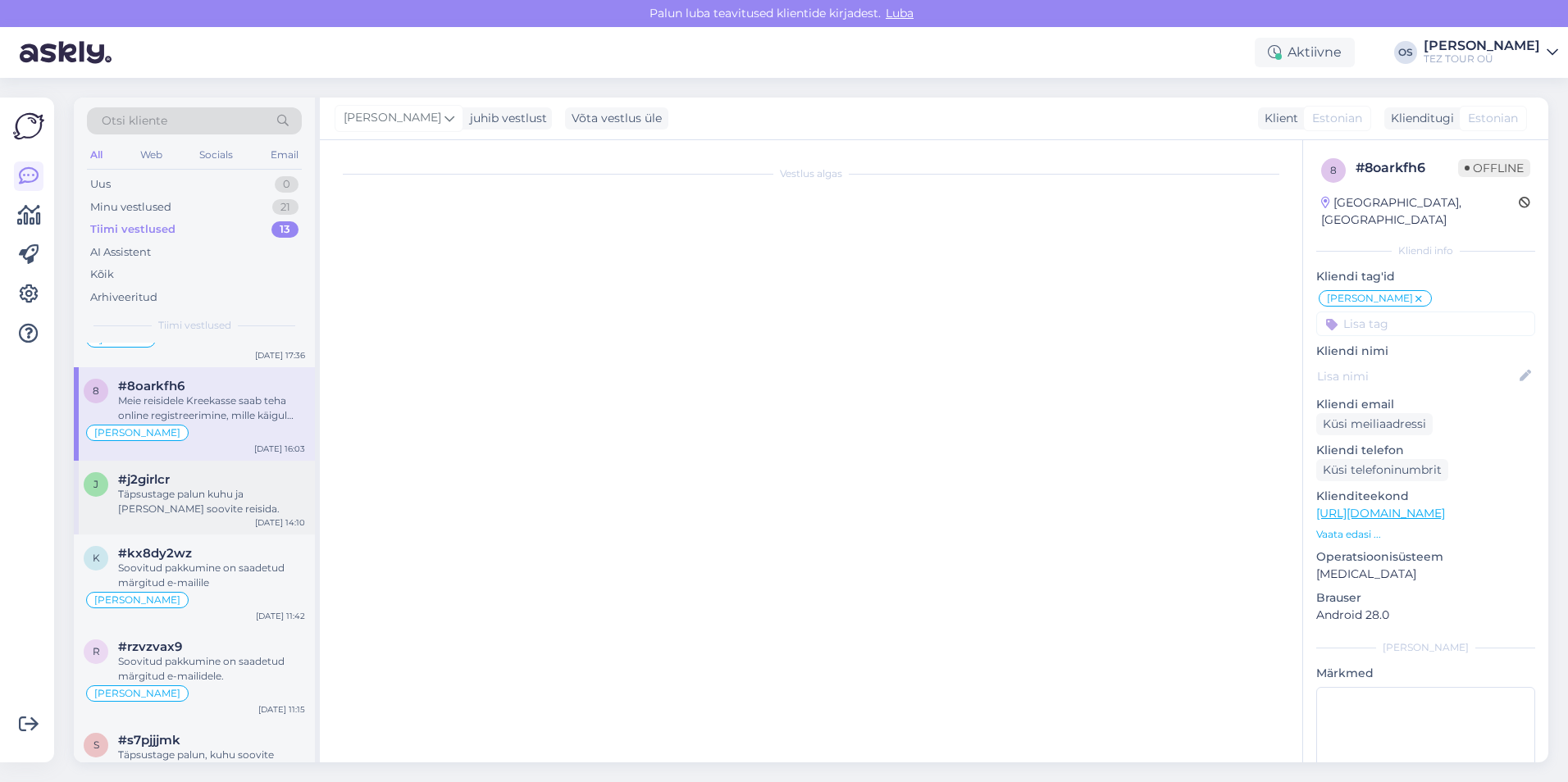
scroll to position [0, 0]
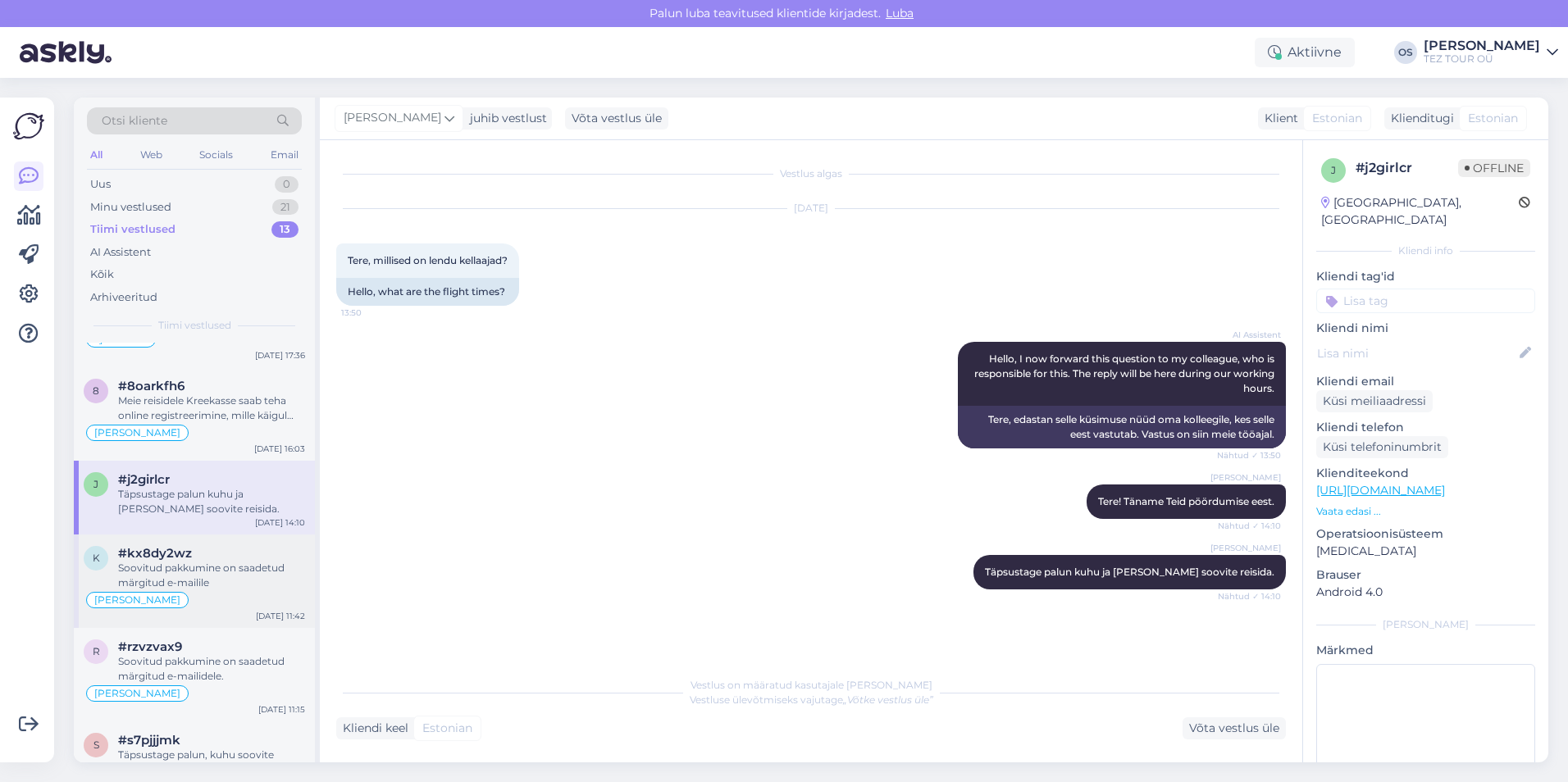
click at [202, 580] on div "Soovitud pakkumine on saadetud märgitud e-mailile" at bounding box center [211, 576] width 187 height 30
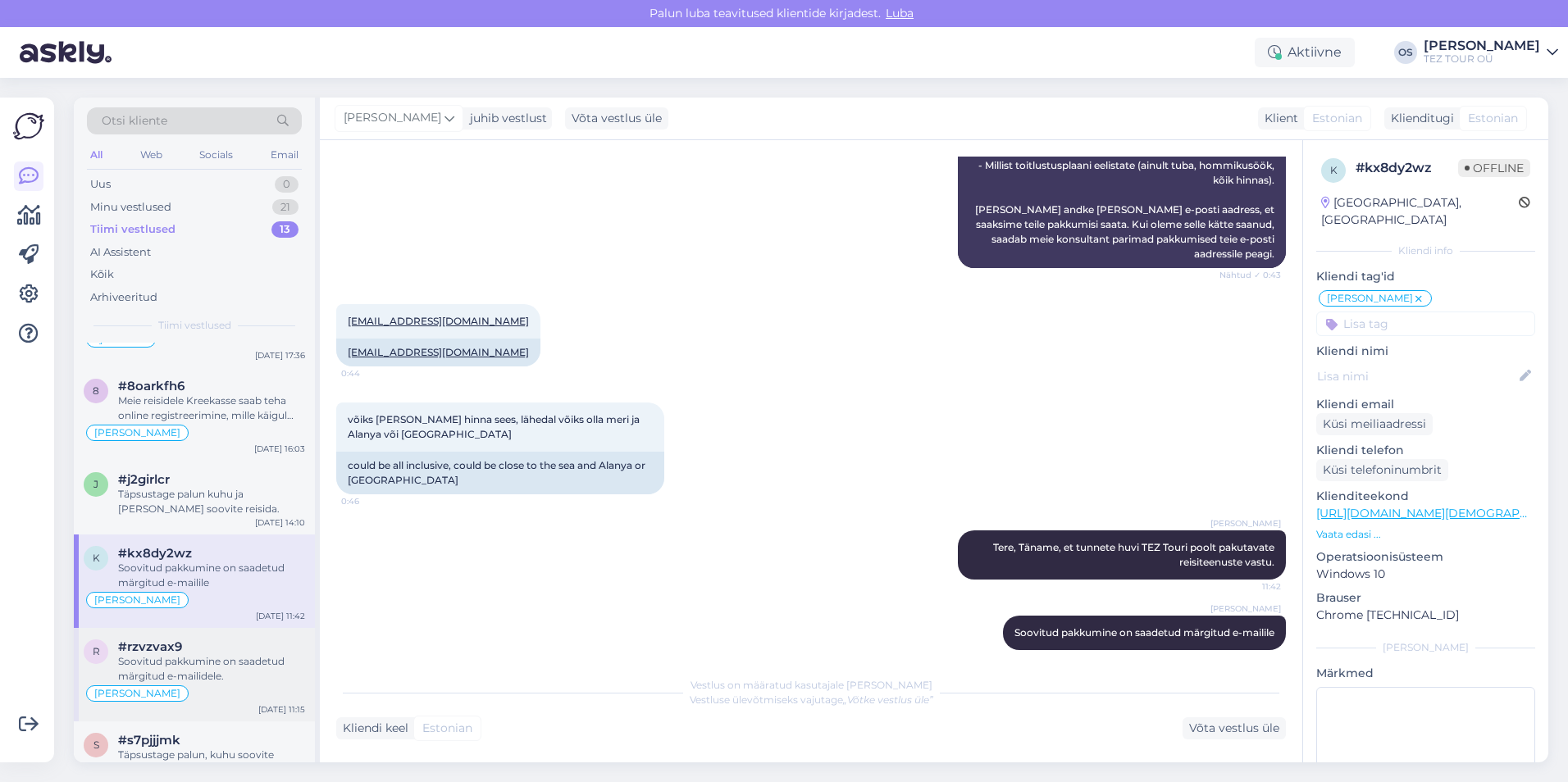
click at [205, 672] on div "Soovitud pakkumine on saadetud märgitud e-mailidele." at bounding box center [211, 669] width 187 height 30
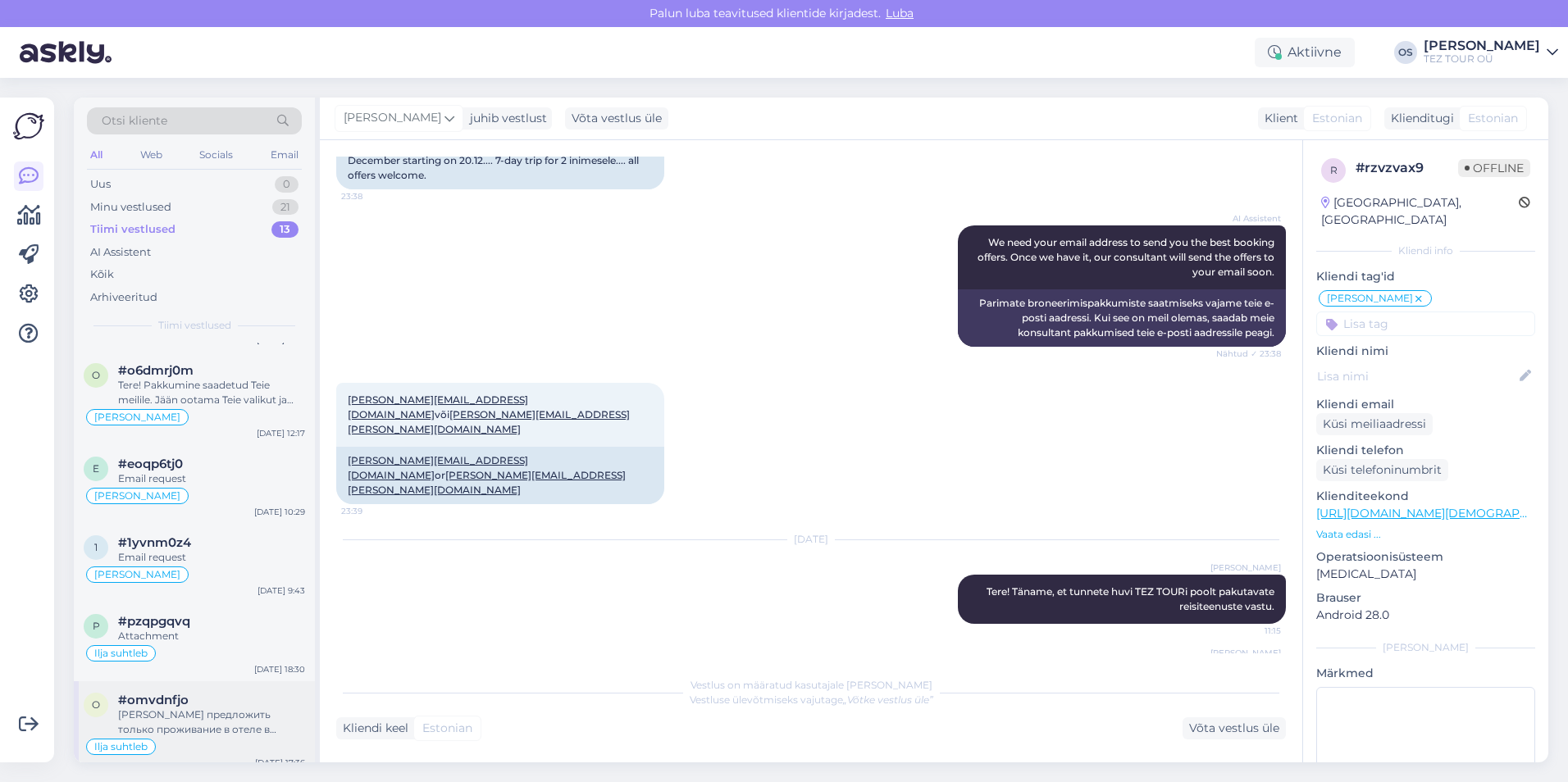
scroll to position [0, 0]
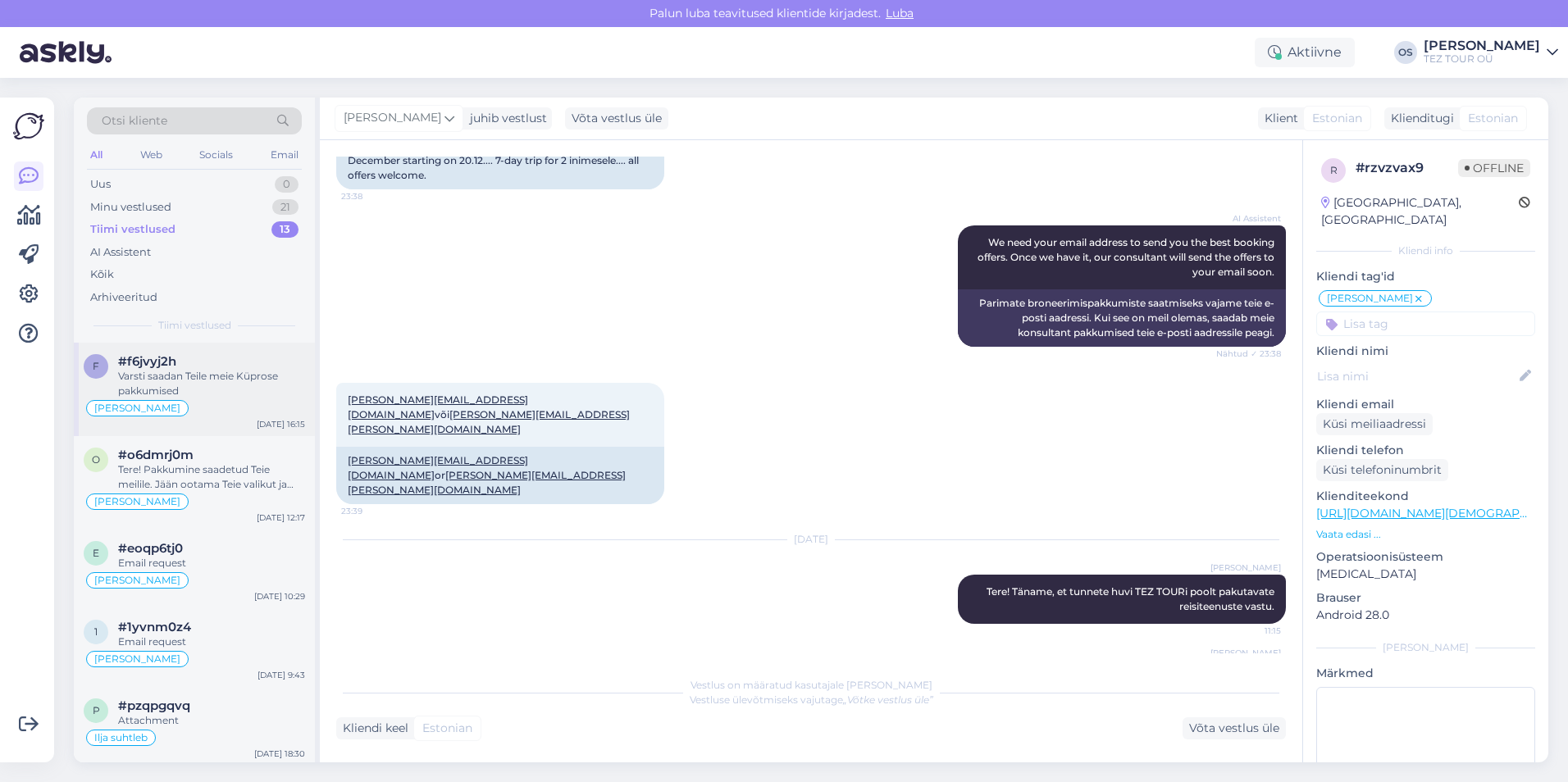
click at [224, 373] on div "Varsti saadan Teile meie Küprose pakkumised" at bounding box center [211, 384] width 187 height 30
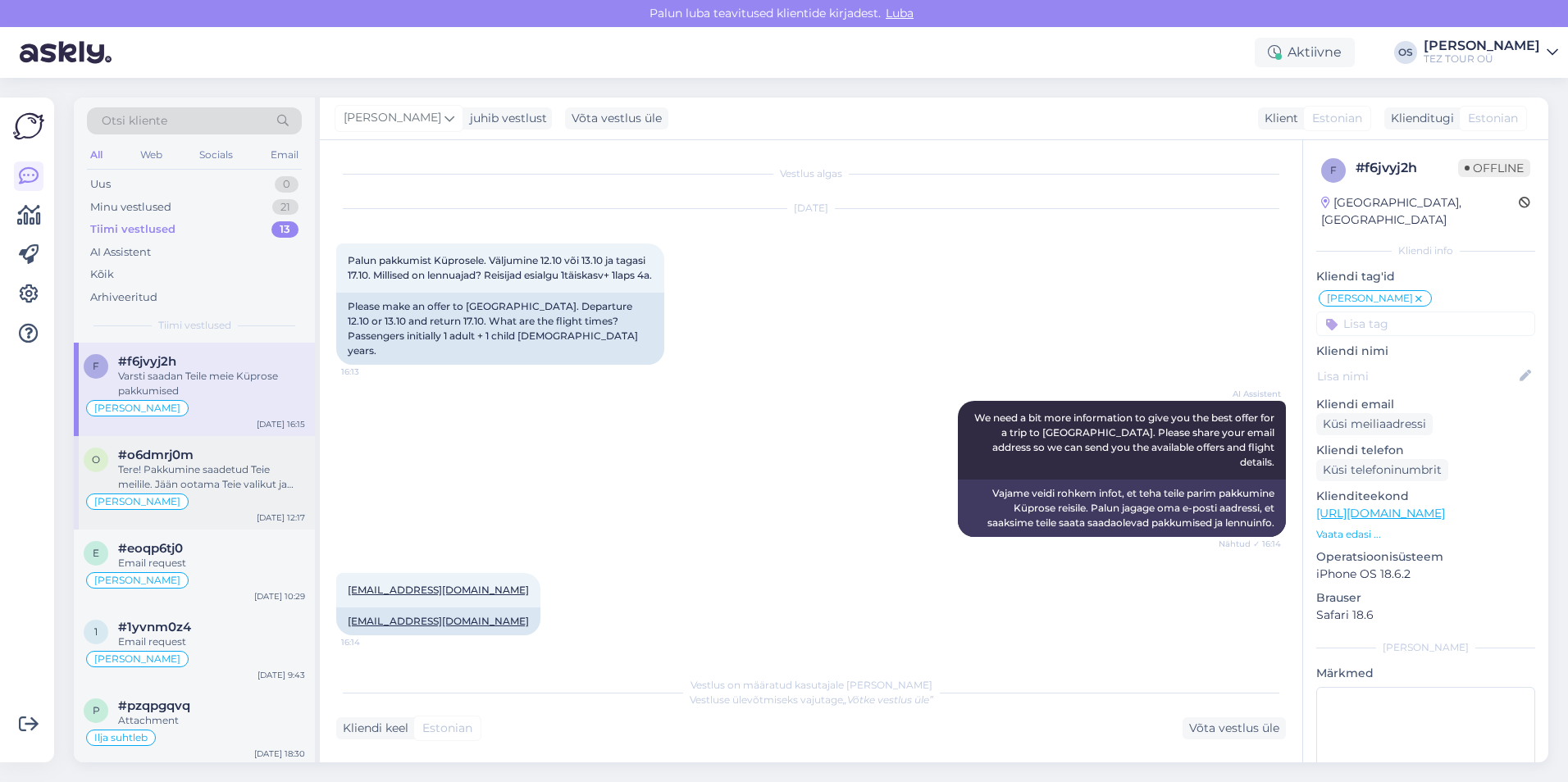
click at [236, 467] on div "Tere! Pakkumine saadetud Teie meilile. Jään ootama Teie valikut ja broneerimiss…" at bounding box center [211, 477] width 187 height 30
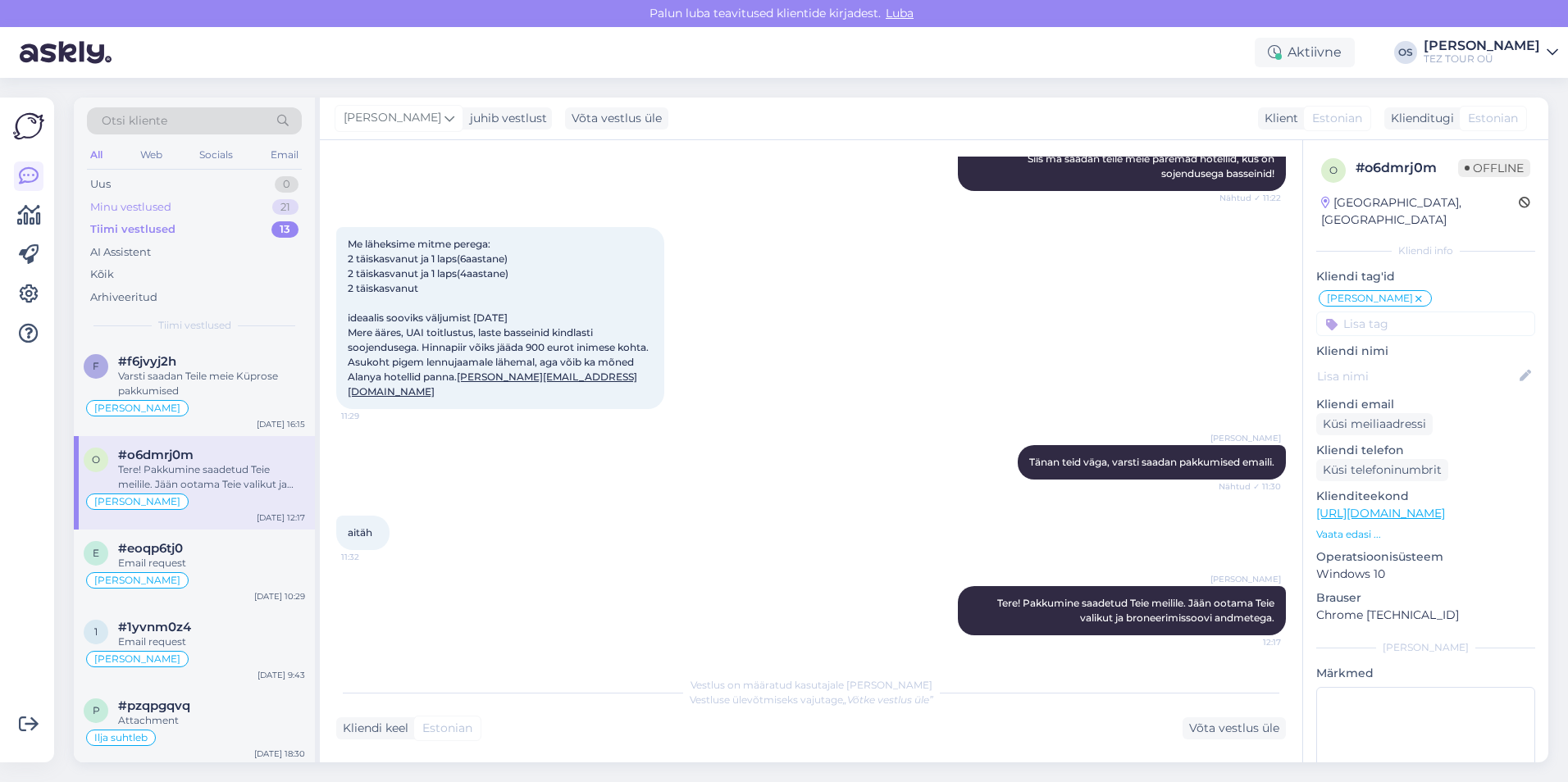
click at [180, 203] on div "Minu vestlused 21" at bounding box center [194, 207] width 215 height 23
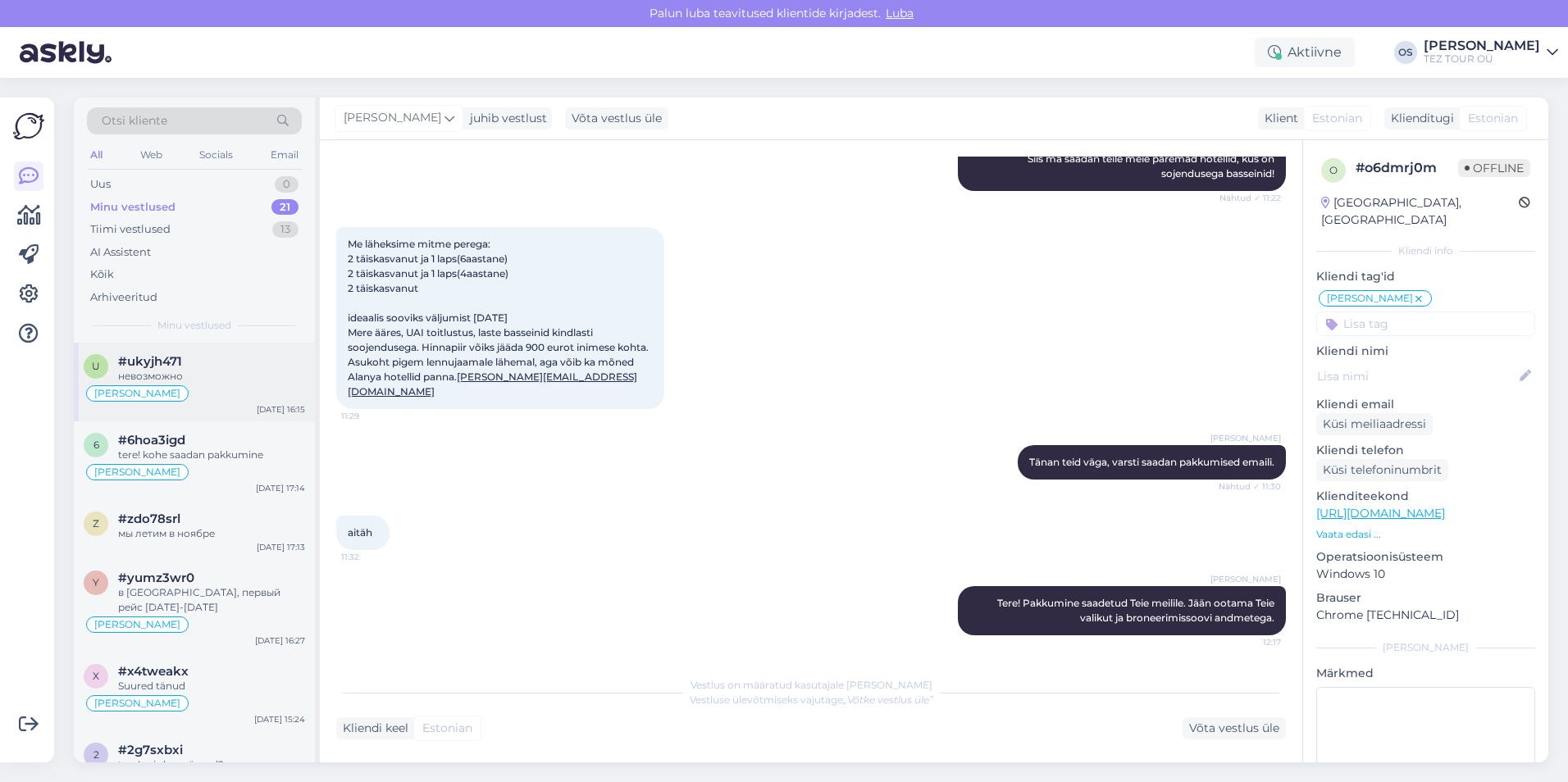
click at [218, 373] on div "невозможно" at bounding box center [211, 376] width 187 height 15
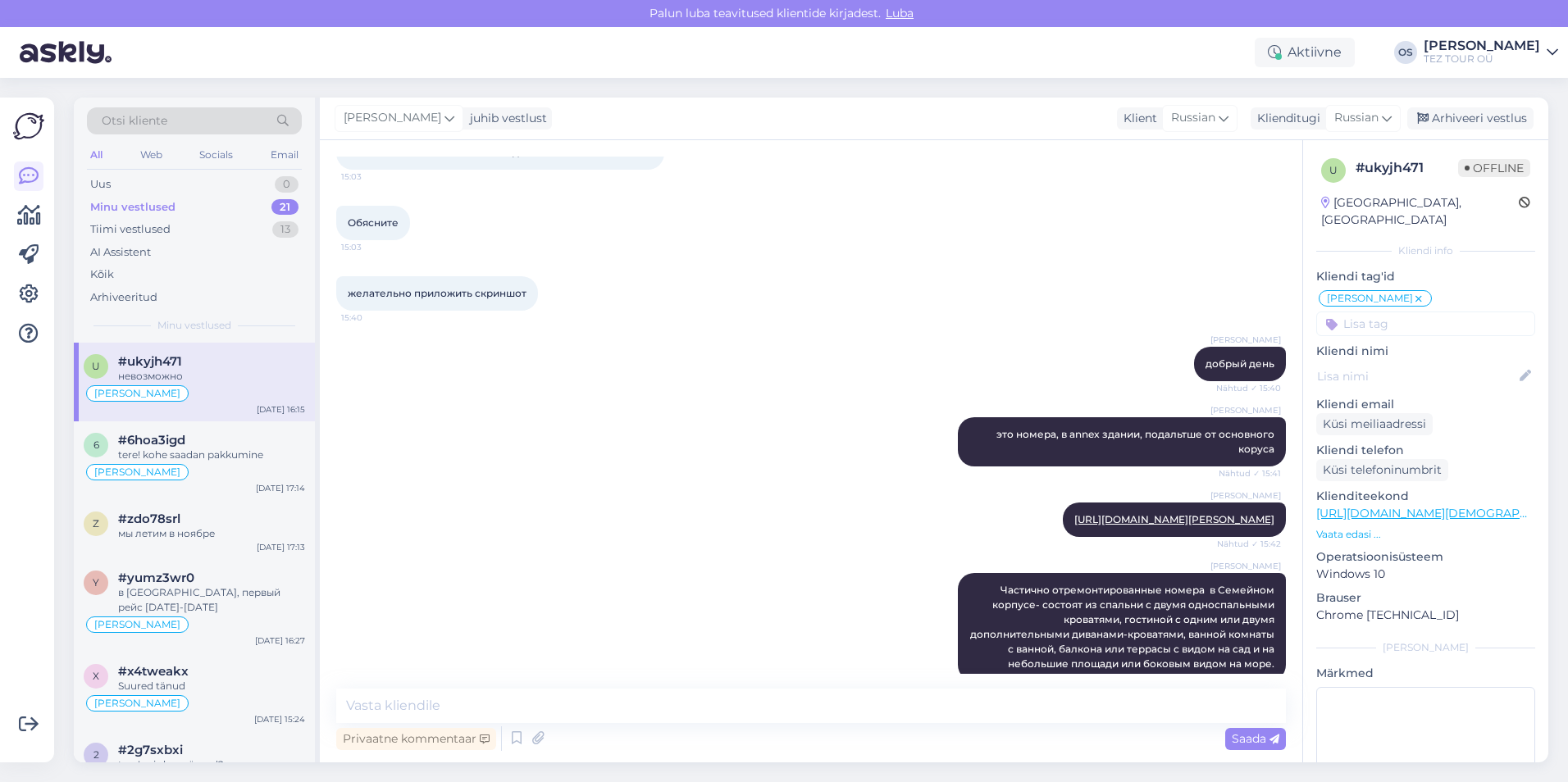
scroll to position [1416, 0]
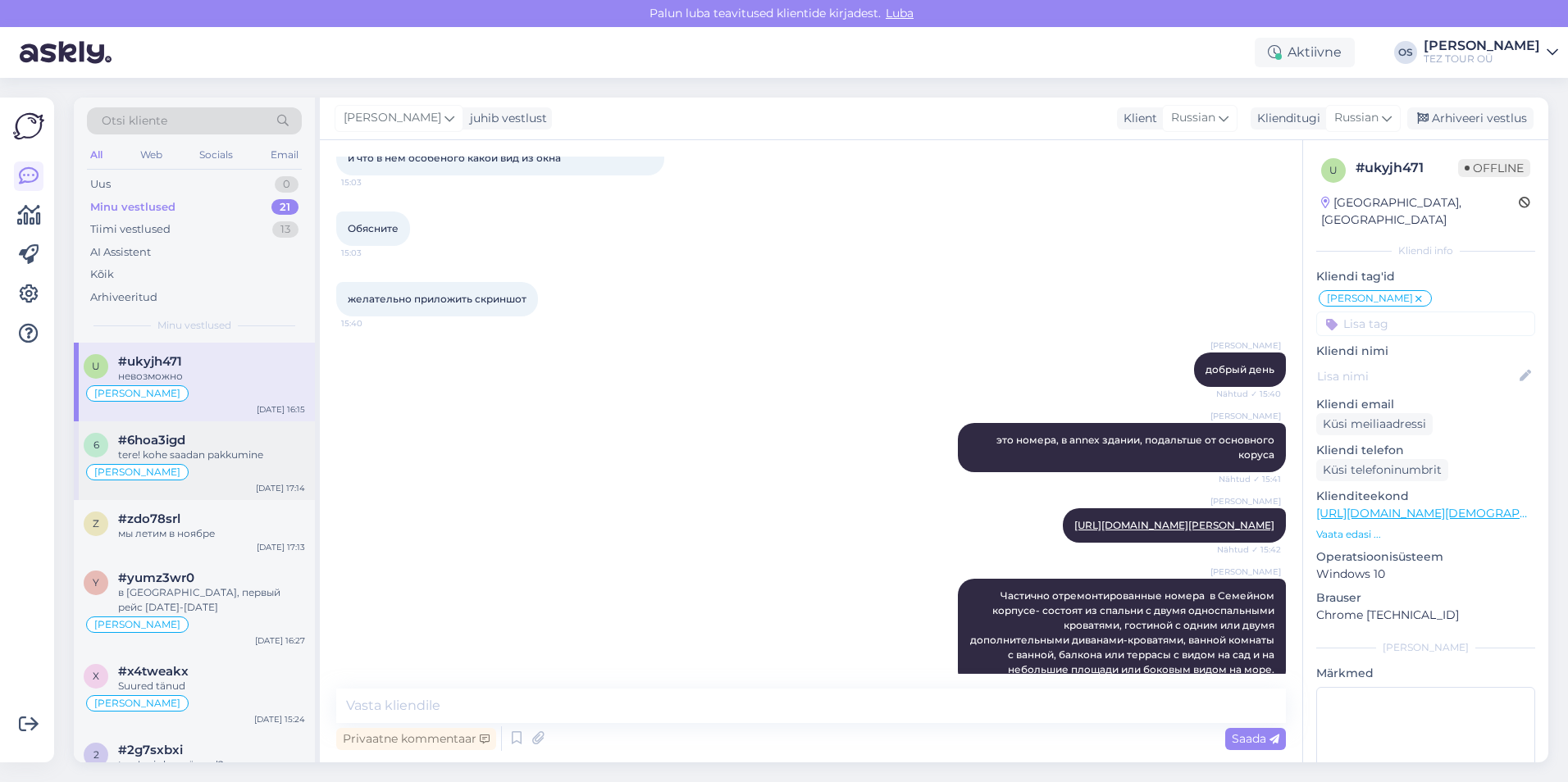
click at [222, 456] on div "tere! kohe saadan pakkumine" at bounding box center [211, 455] width 187 height 15
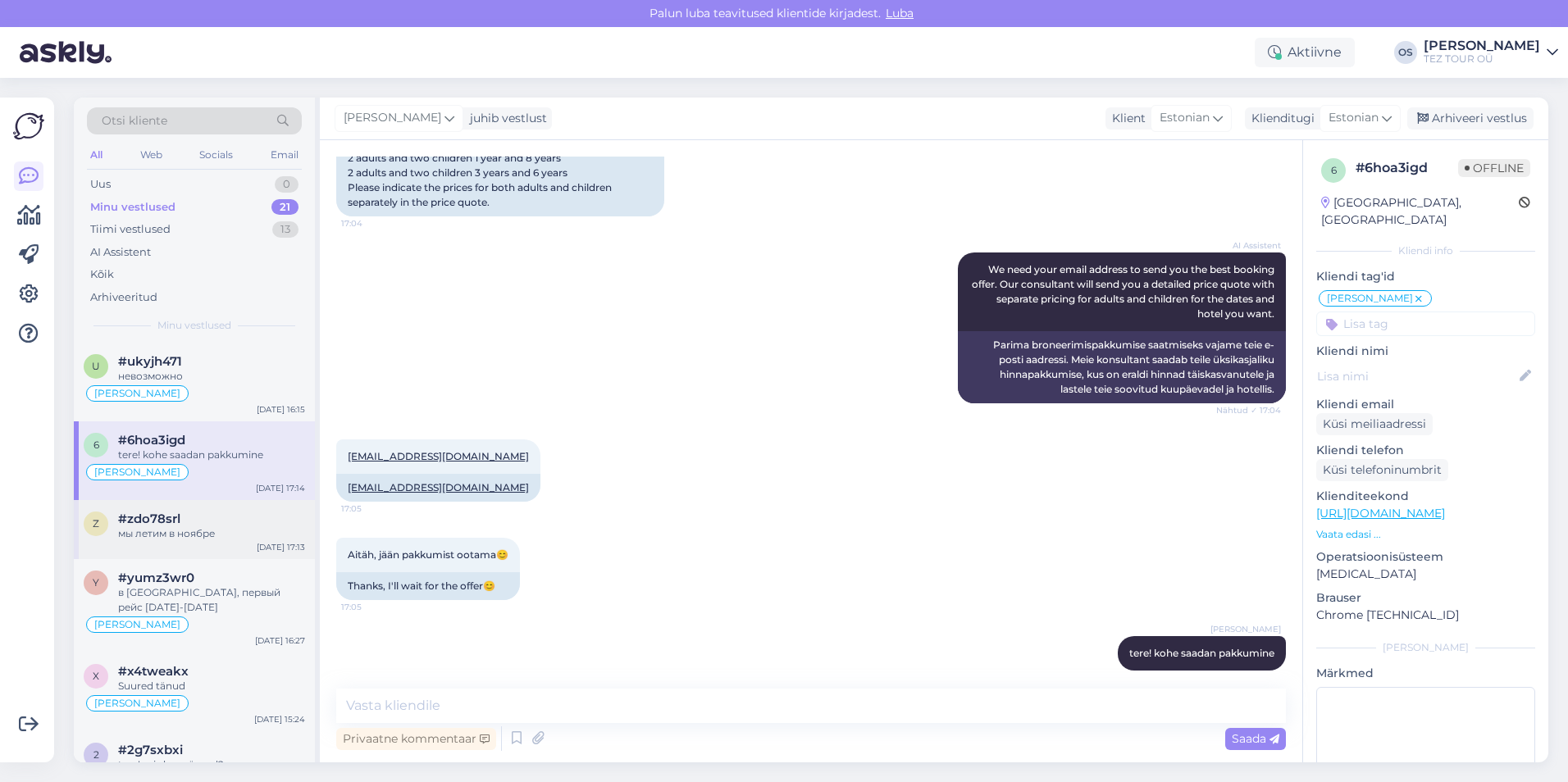
click at [199, 533] on div "мы летим в ноябре" at bounding box center [211, 534] width 187 height 15
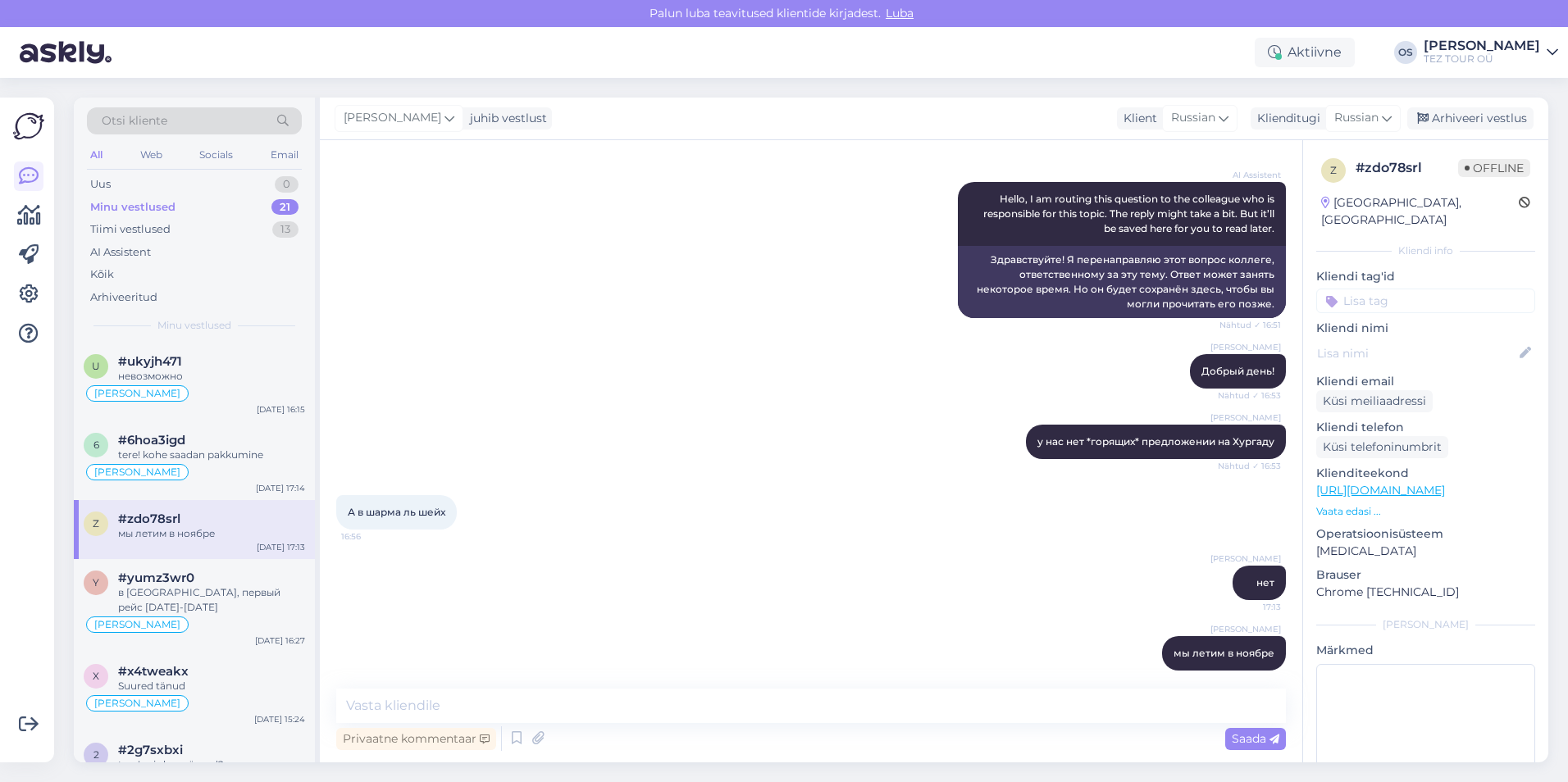
scroll to position [0, 0]
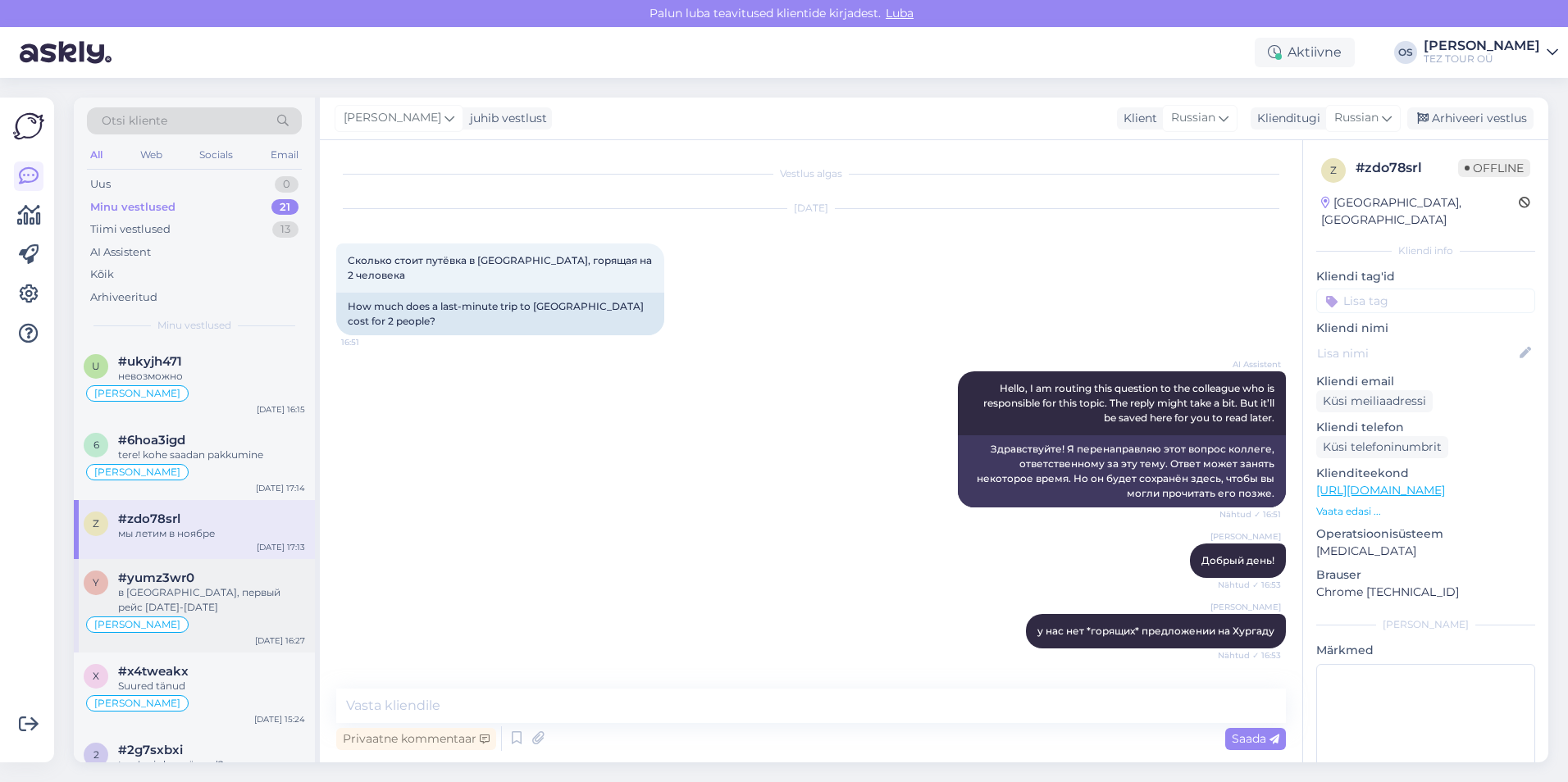
click at [179, 579] on span "#yumz3wr0" at bounding box center [156, 578] width 76 height 15
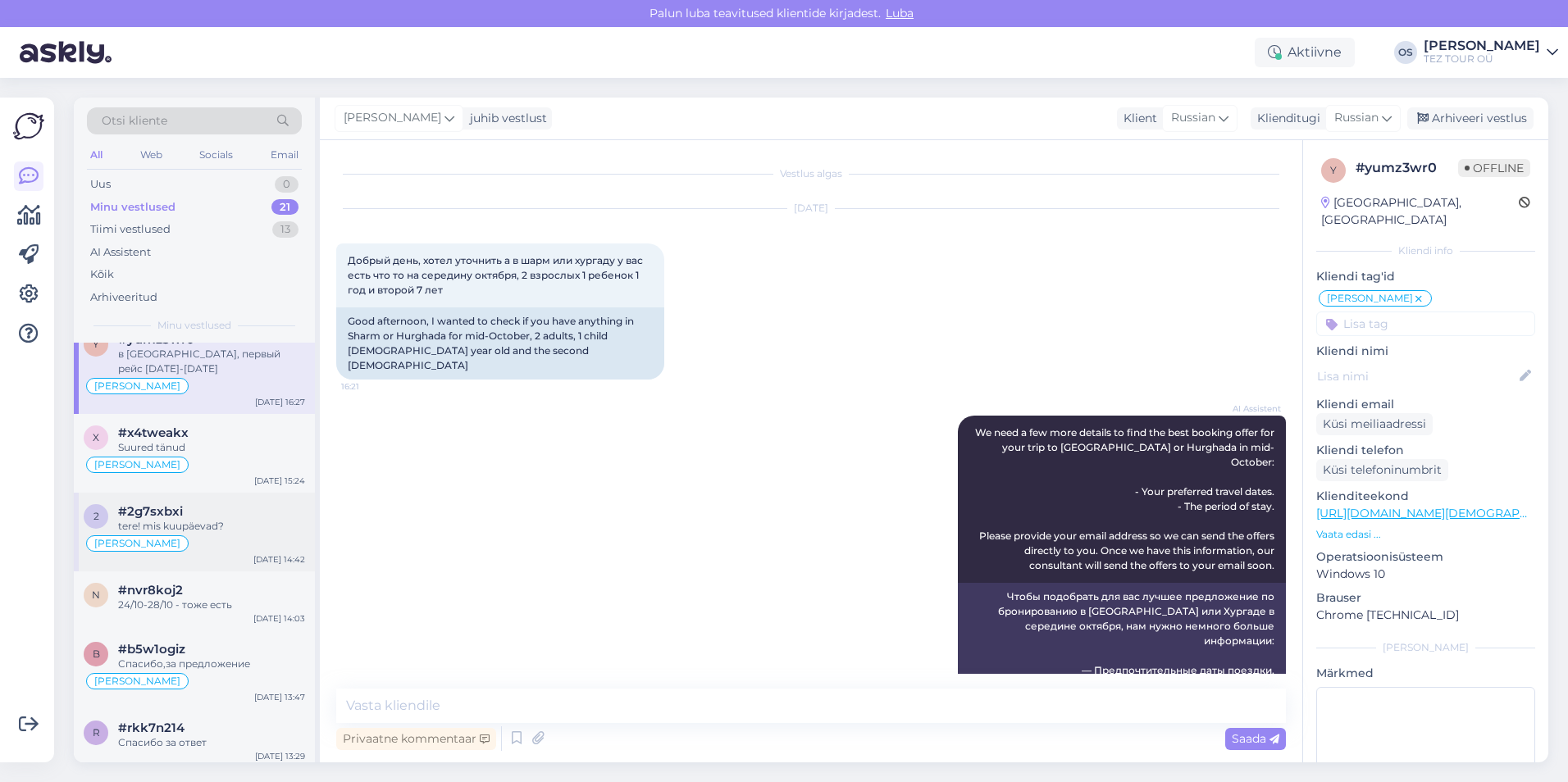
scroll to position [246, 0]
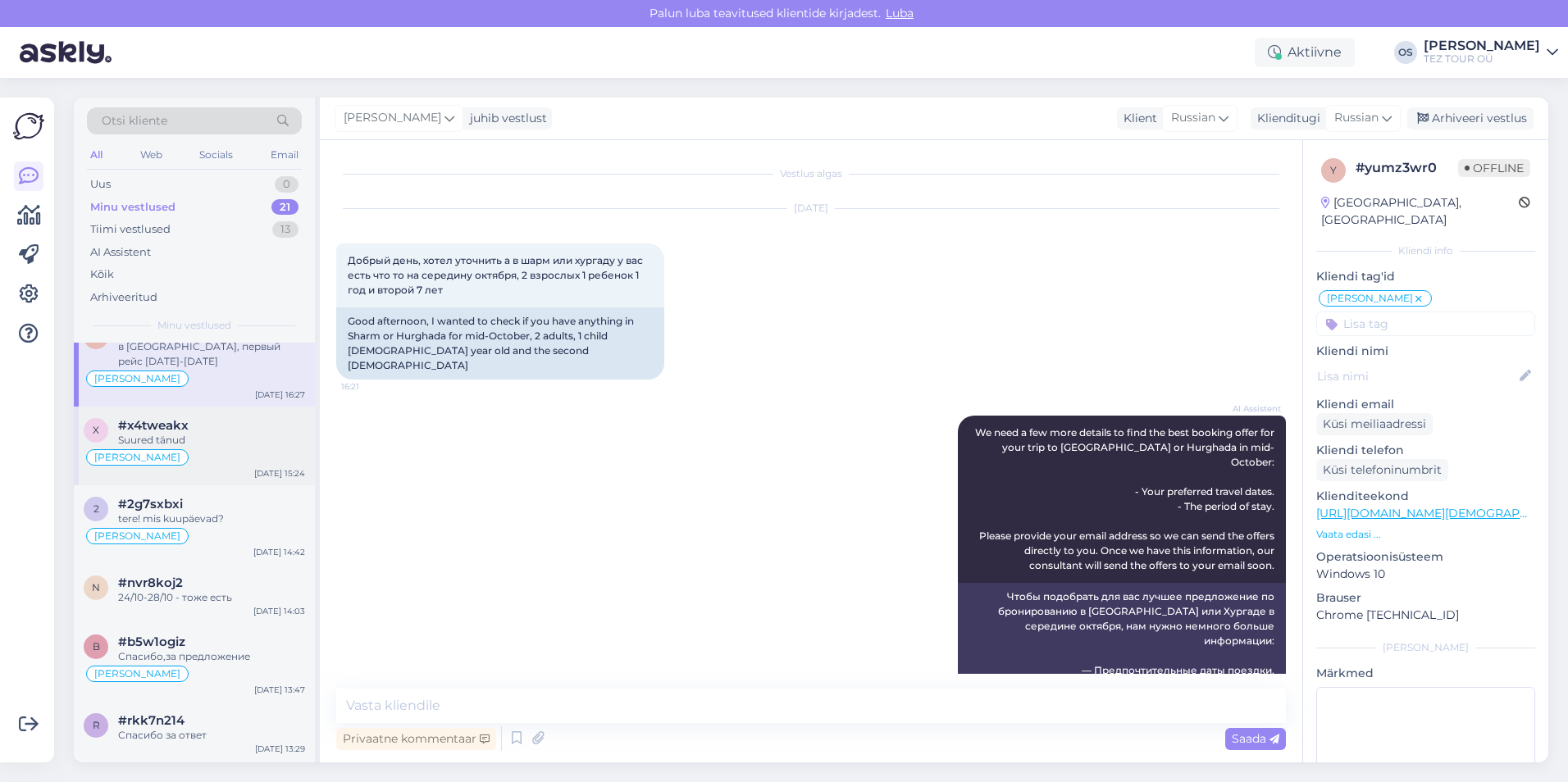
click at [198, 448] on div "[PERSON_NAME]" at bounding box center [194, 458] width 222 height 20
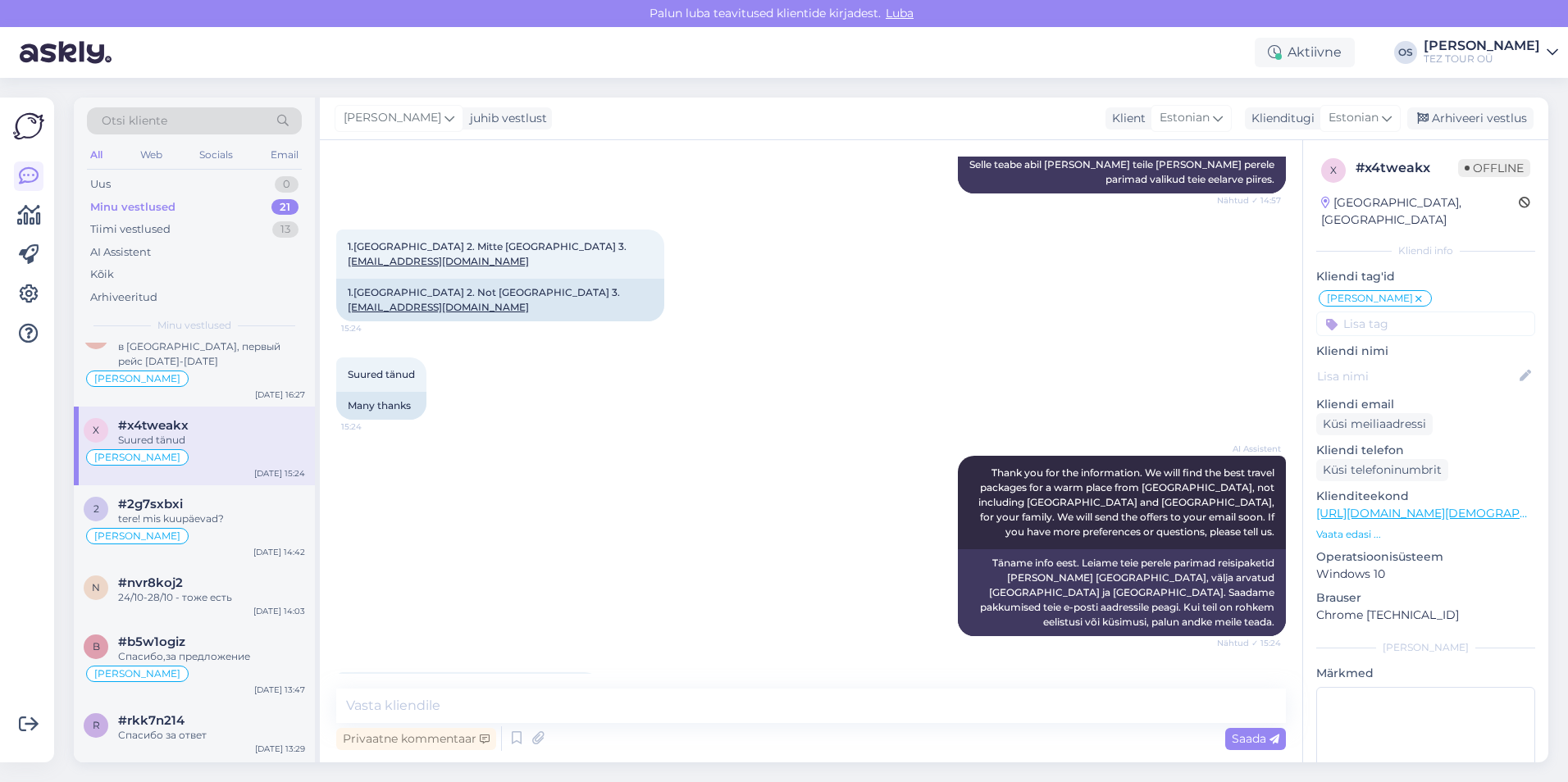
scroll to position [325, 0]
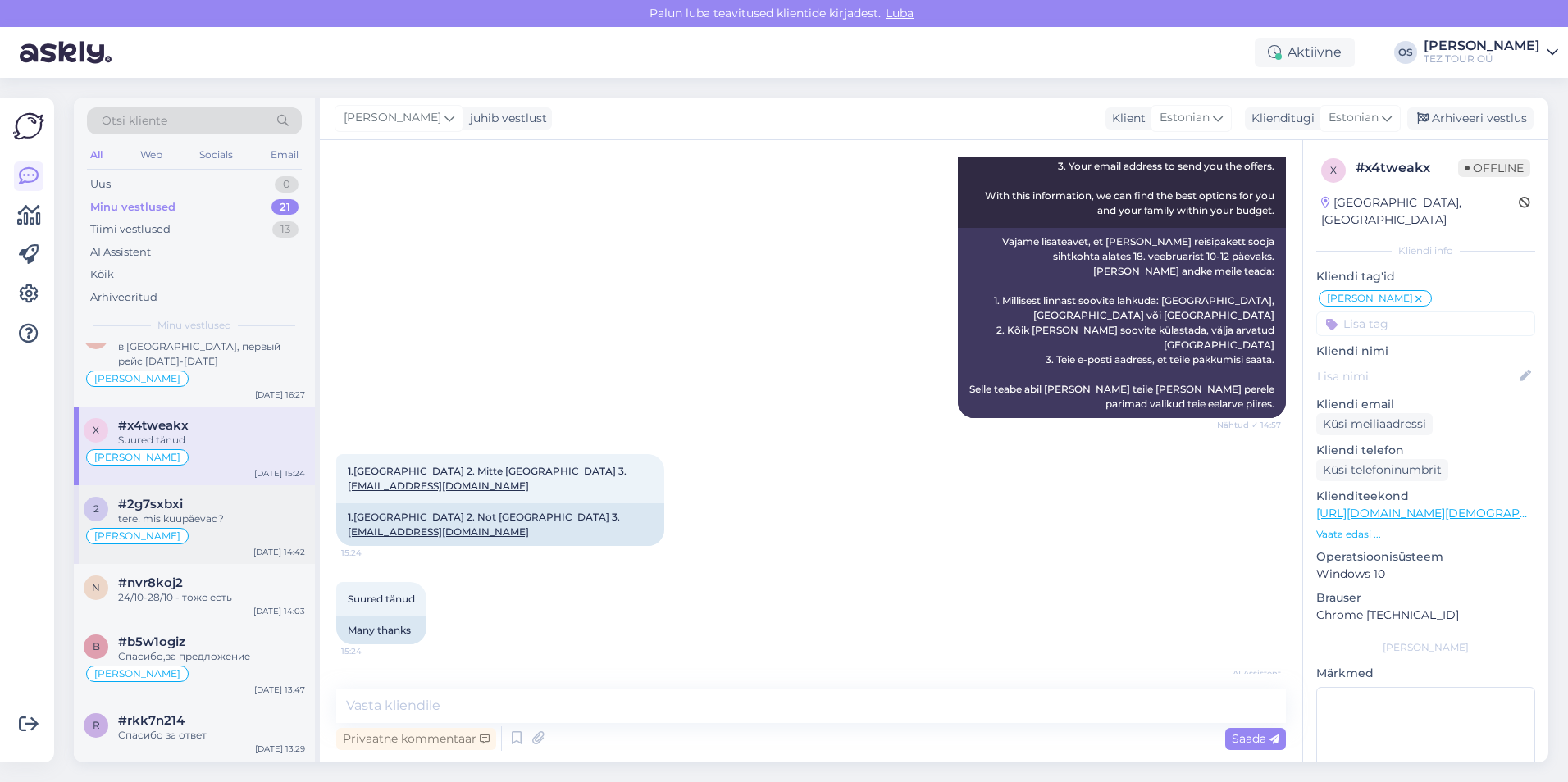
click at [200, 522] on div "tere! mis kuupäevad?" at bounding box center [211, 519] width 187 height 15
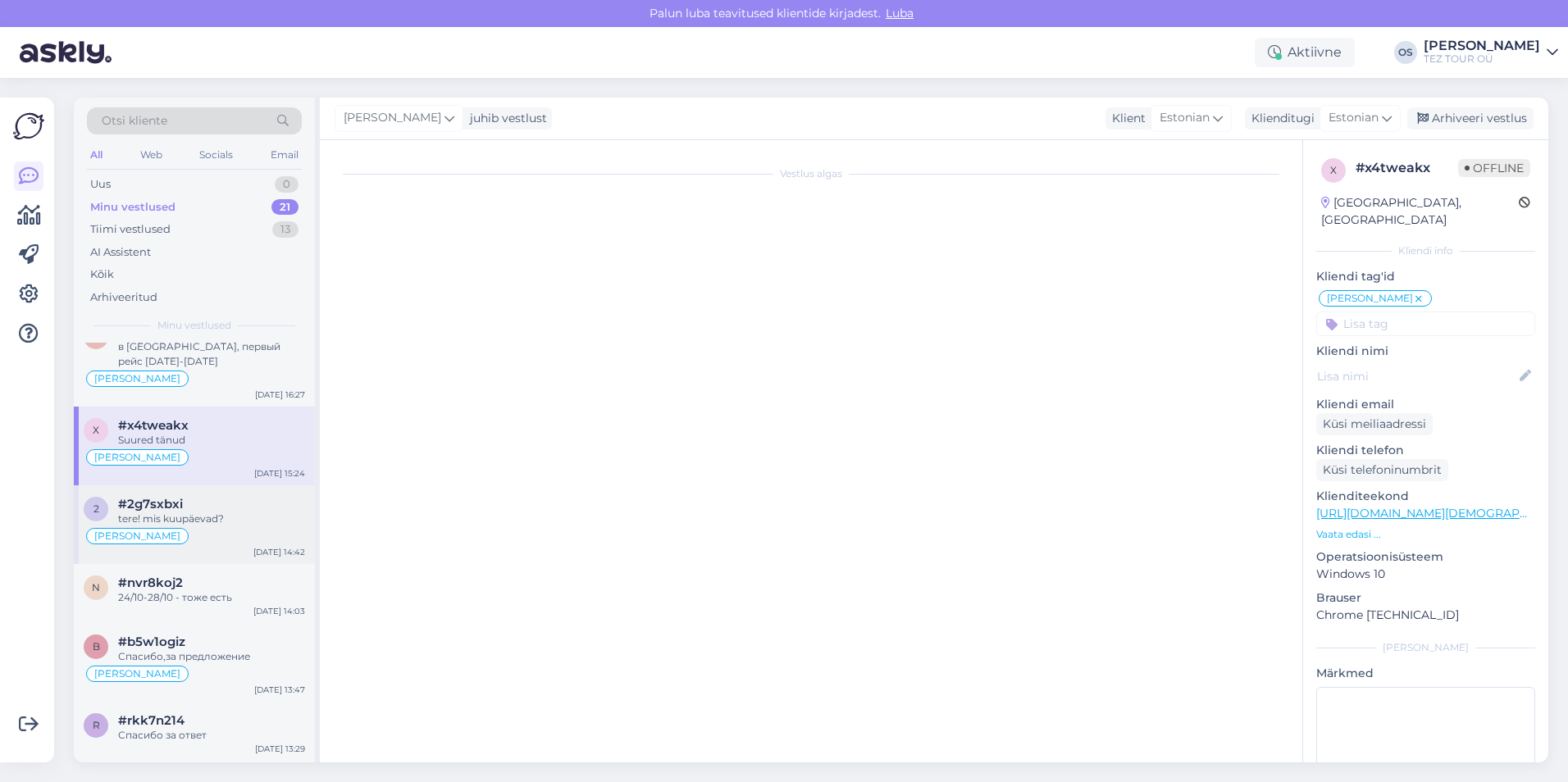
scroll to position [0, 0]
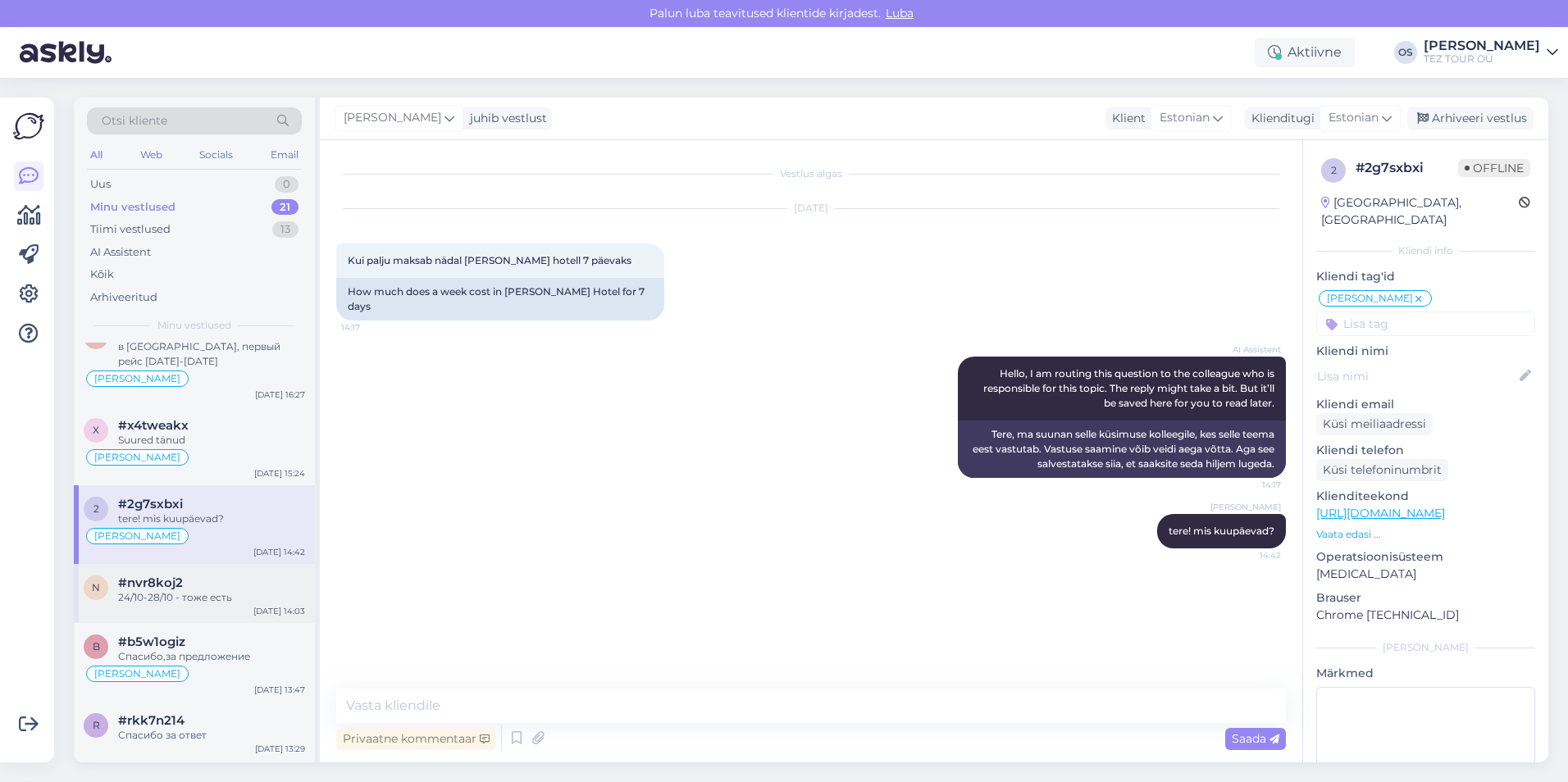
click at [217, 599] on div "24/10-28/10 - тоже есть" at bounding box center [211, 598] width 187 height 15
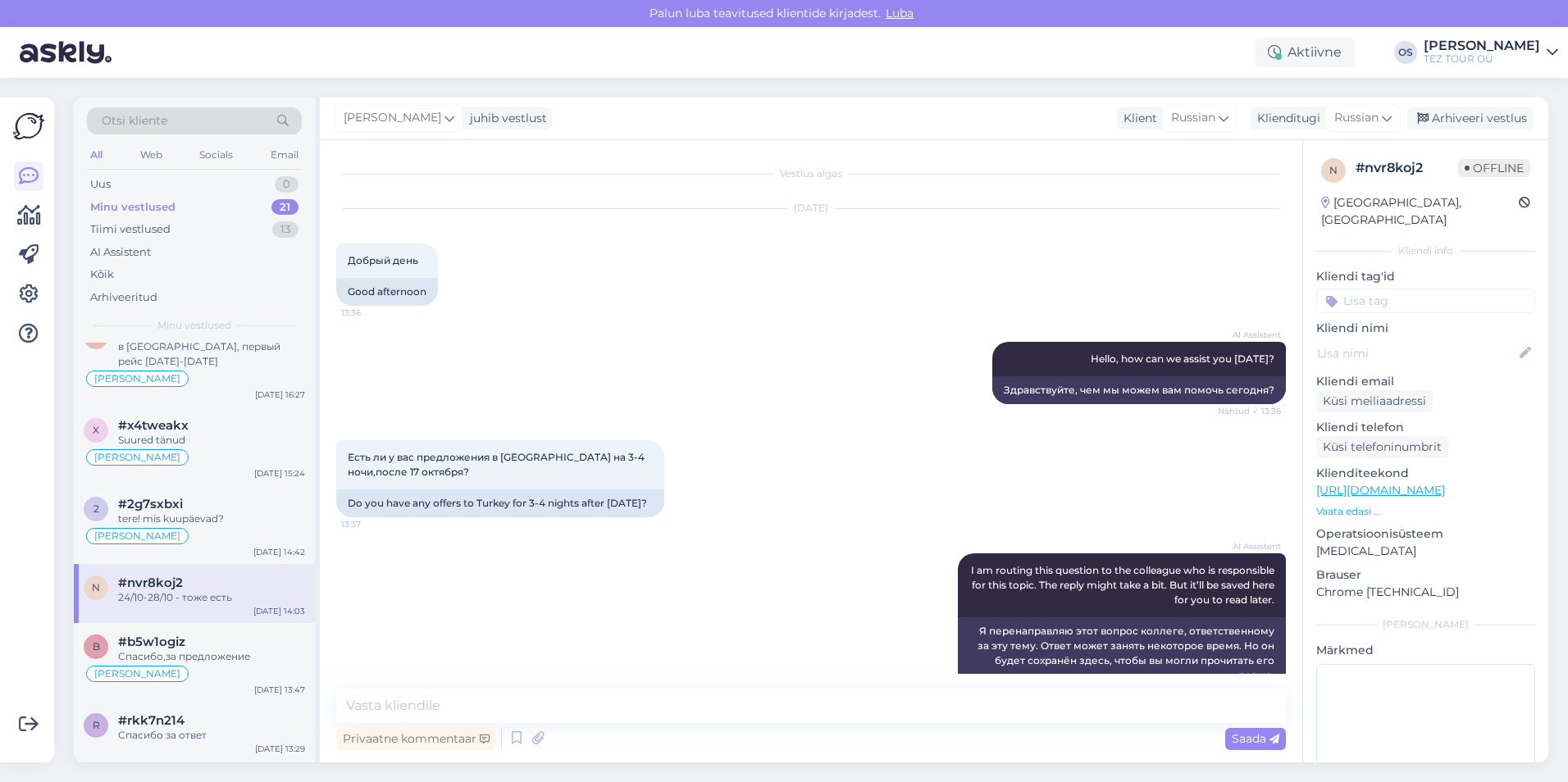
scroll to position [429, 0]
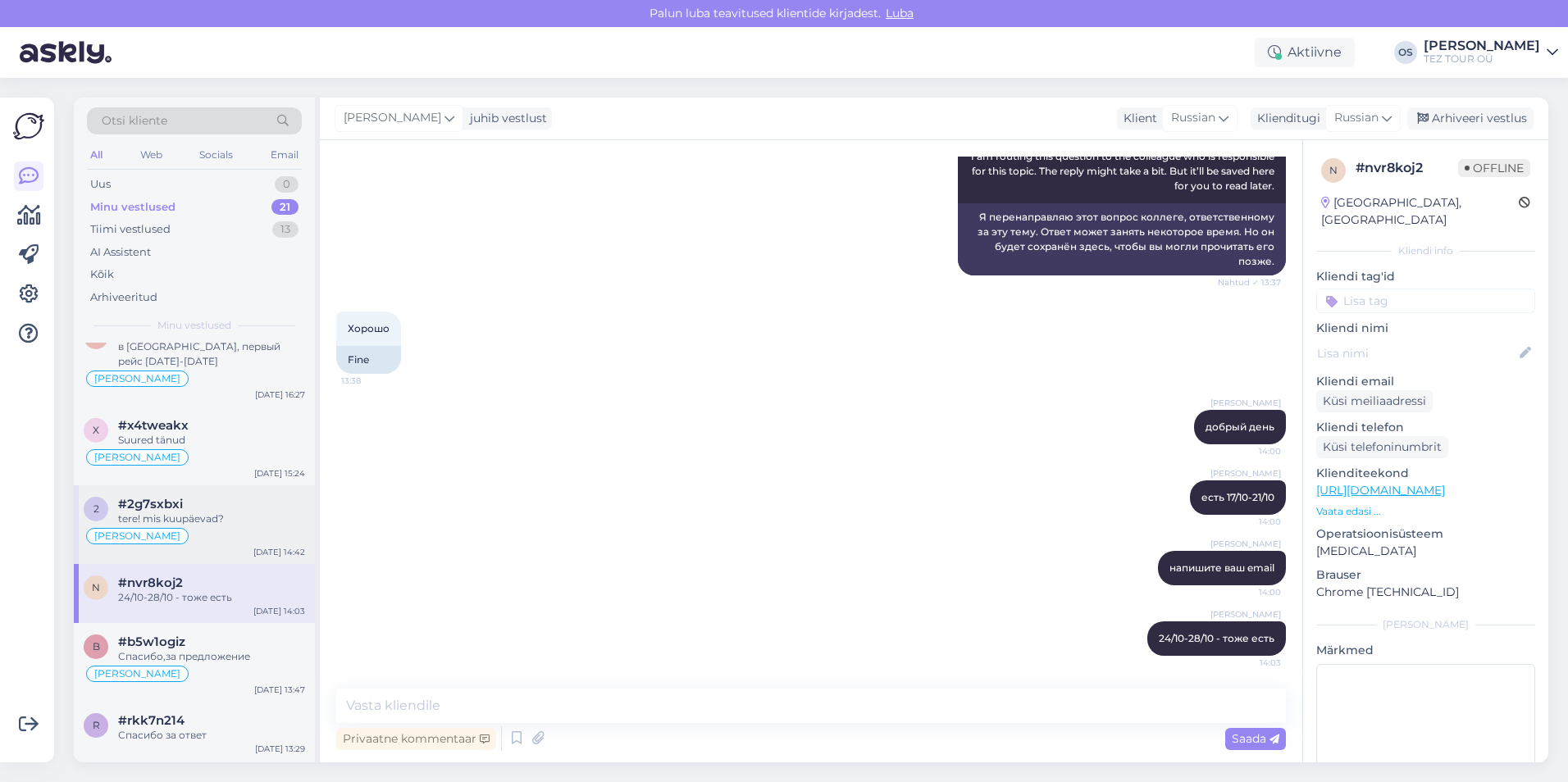
click at [227, 558] on div "2 #2g7sxbxi tere! mis kuupäevad? [PERSON_NAME] suhtleb [DATE] 14:42" at bounding box center [194, 524] width 241 height 79
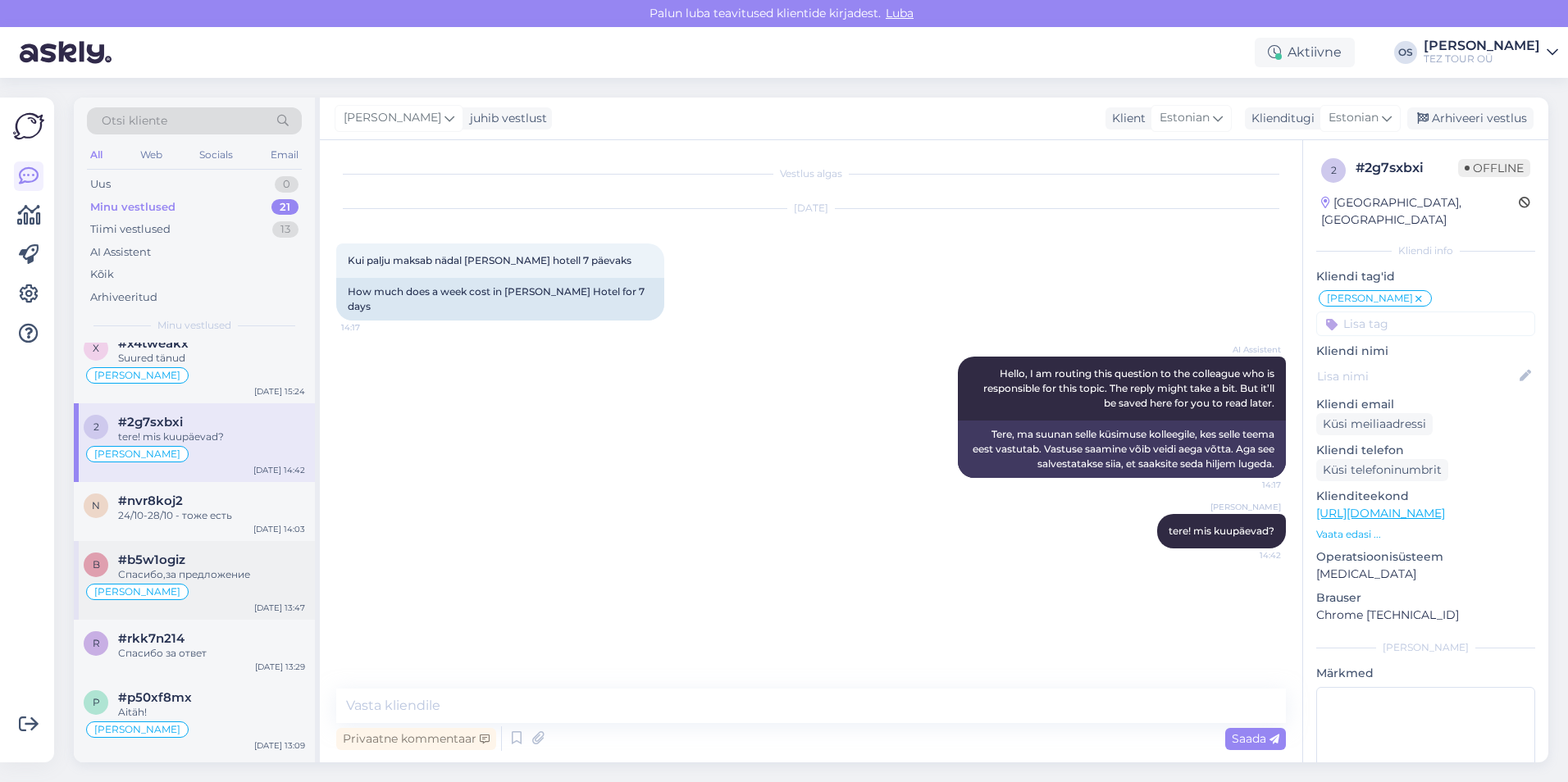
scroll to position [410, 0]
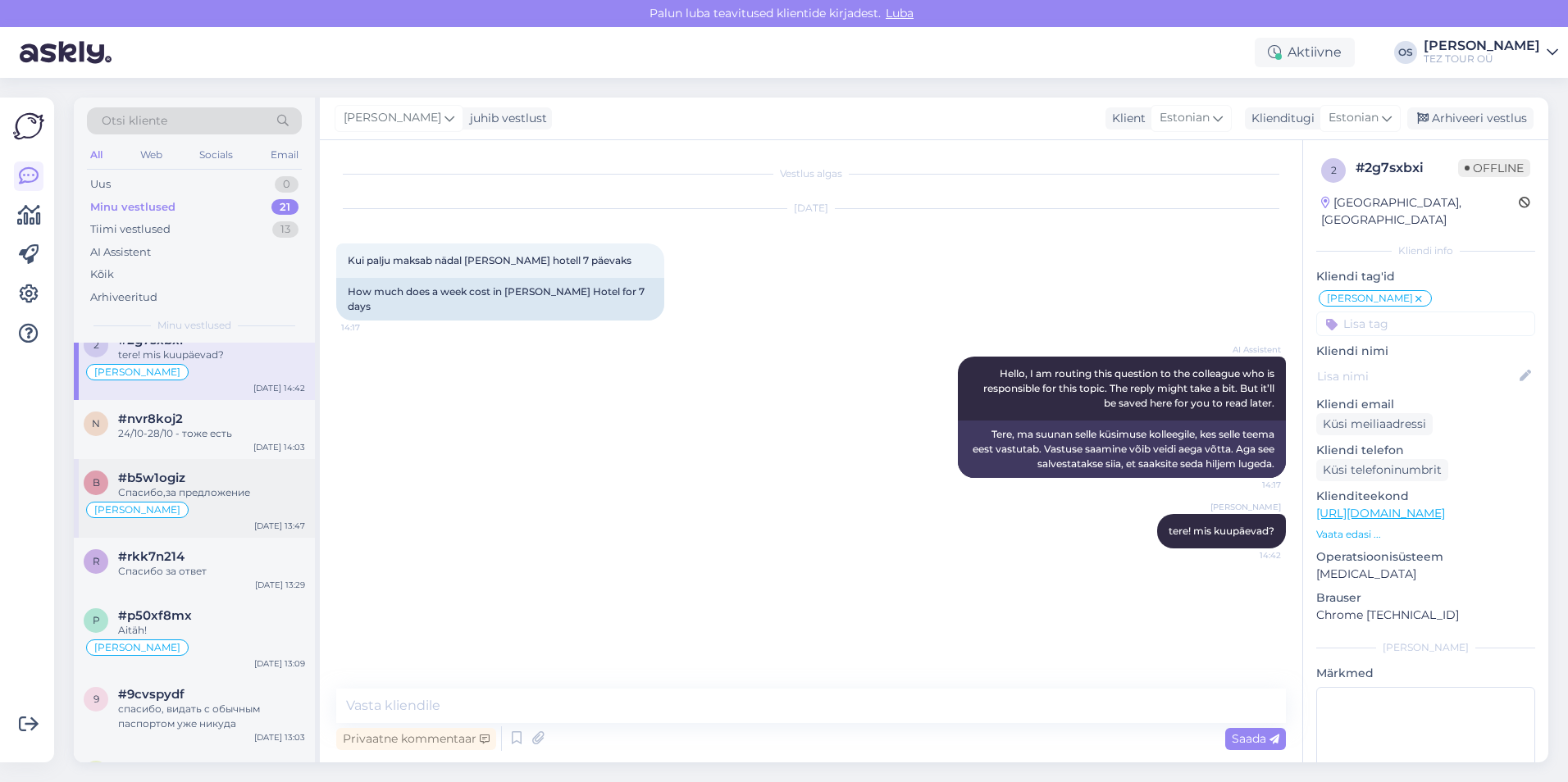
click at [232, 505] on div "[PERSON_NAME]" at bounding box center [194, 510] width 222 height 20
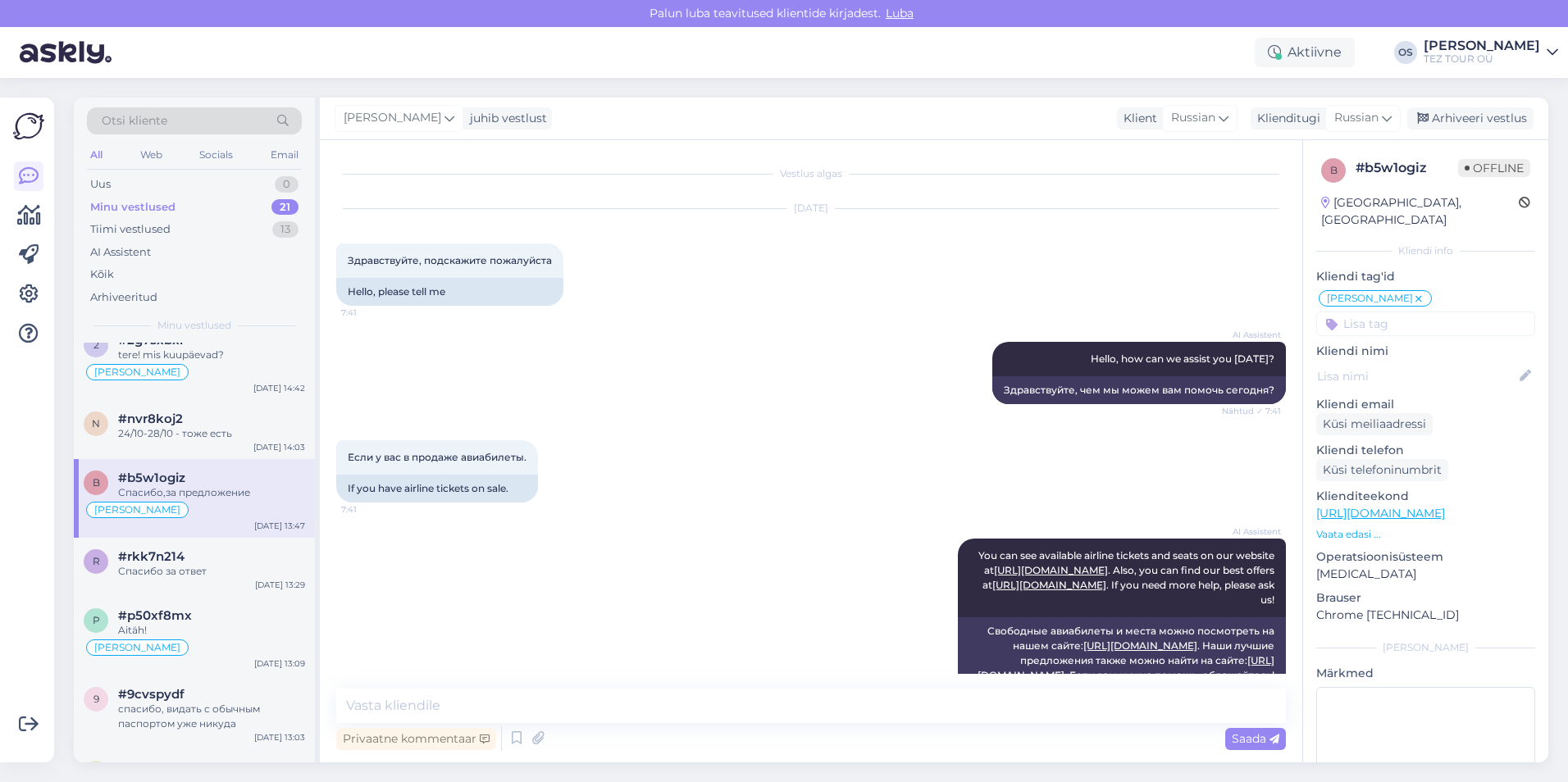
scroll to position [760, 0]
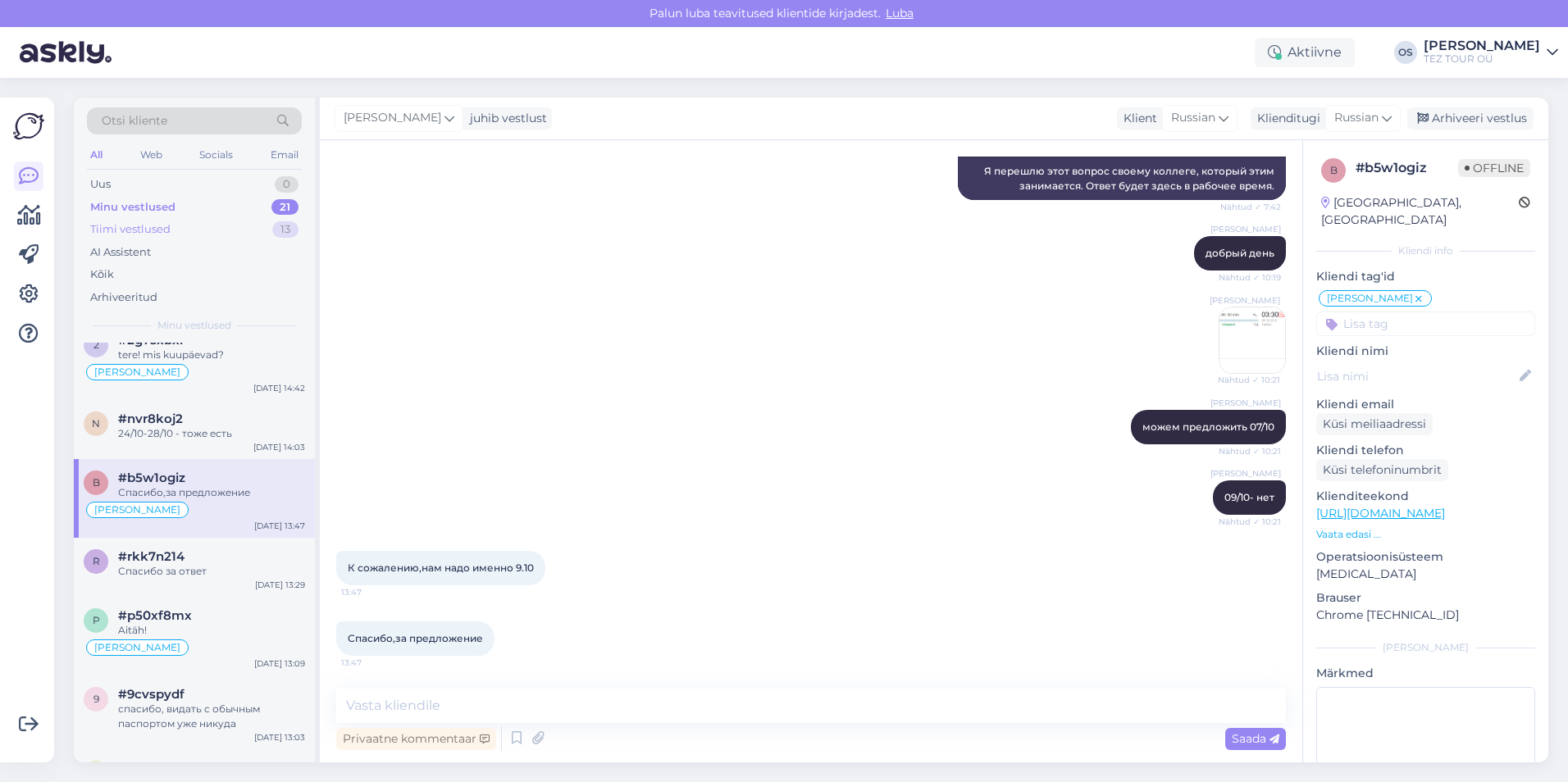
click at [184, 224] on div "Tiimi vestlused 13" at bounding box center [194, 230] width 215 height 23
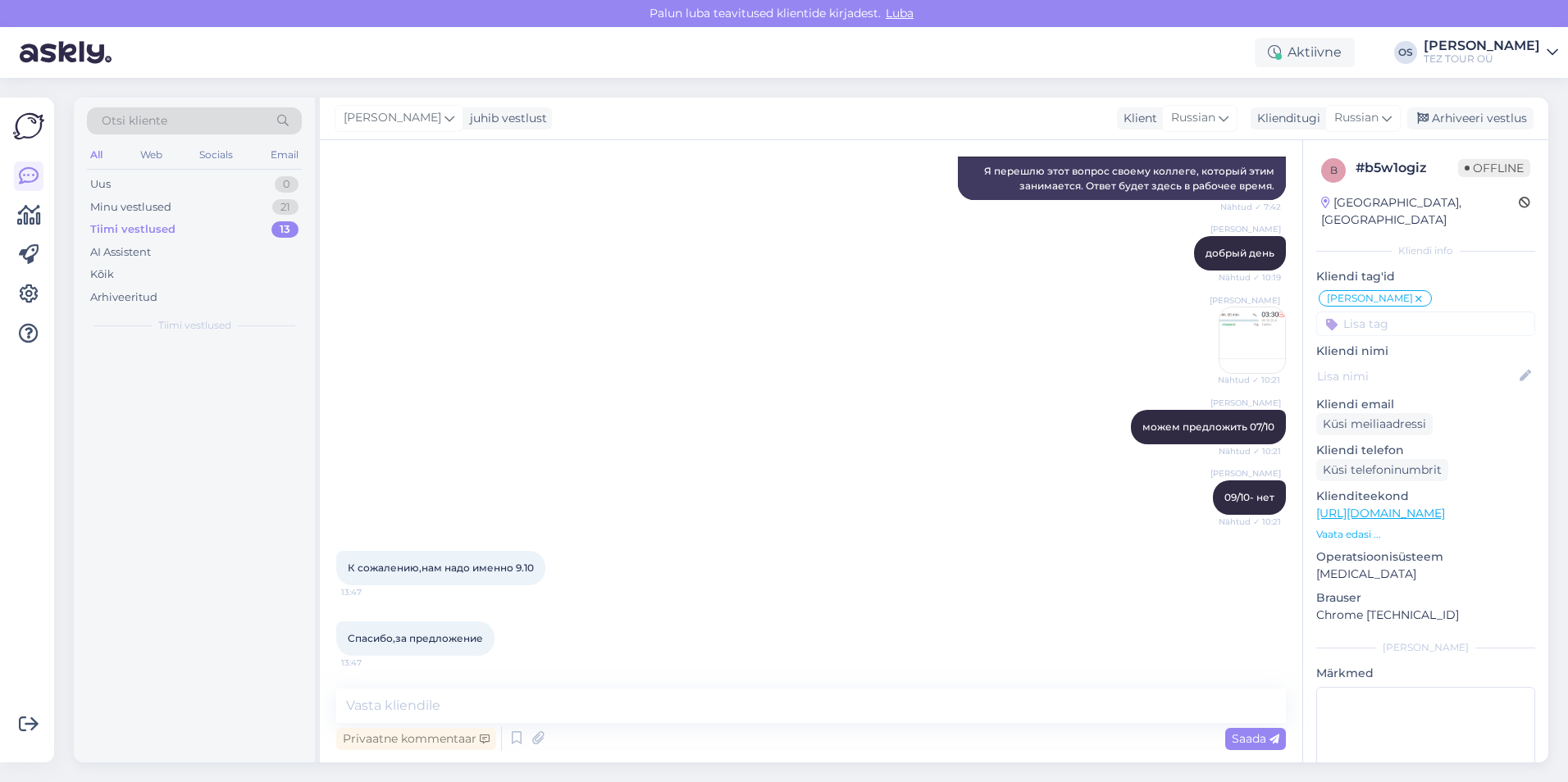
scroll to position [0, 0]
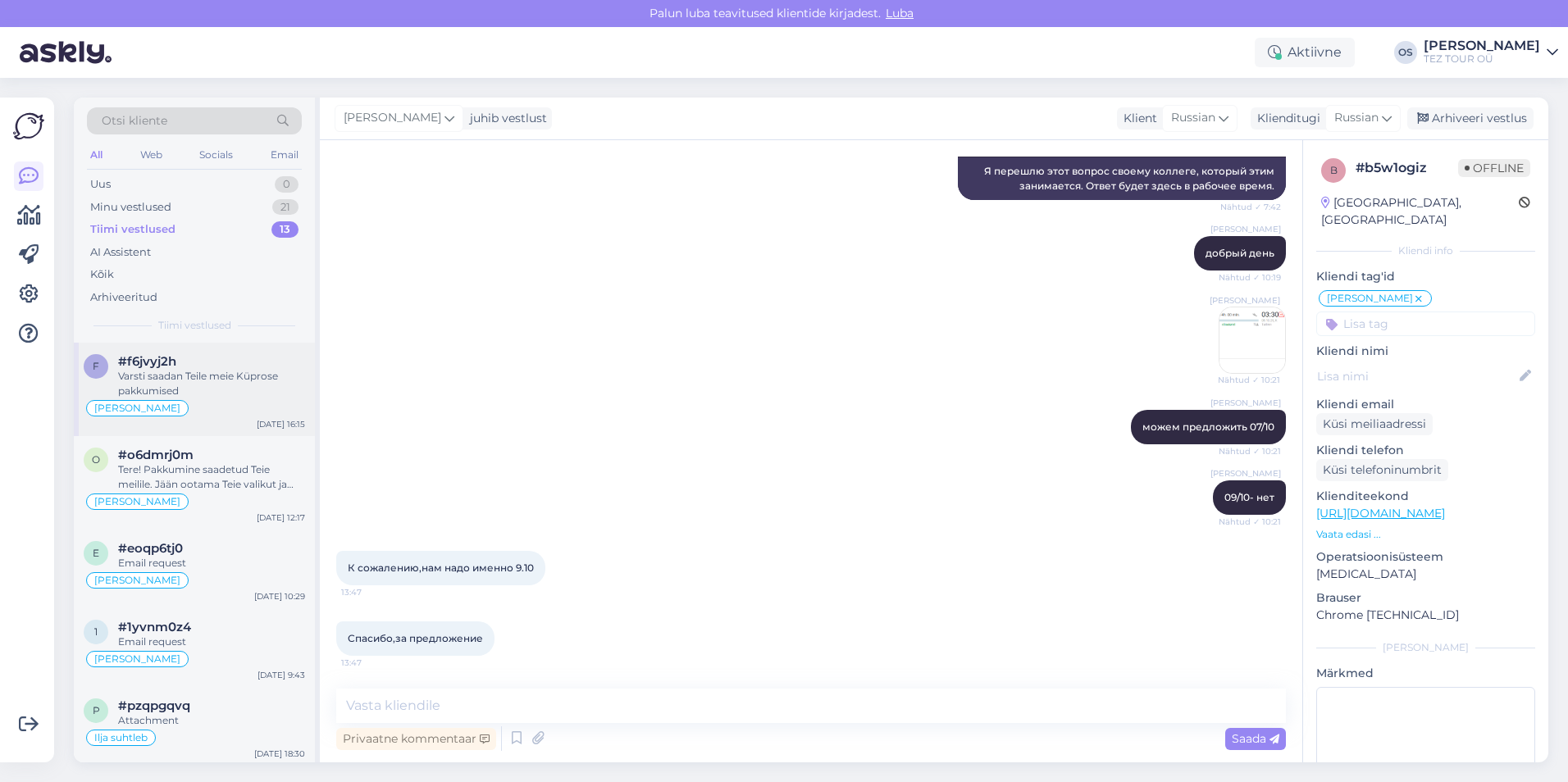
click at [232, 374] on div "Varsti saadan Teile meie Küprose pakkumised" at bounding box center [211, 384] width 187 height 30
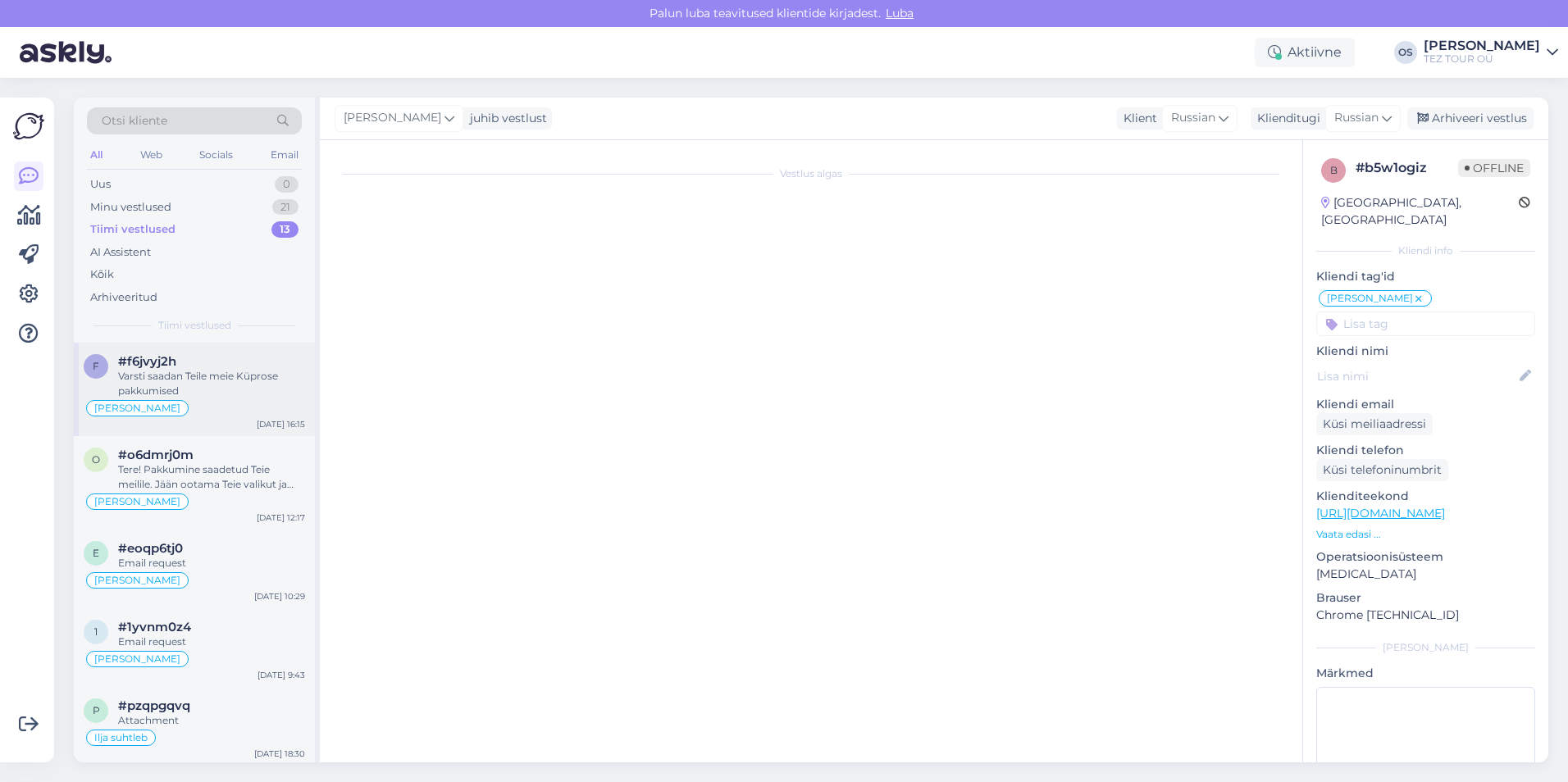
scroll to position [254, 0]
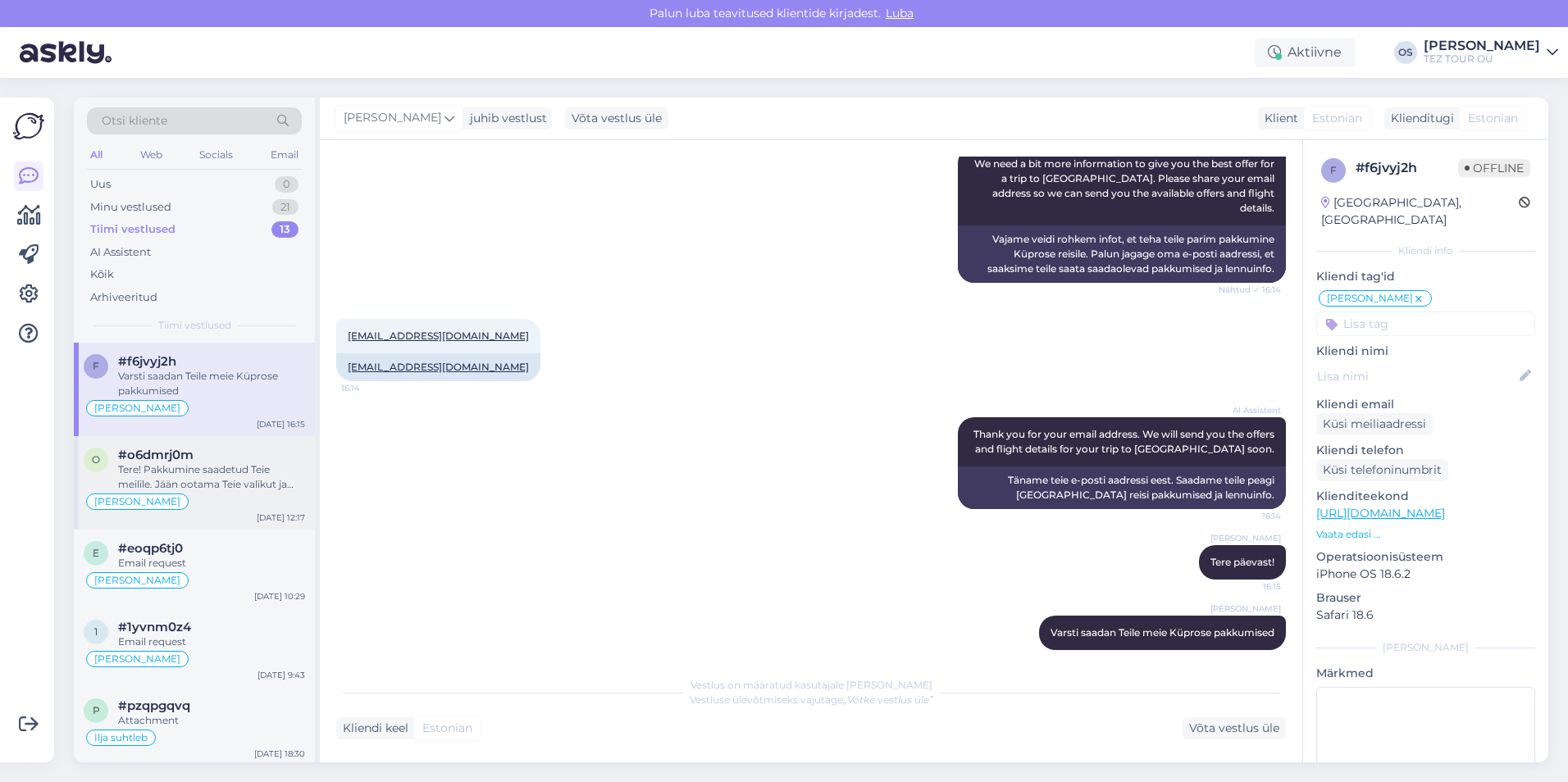
click at [212, 470] on div "Tere! Pakkumine saadetud Teie meilile. Jään ootama Teie valikut ja broneerimiss…" at bounding box center [211, 477] width 187 height 30
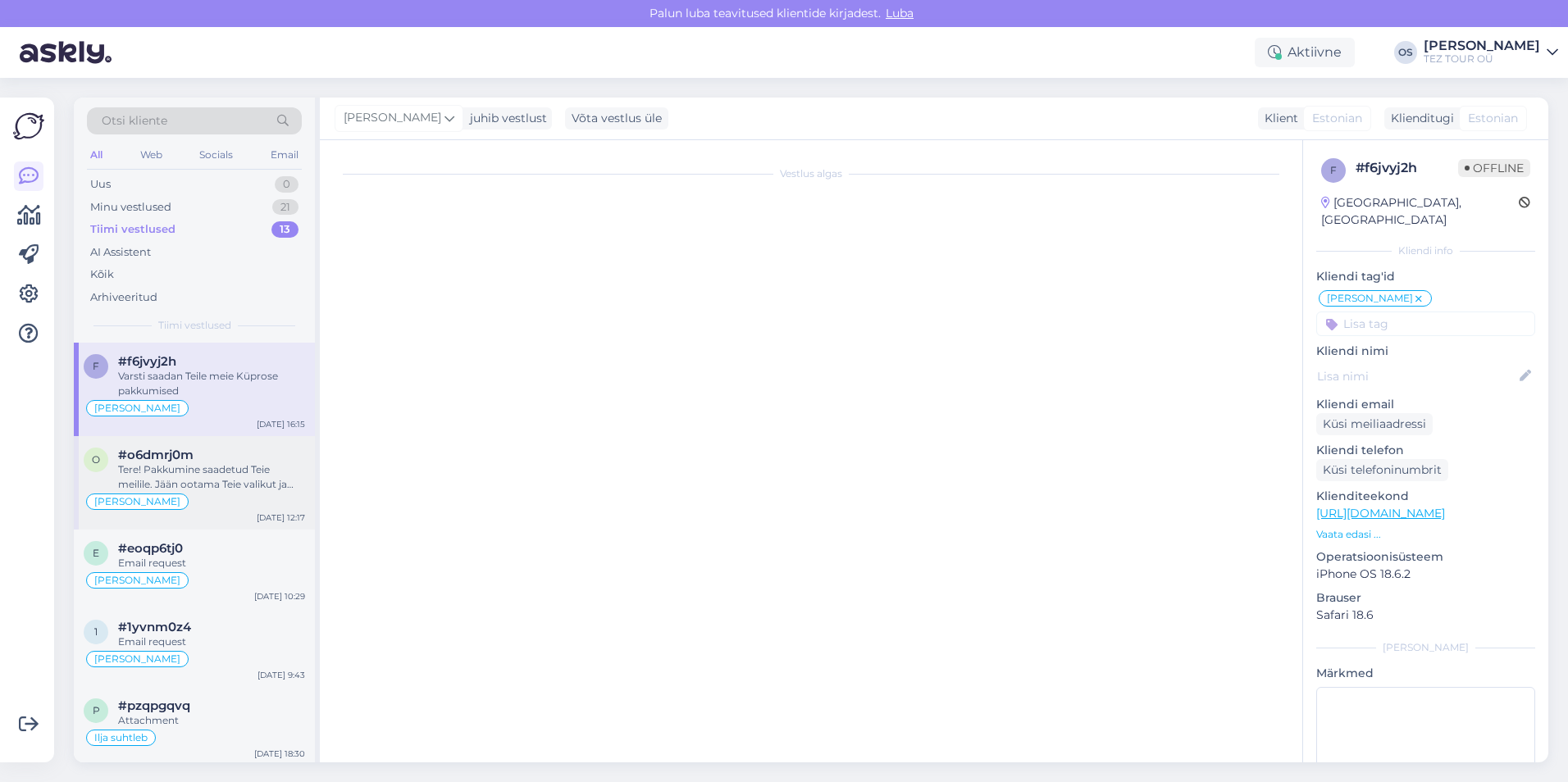
scroll to position [1220, 0]
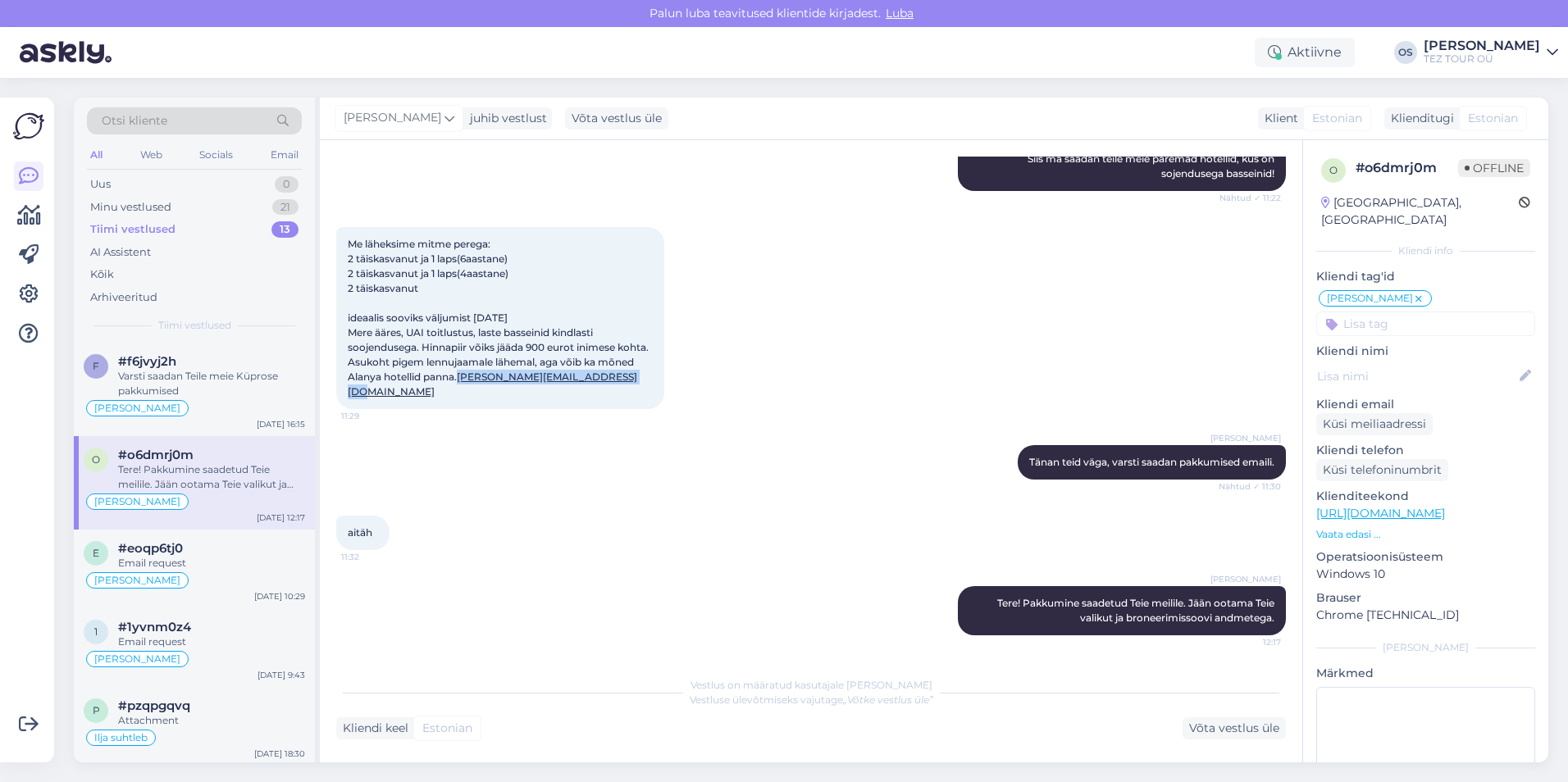
drag, startPoint x: 542, startPoint y: 391, endPoint x: 358, endPoint y: 385, distance: 184.1
click at [358, 385] on div "Me läheksime mitme perega: 2 täiskasvanut ja 1 laps(6aastane) 2 täiskasvanut ja…" at bounding box center [499, 318] width 328 height 182
drag, startPoint x: 358, startPoint y: 385, endPoint x: 349, endPoint y: 390, distance: 10.3
click at [349, 390] on link "[PERSON_NAME][EMAIL_ADDRESS][DOMAIN_NAME]" at bounding box center [492, 384] width 290 height 27
